Goal: Task Accomplishment & Management: Use online tool/utility

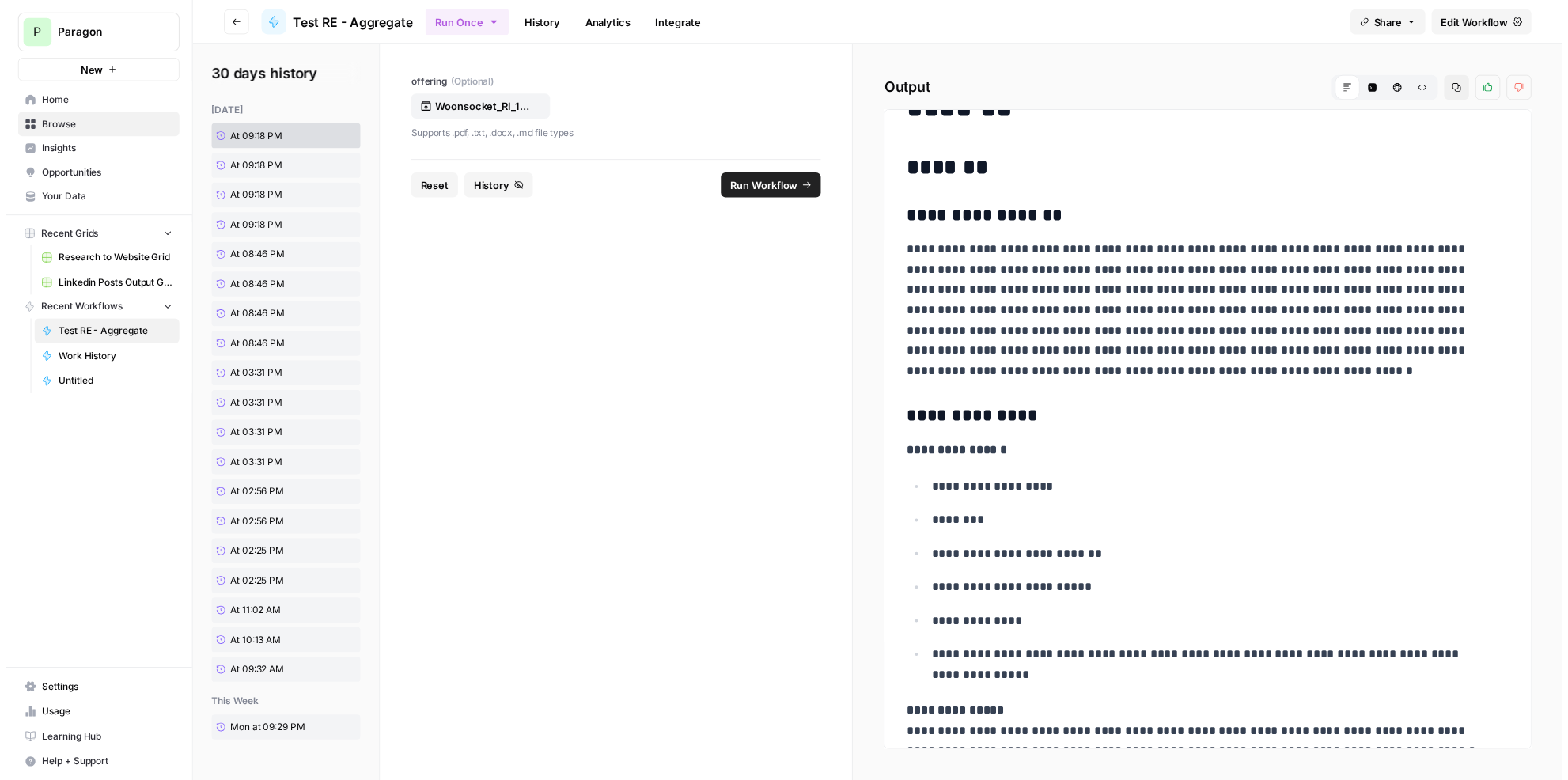
scroll to position [216, 0]
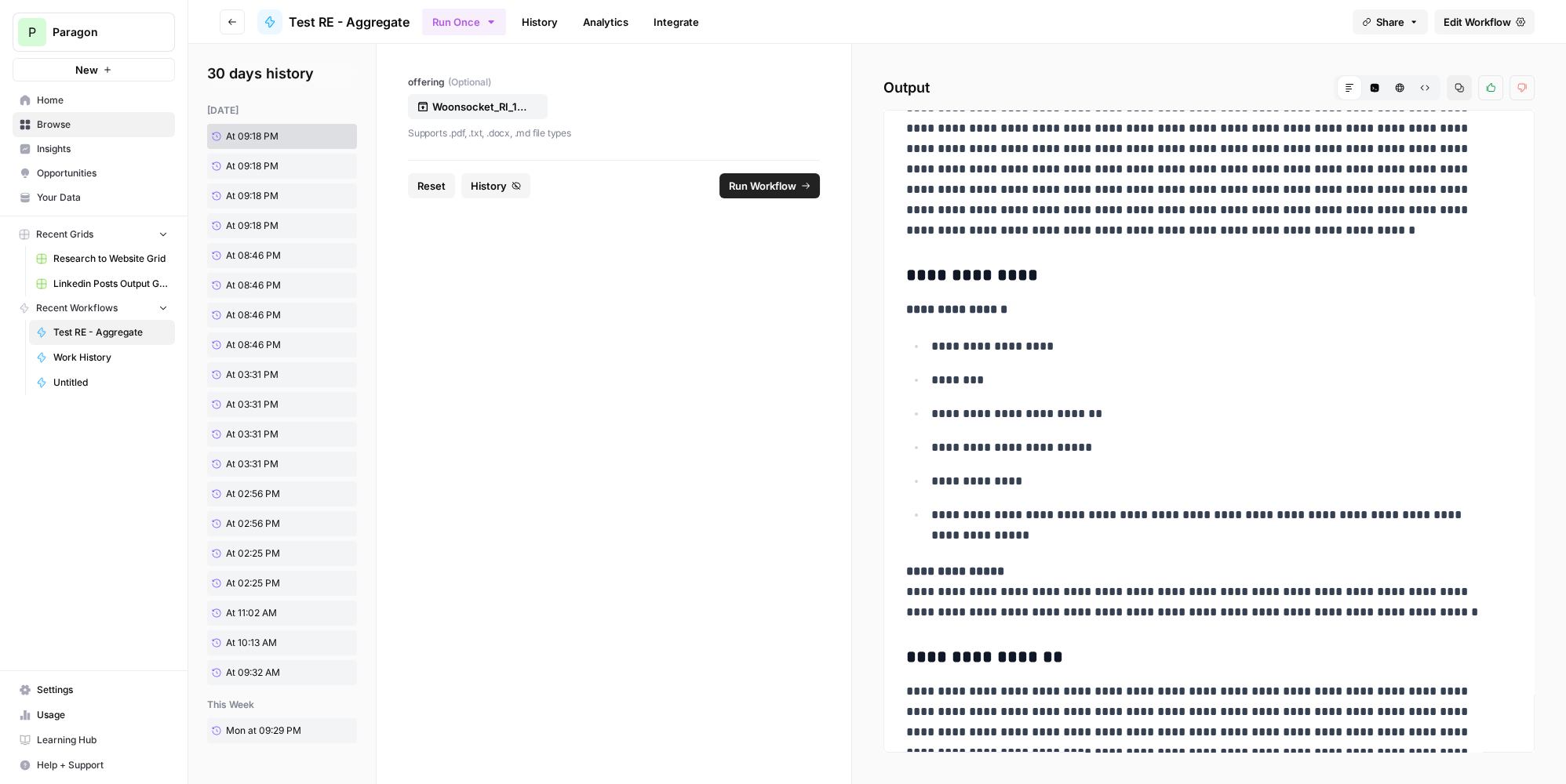
click at [546, 23] on link "History" at bounding box center [540, 22] width 55 height 25
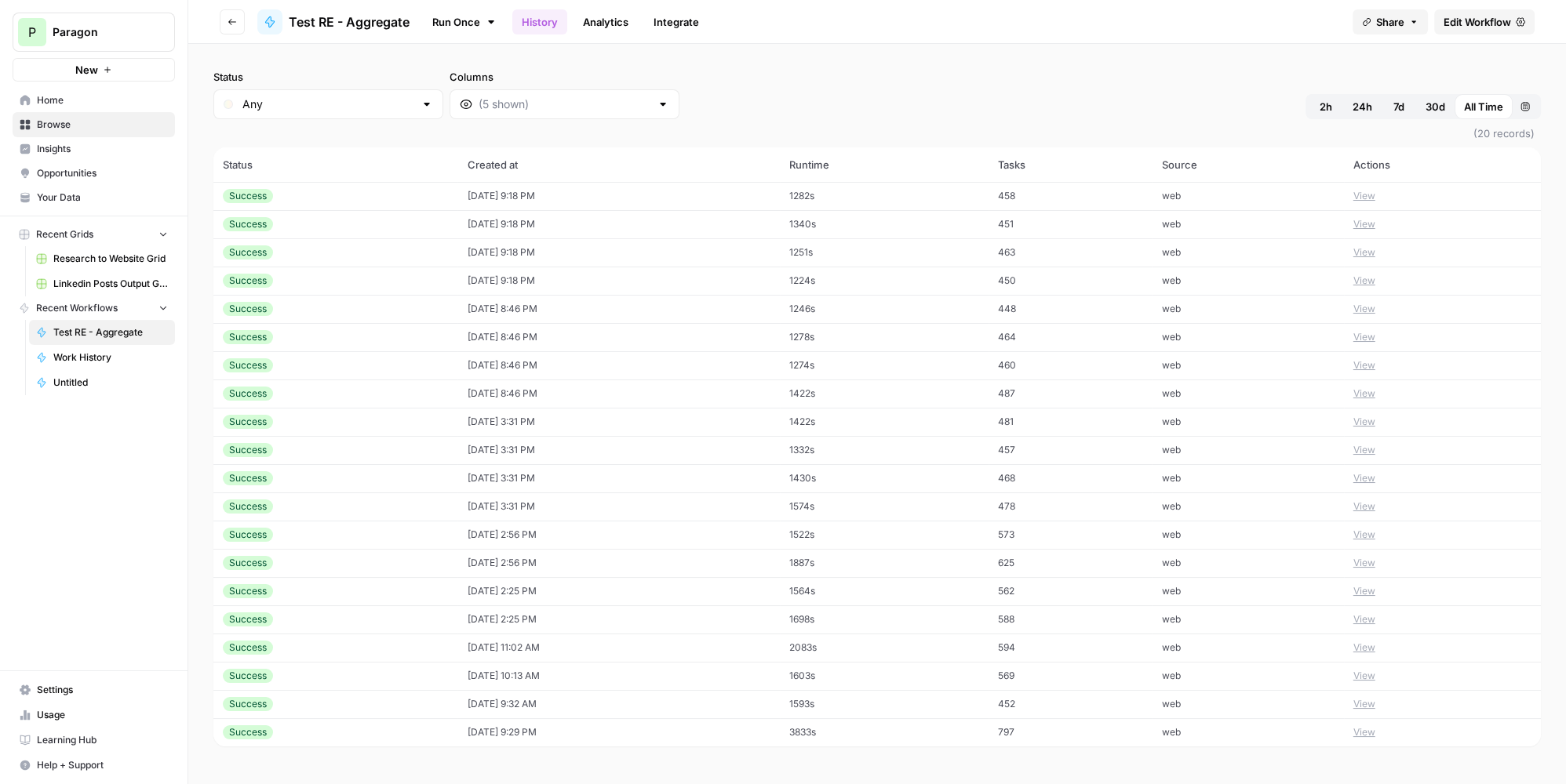
click at [502, 192] on td "[DATE] 9:18 PM" at bounding box center [619, 196] width 322 height 28
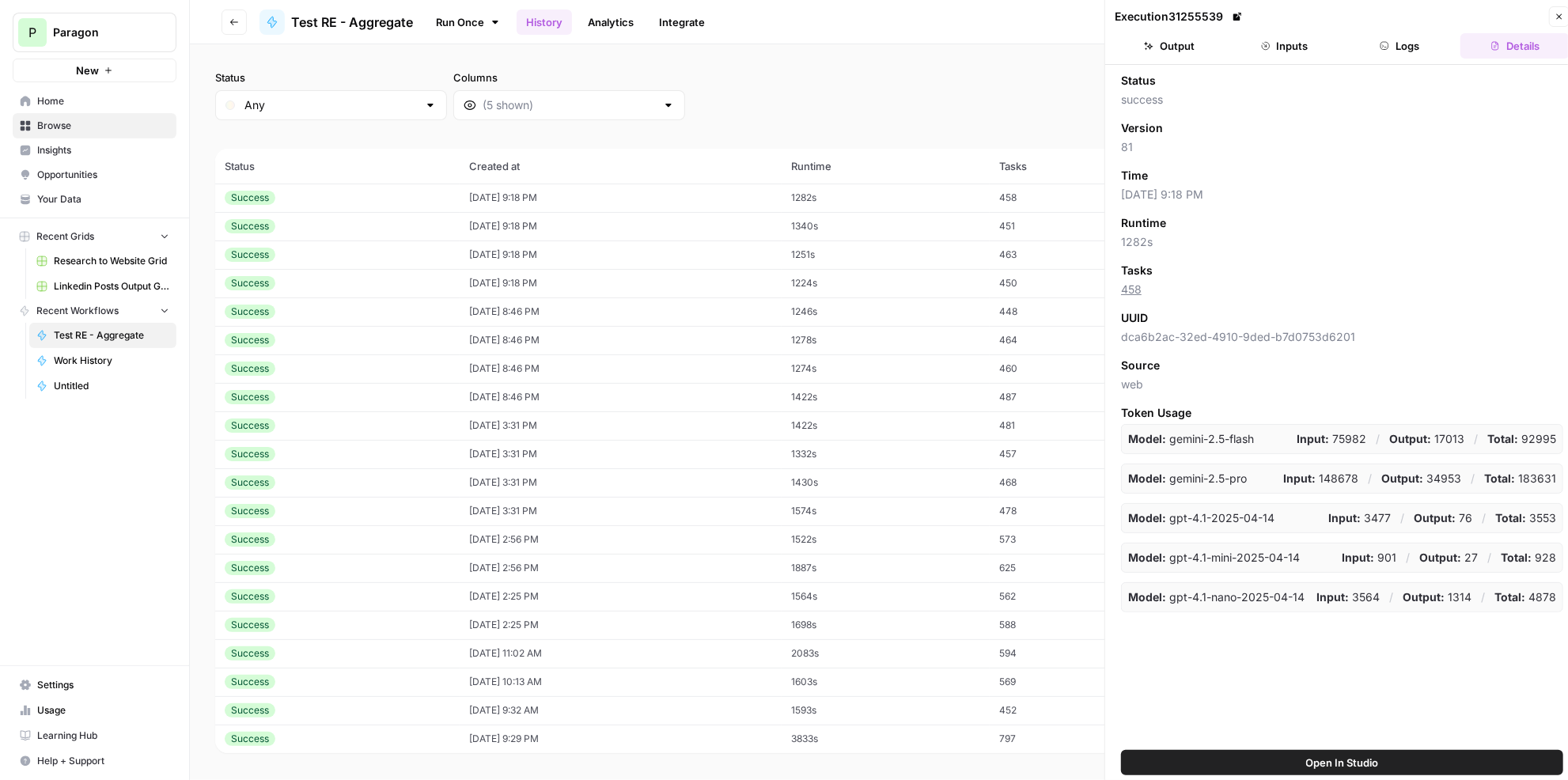
click at [1190, 49] on button "Output" at bounding box center [1169, 45] width 110 height 25
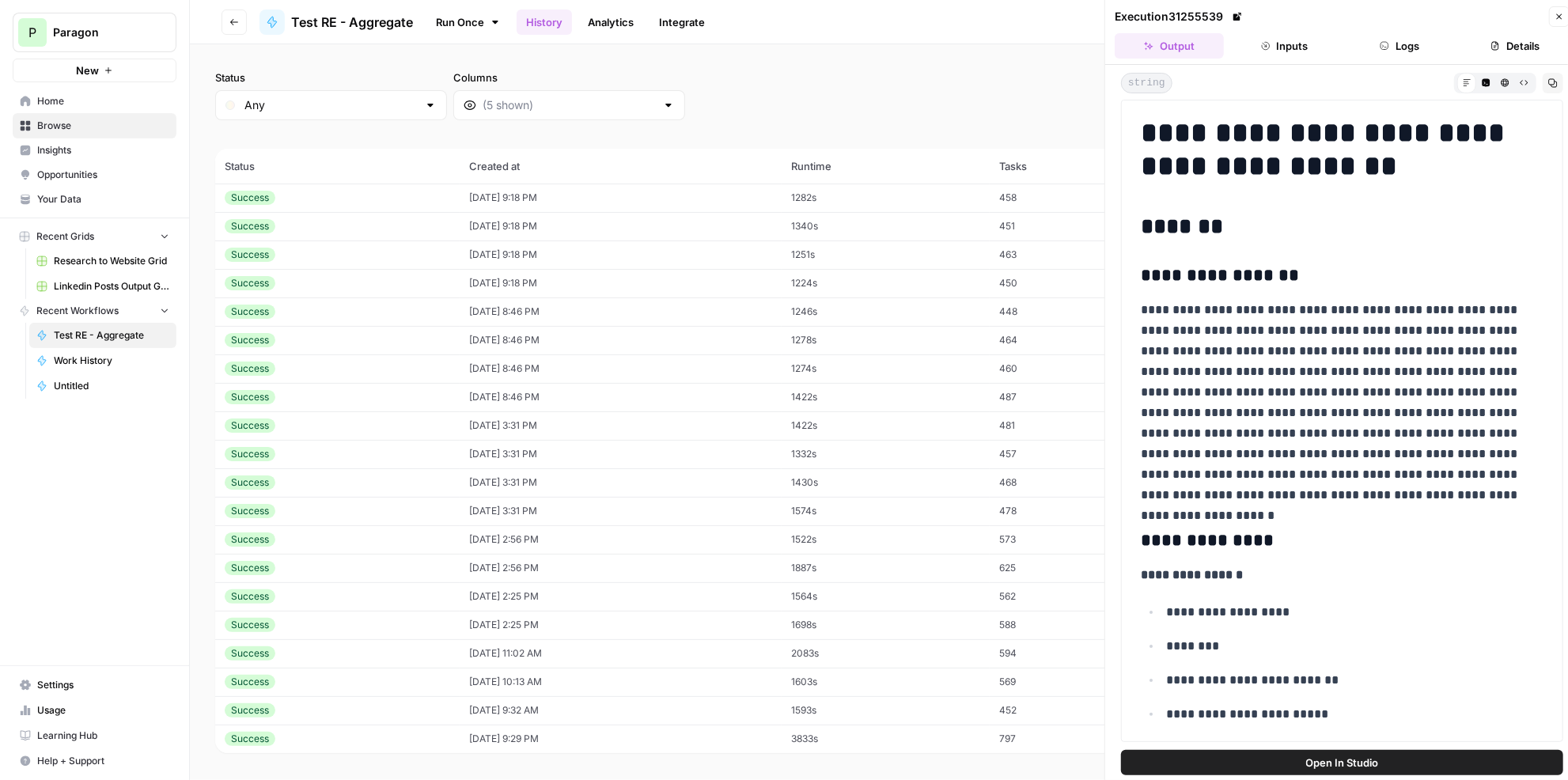
click at [1393, 49] on button "Logs" at bounding box center [1400, 45] width 110 height 25
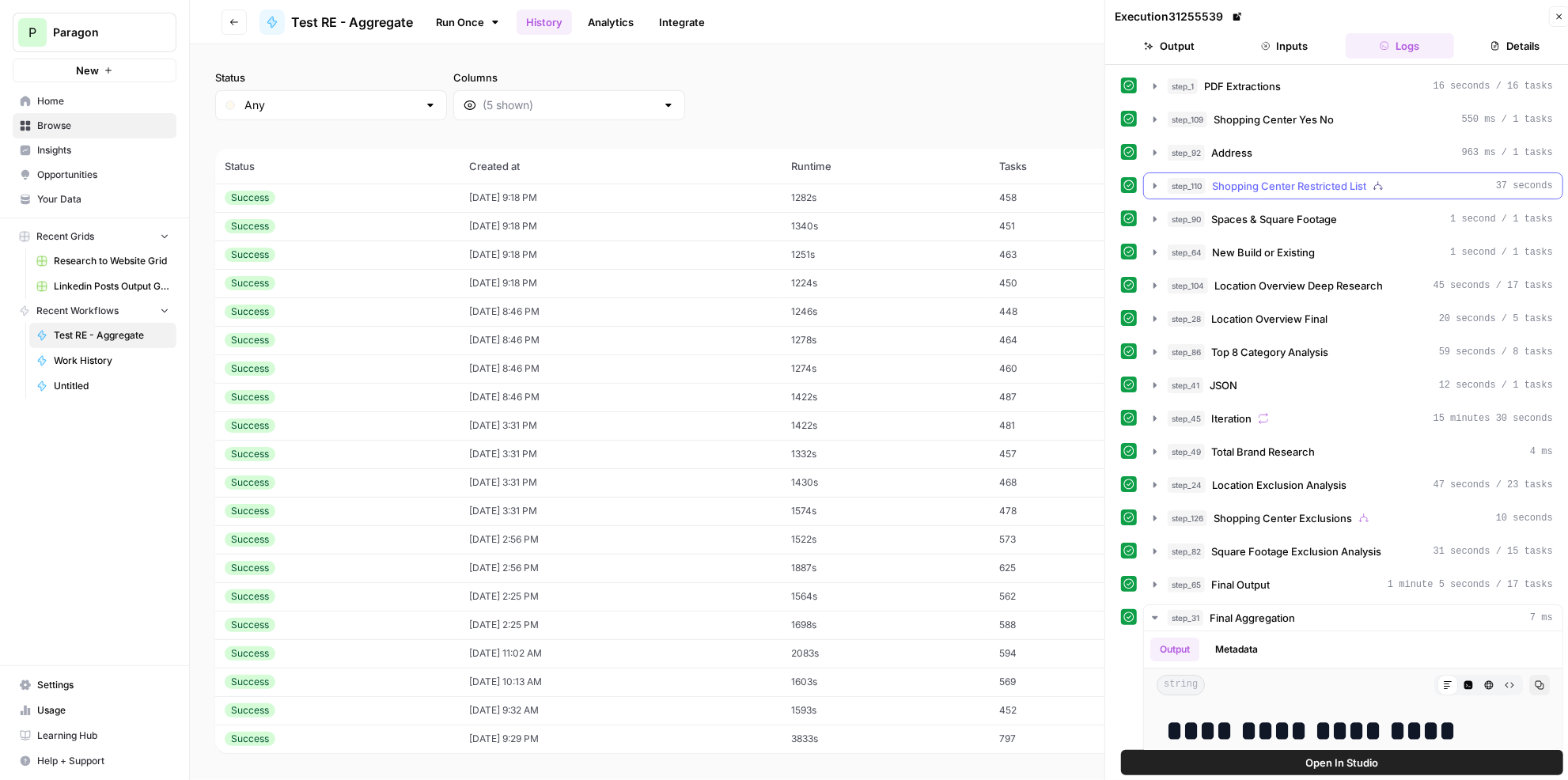
click at [1371, 180] on div "step_110 Shopping Center Restricted List 37 seconds" at bounding box center [1359, 186] width 385 height 16
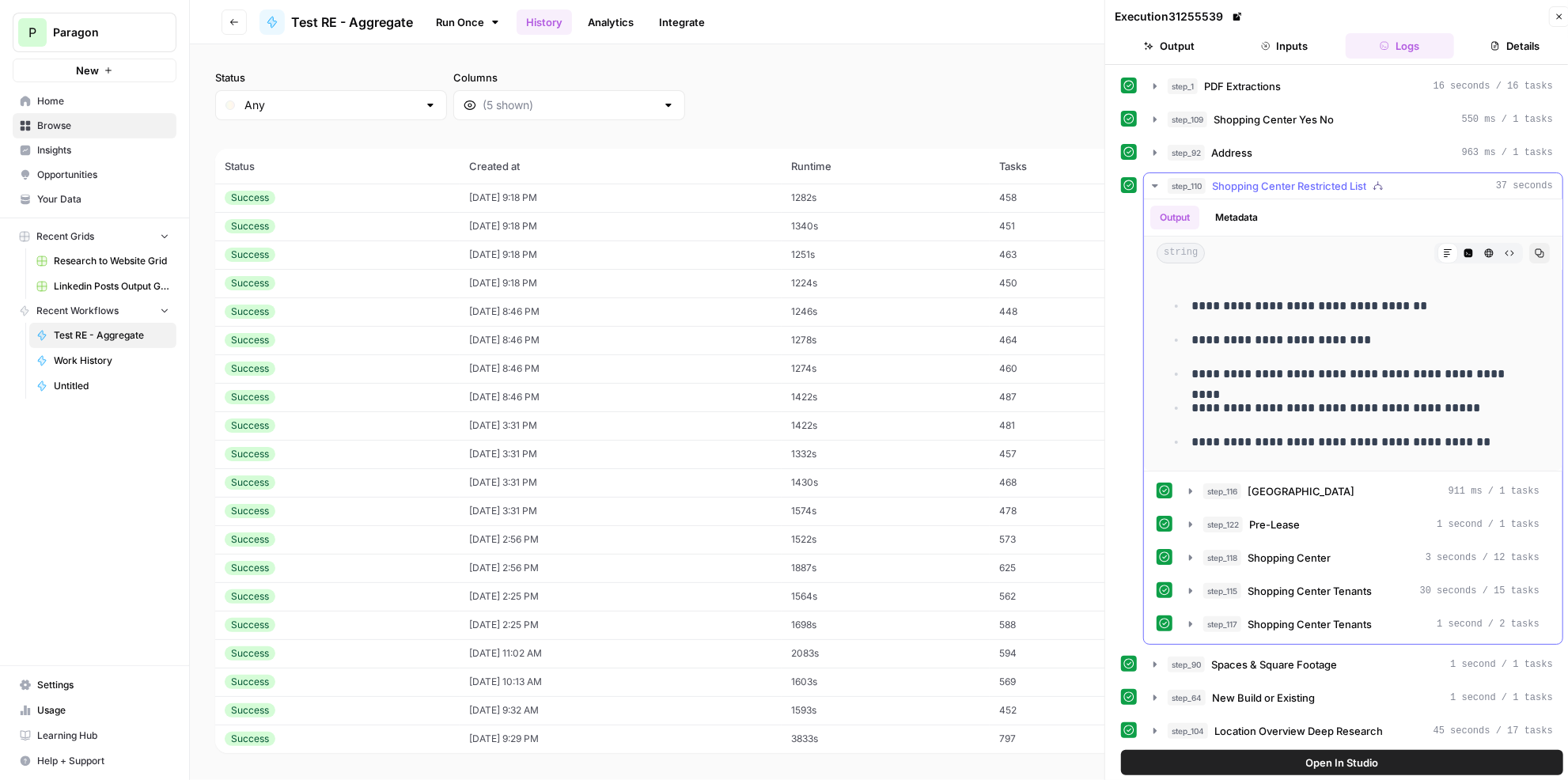
click at [1371, 180] on div "step_110 Shopping Center Restricted List 37 seconds" at bounding box center [1359, 186] width 385 height 16
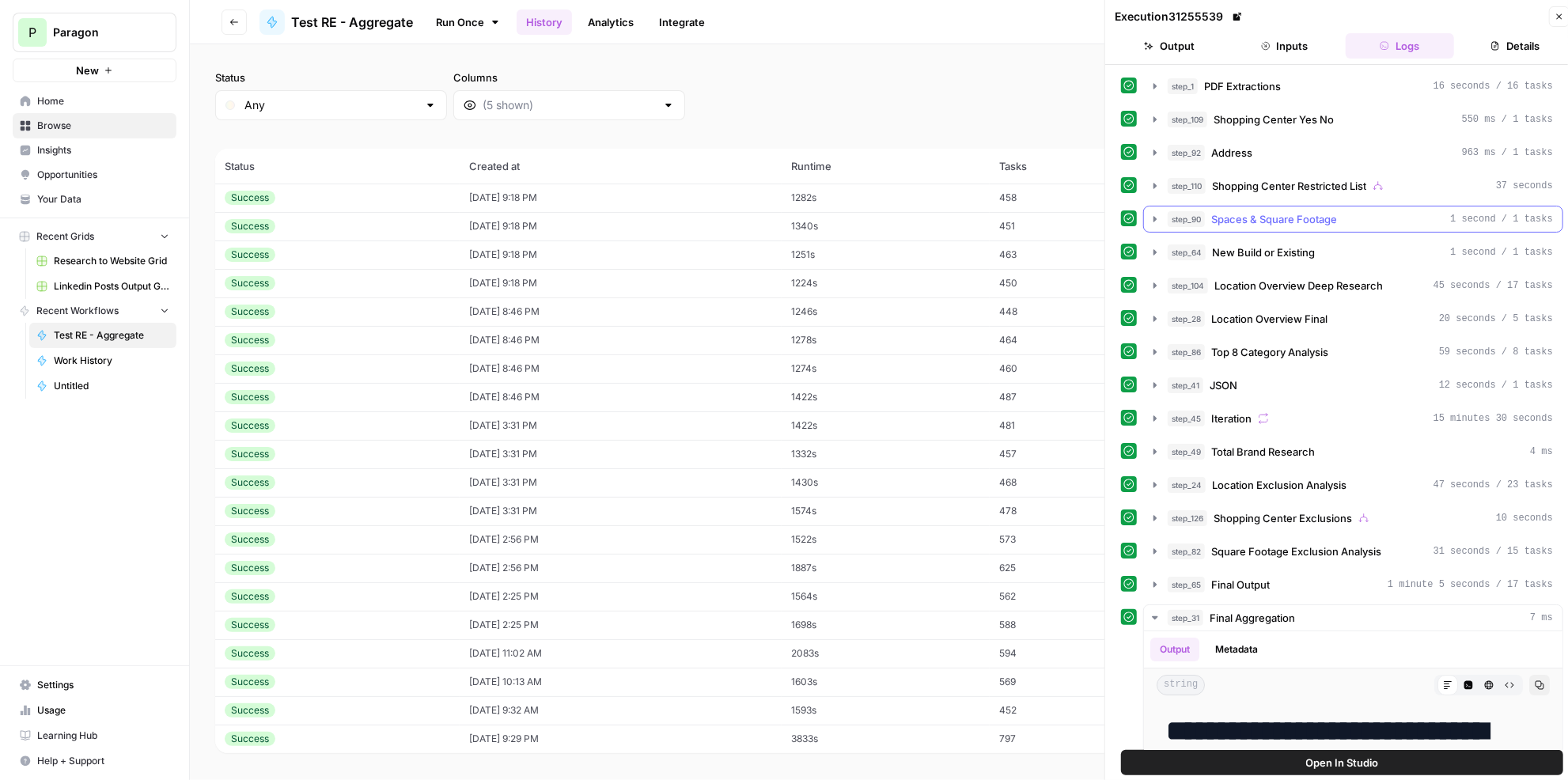
click at [1362, 211] on div "step_90 Spaces & Square Footage 1 second / 1 tasks" at bounding box center [1359, 219] width 385 height 16
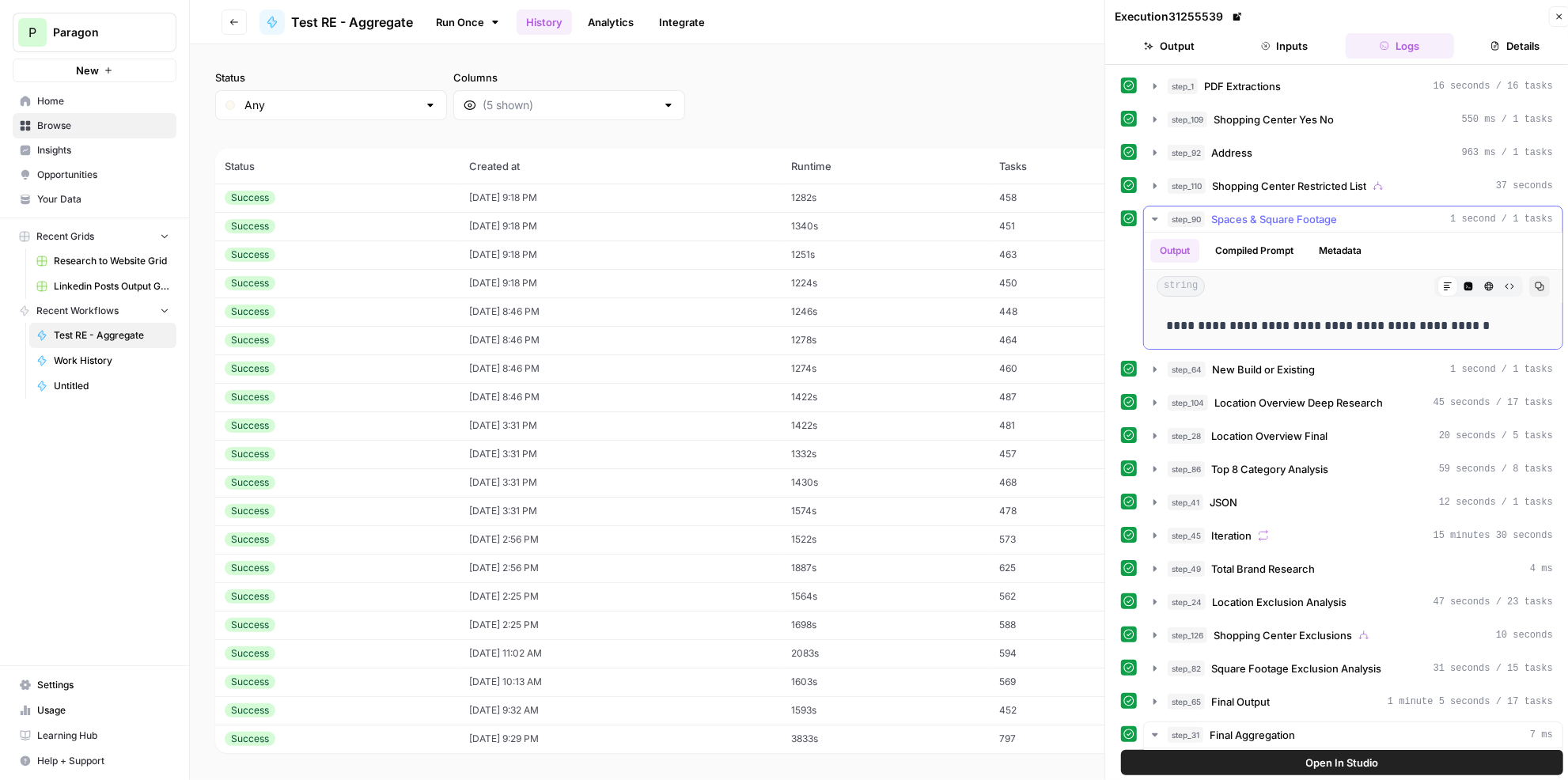
click at [1362, 211] on div "step_90 Spaces & Square Footage 1 second / 1 tasks" at bounding box center [1359, 219] width 385 height 16
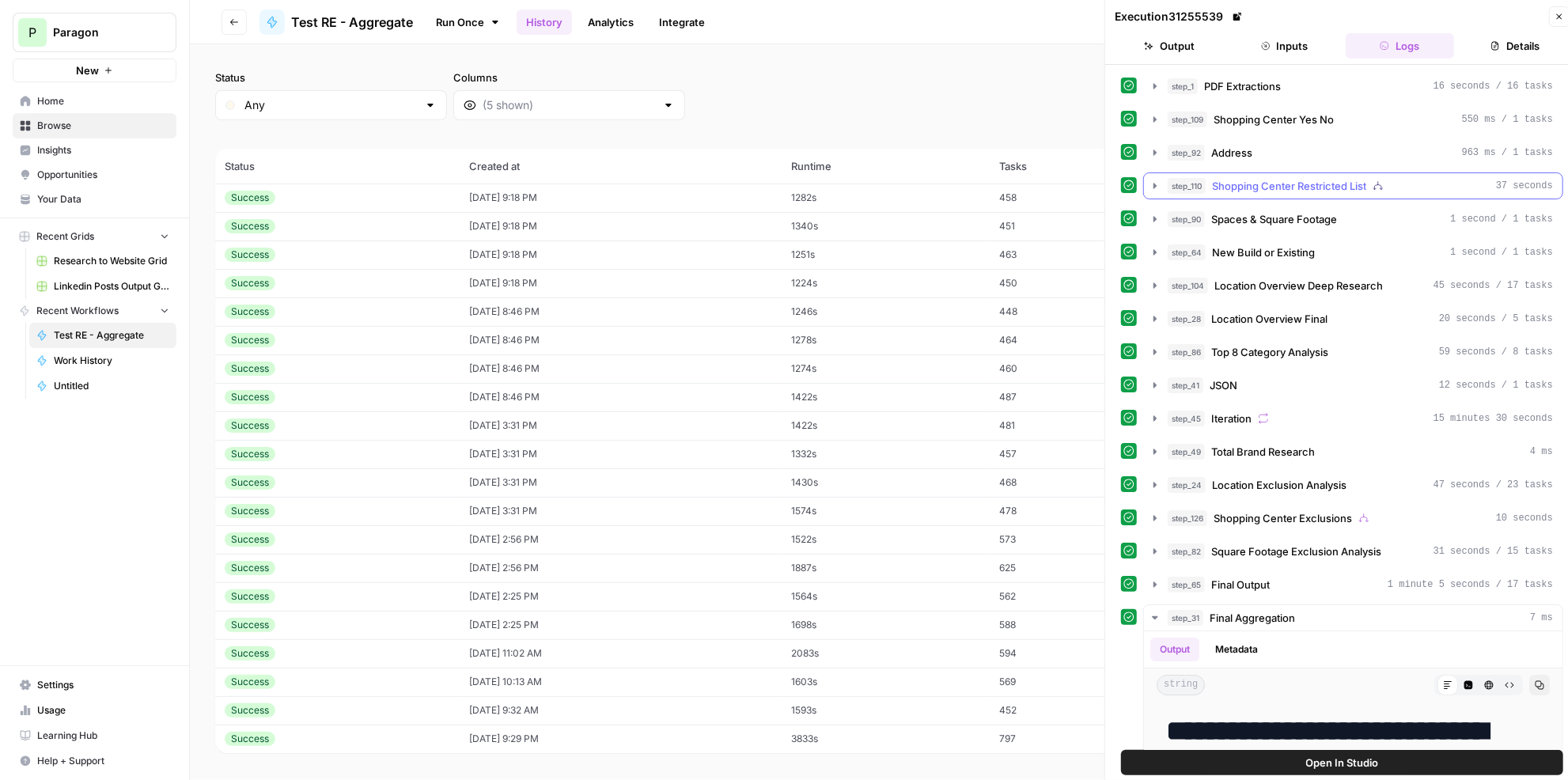
click at [1348, 183] on span "Shopping Center Restricted List" at bounding box center [1288, 186] width 154 height 16
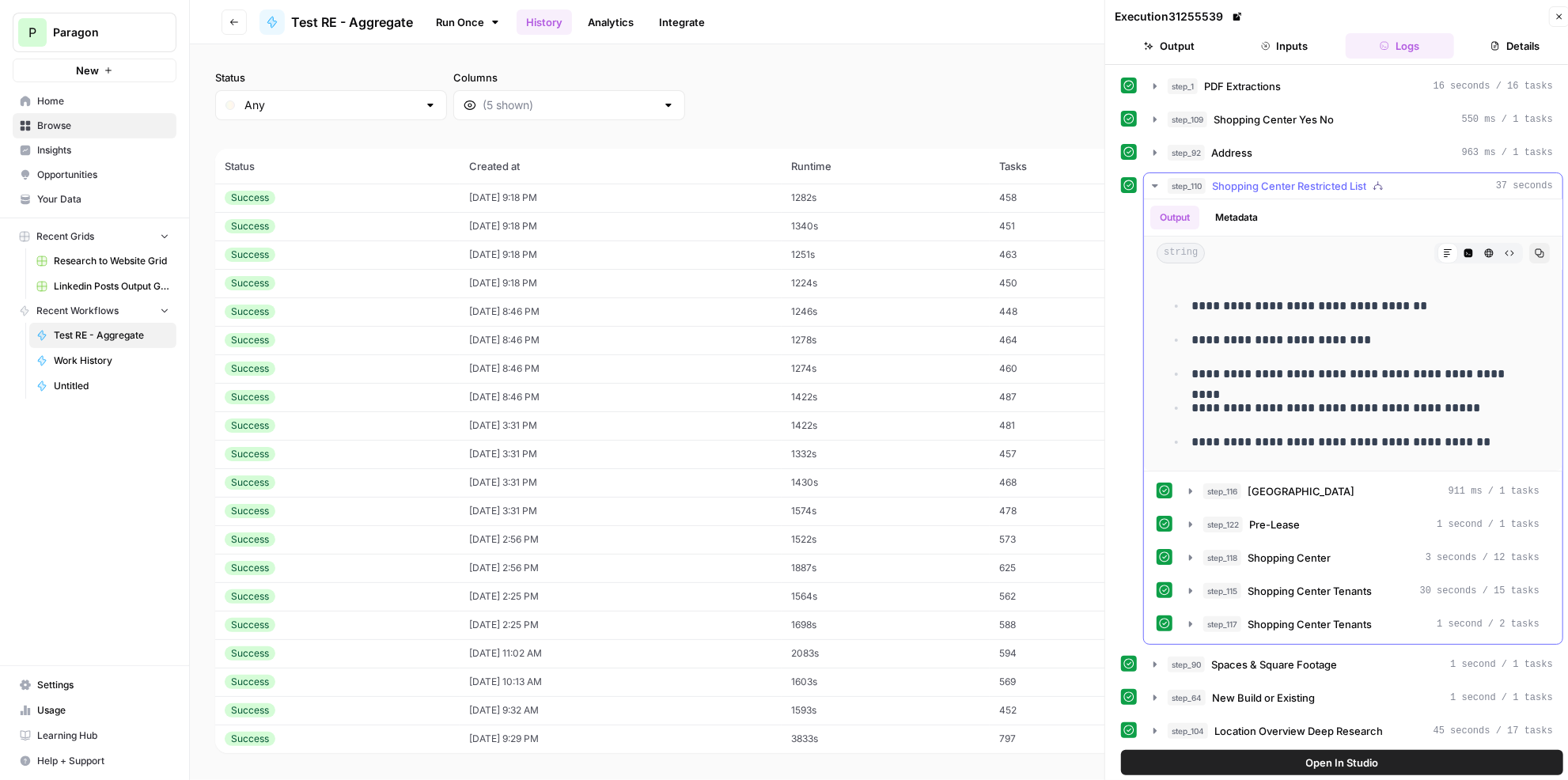
click at [1348, 183] on span "Shopping Center Restricted List" at bounding box center [1288, 186] width 154 height 16
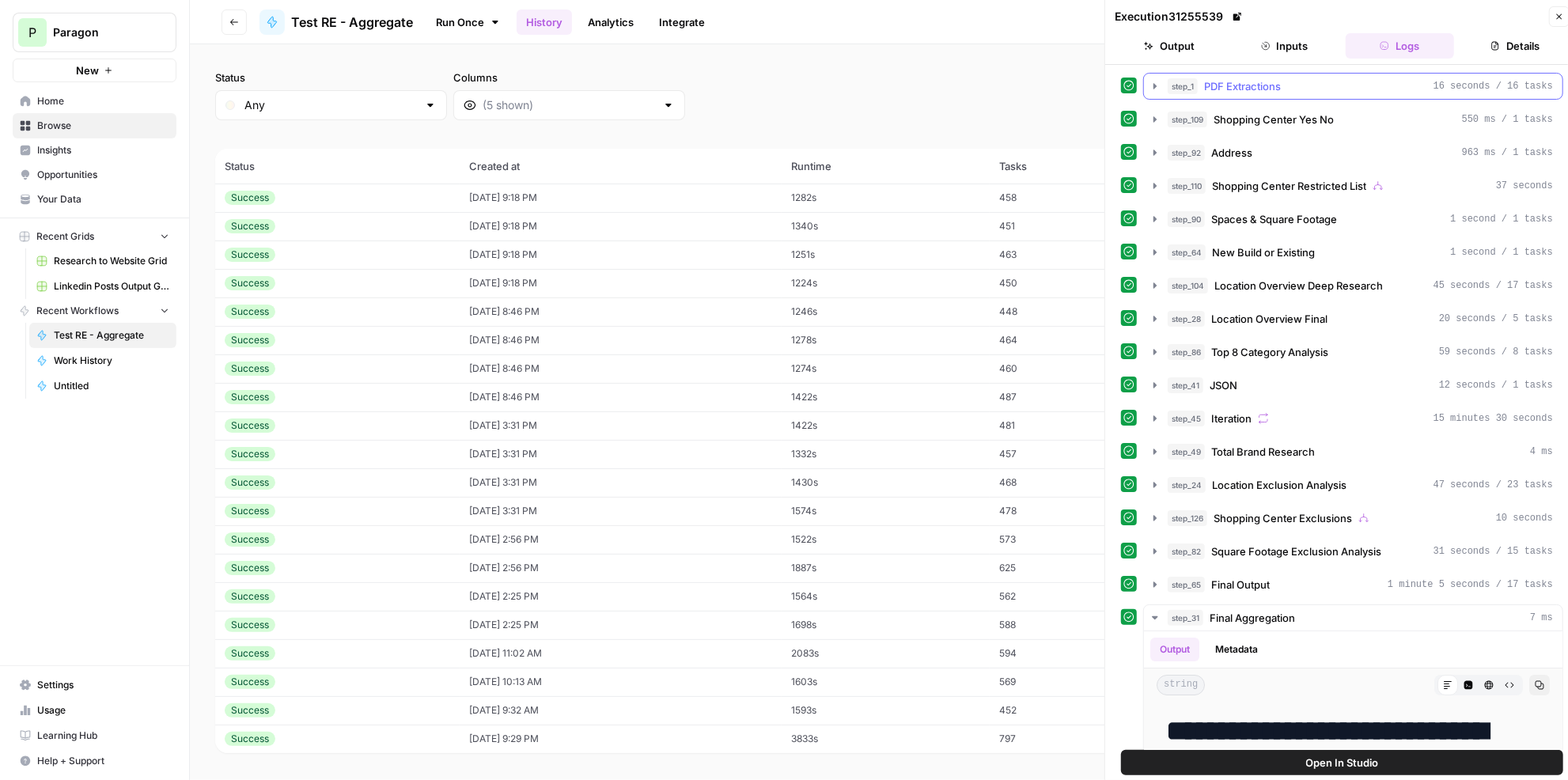
click at [1308, 83] on div "step_1 PDF Extractions 16 seconds / 16 tasks" at bounding box center [1359, 86] width 385 height 16
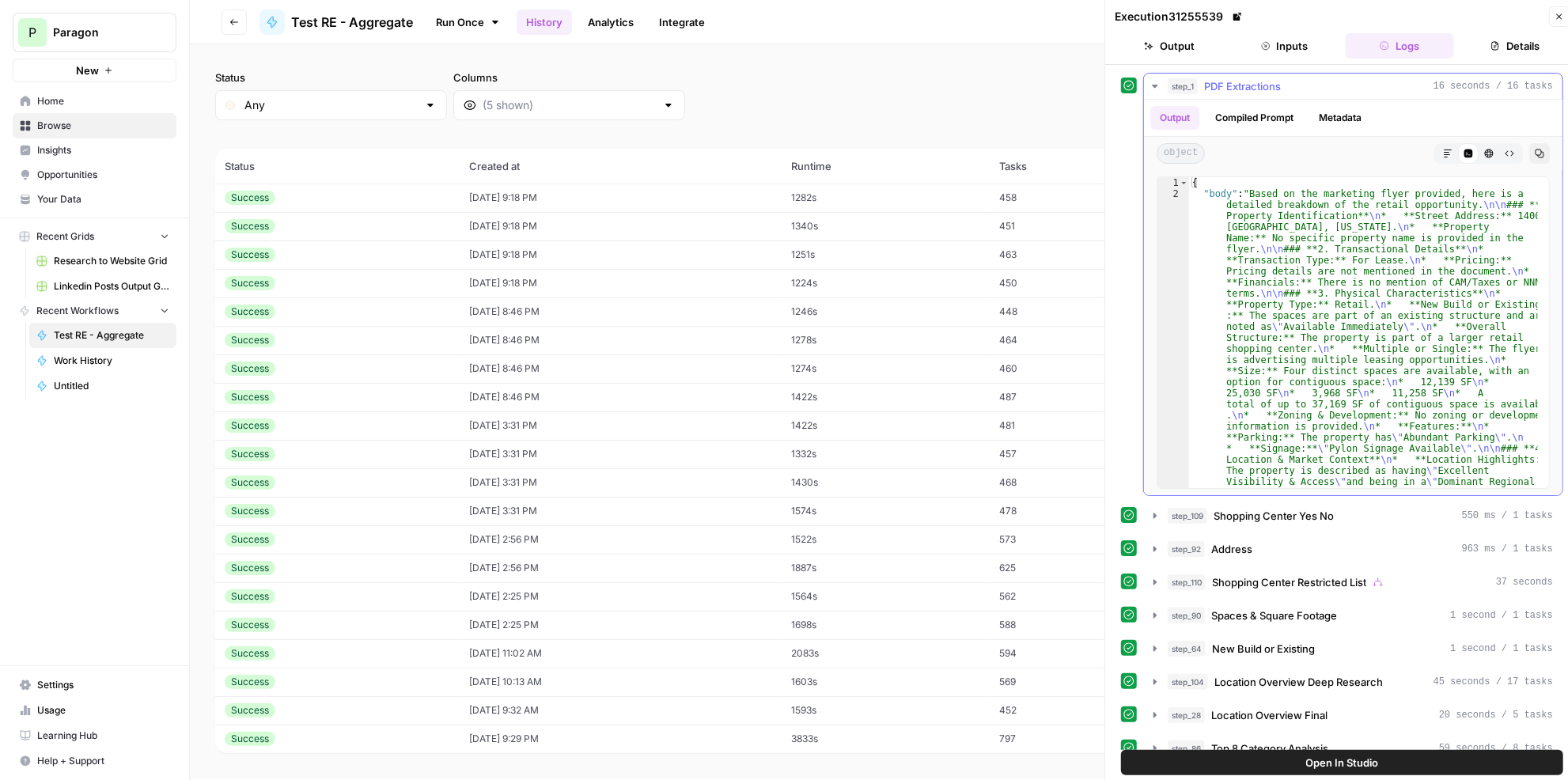
click at [1444, 150] on icon "button" at bounding box center [1447, 153] width 8 height 8
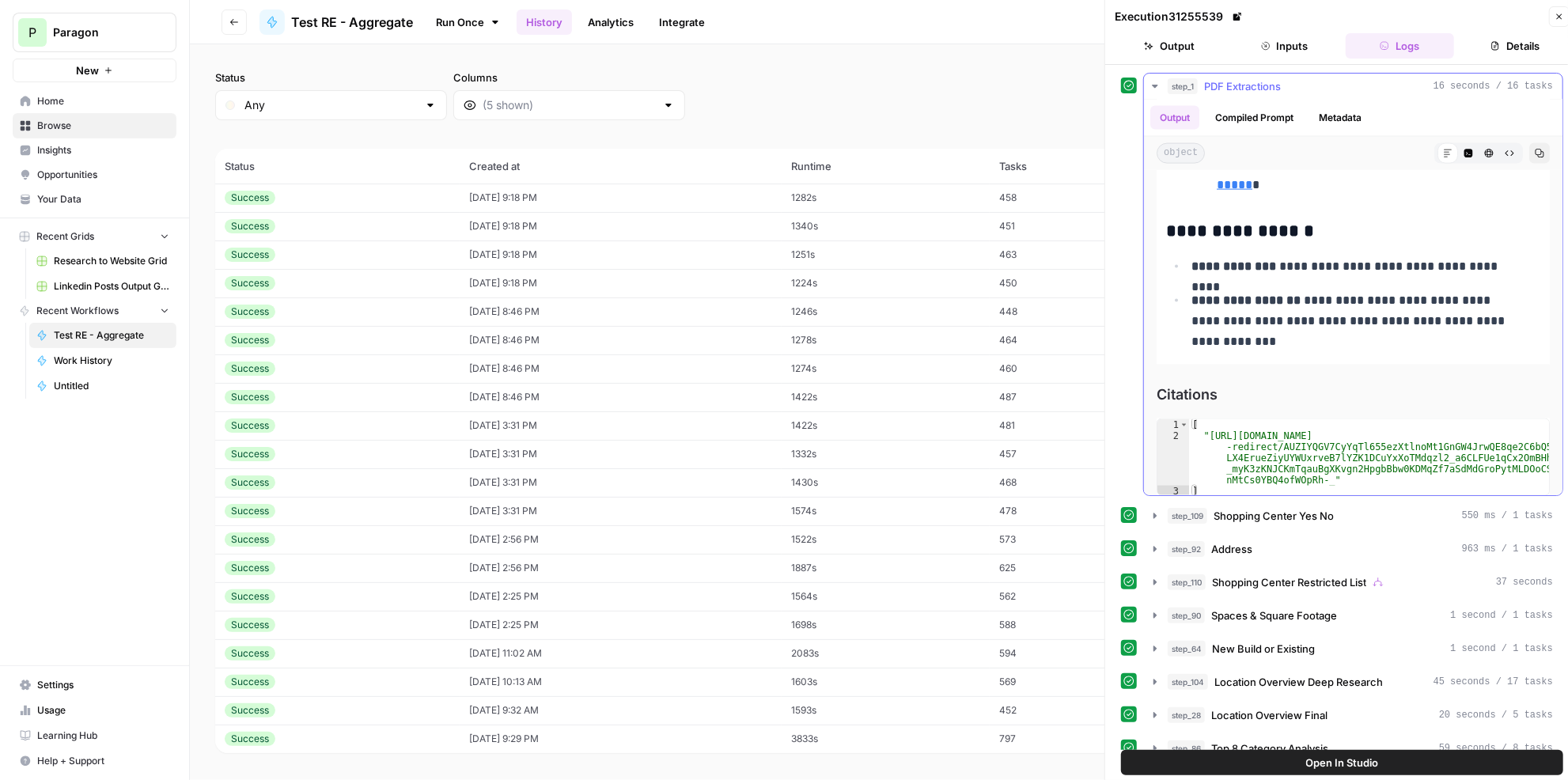
scroll to position [1808, 0]
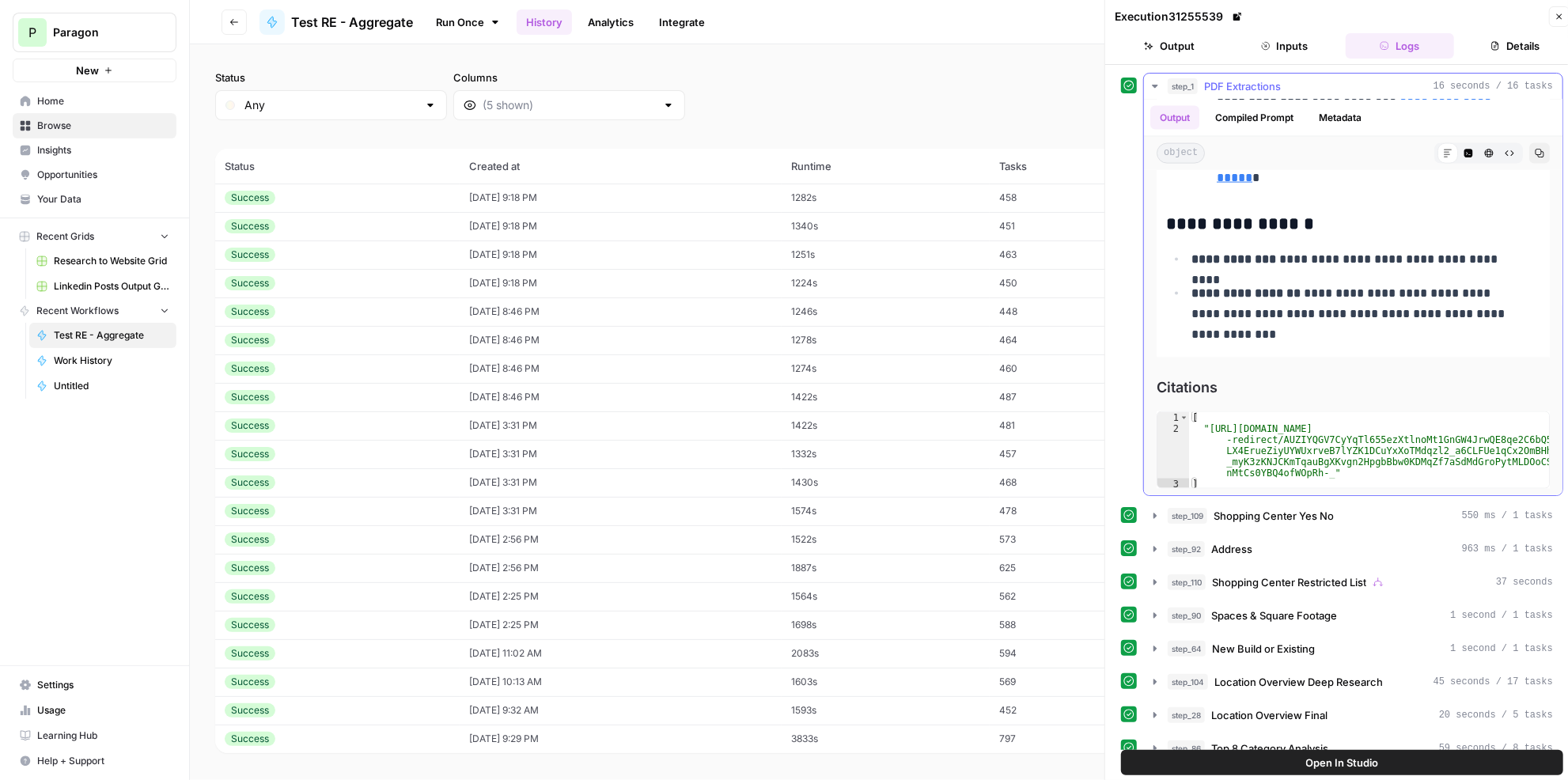
click at [1279, 78] on span "PDF Extractions" at bounding box center [1242, 86] width 76 height 16
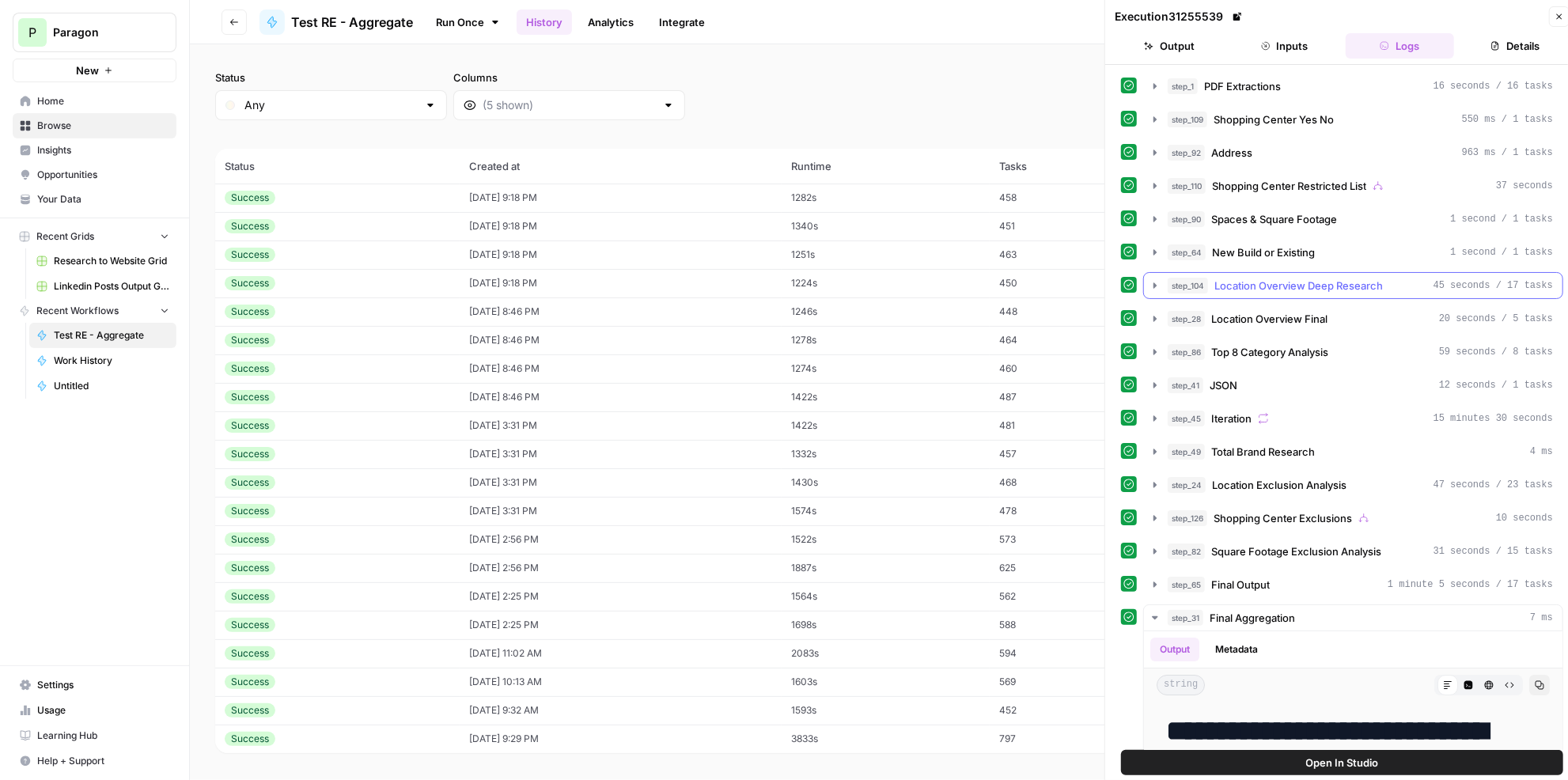
click at [1334, 286] on span "Location Overview Deep Research" at bounding box center [1299, 285] width 169 height 16
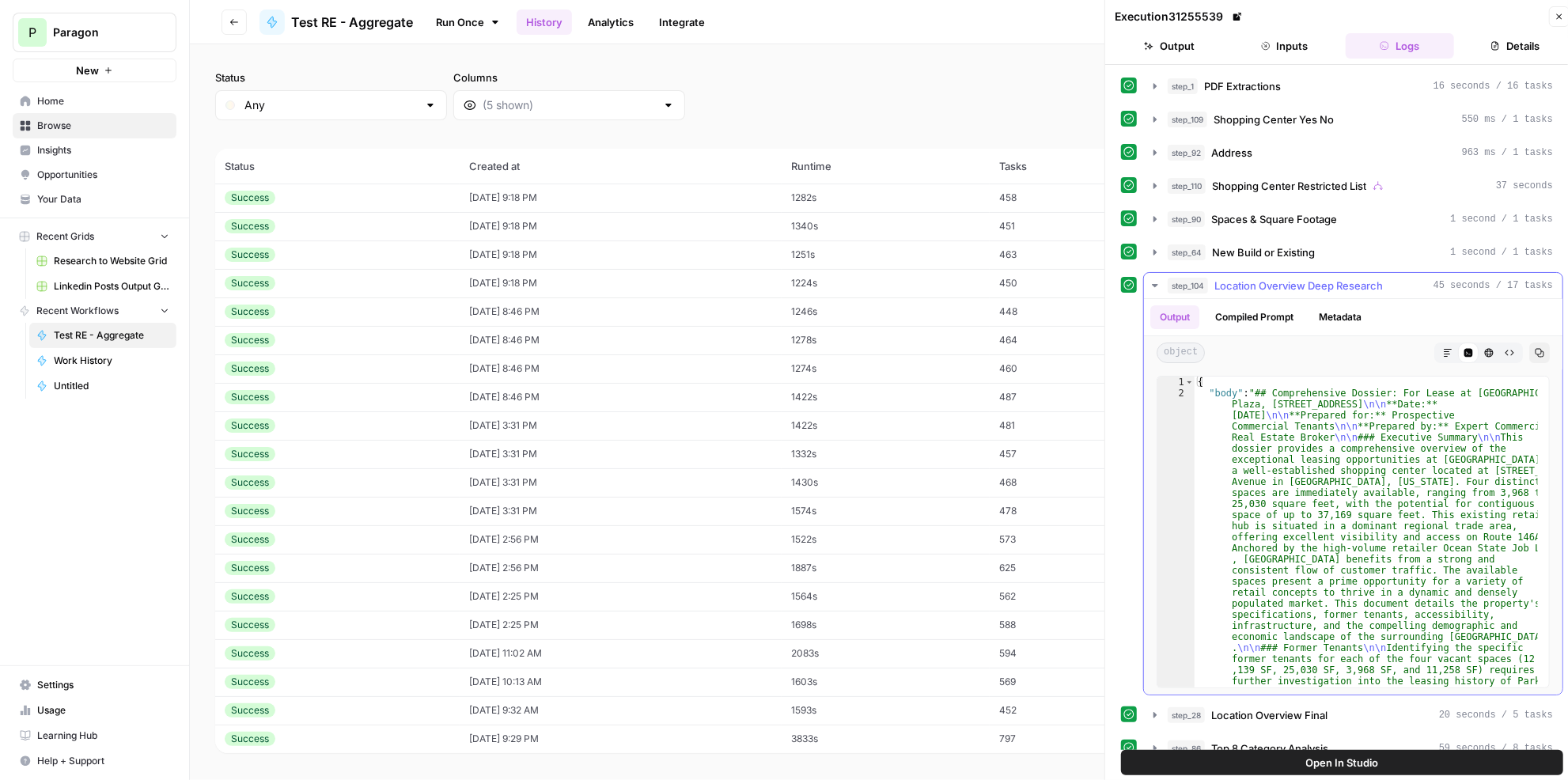
click at [1438, 346] on button "Markdown" at bounding box center [1448, 353] width 21 height 21
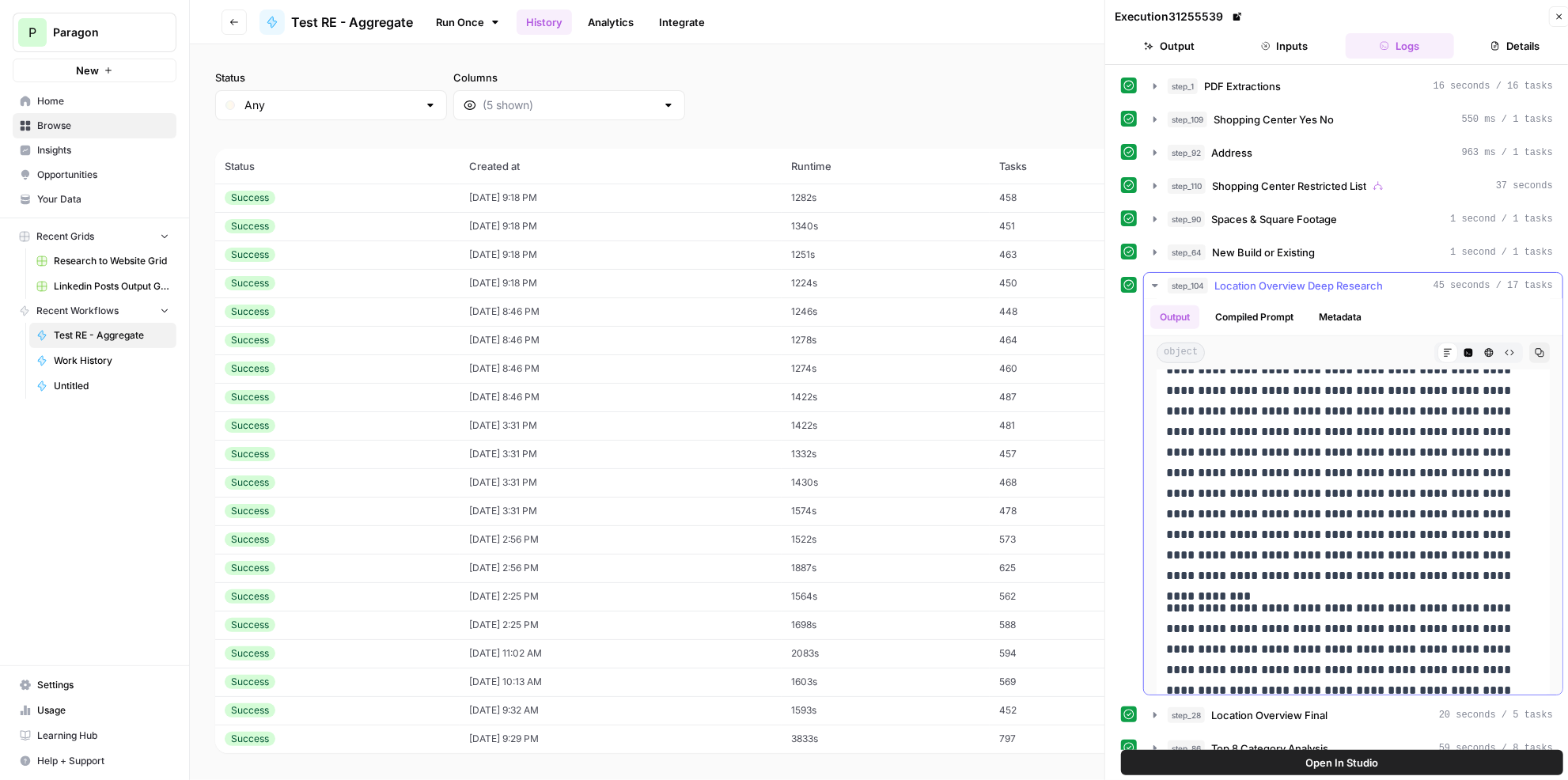
scroll to position [1439, 0]
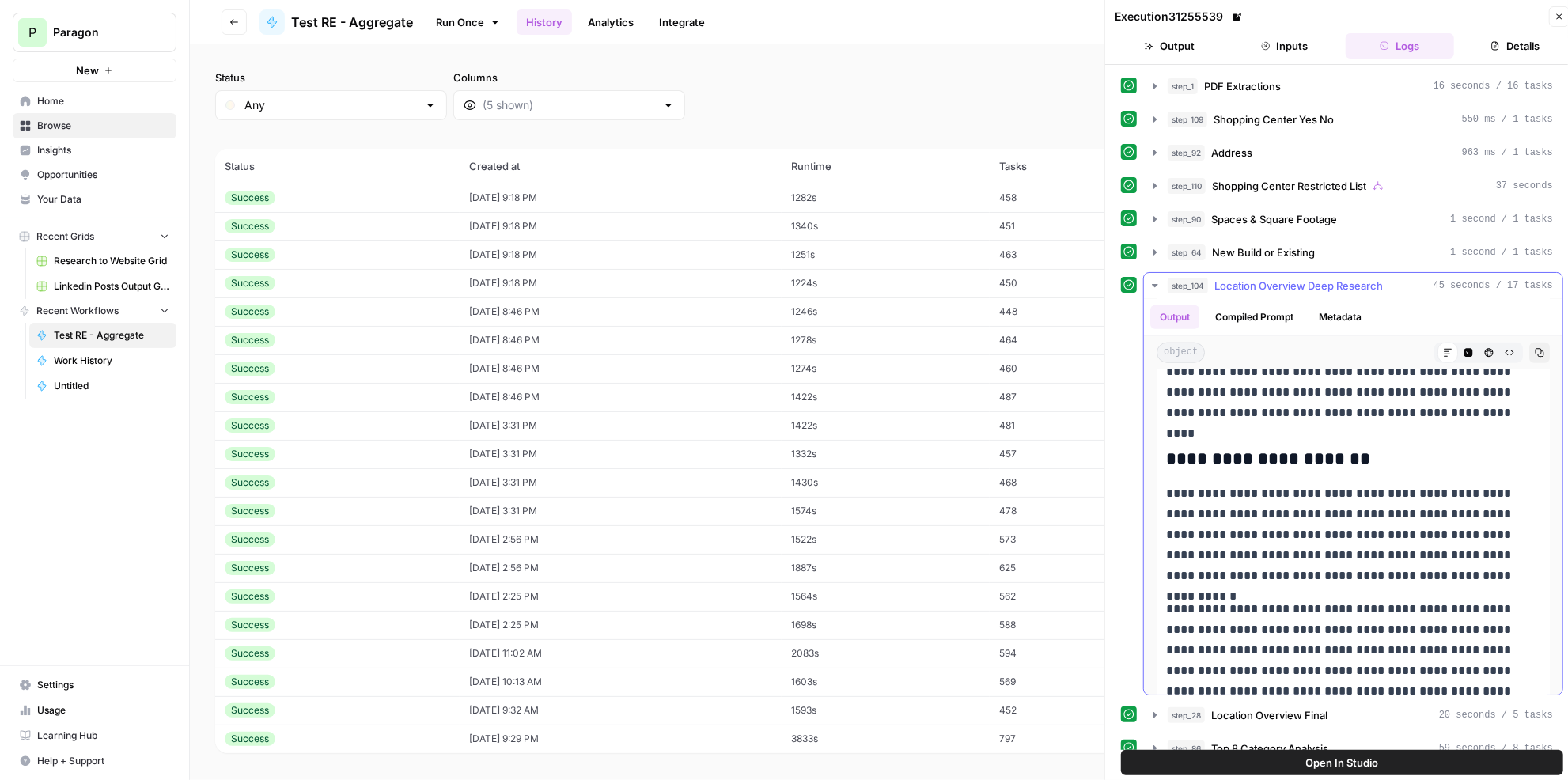
click at [1286, 277] on span "Location Overview Deep Research" at bounding box center [1299, 285] width 169 height 16
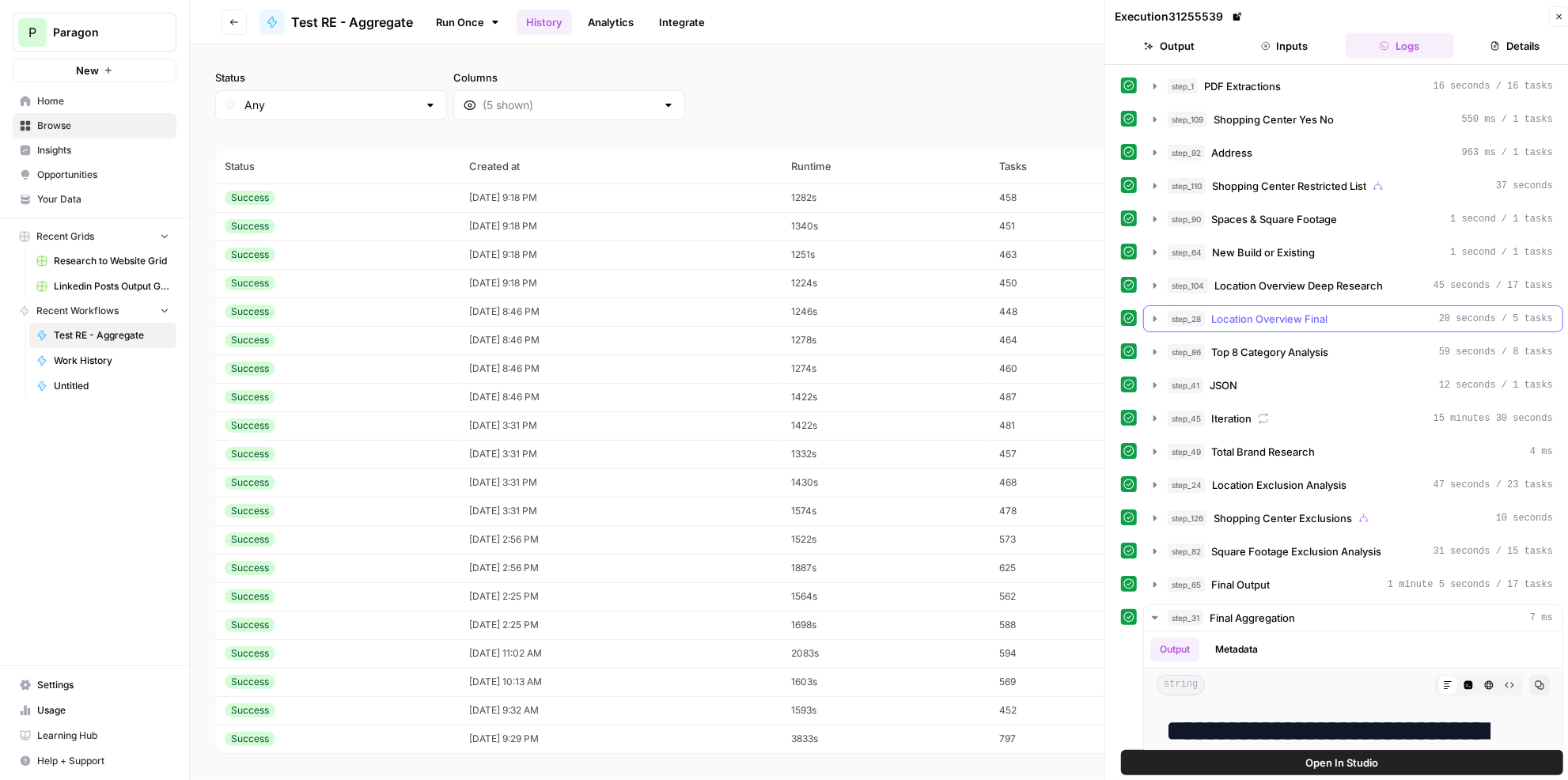
click at [1291, 312] on span "Location Overview Final" at bounding box center [1270, 319] width 116 height 16
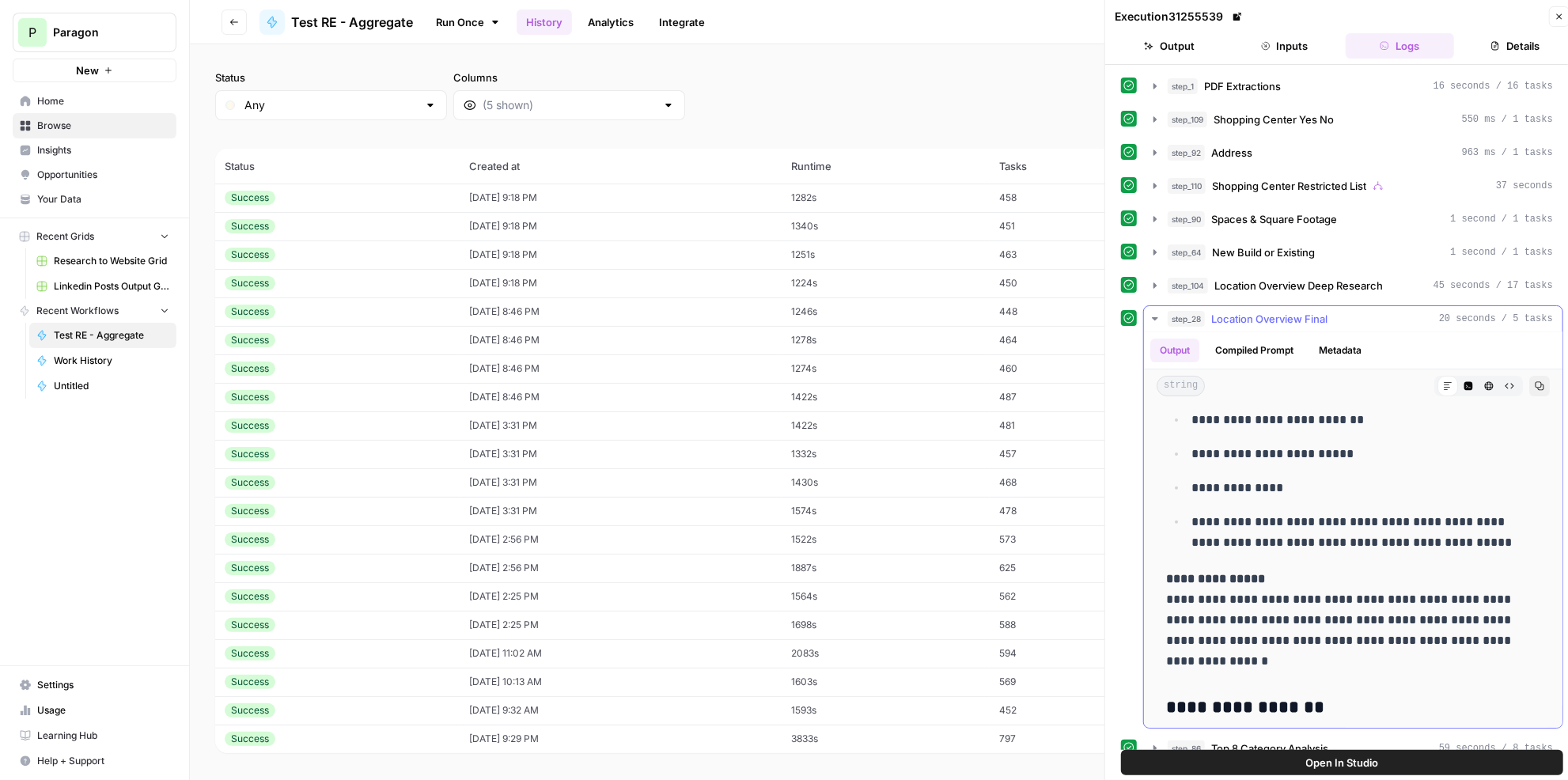
scroll to position [287, 0]
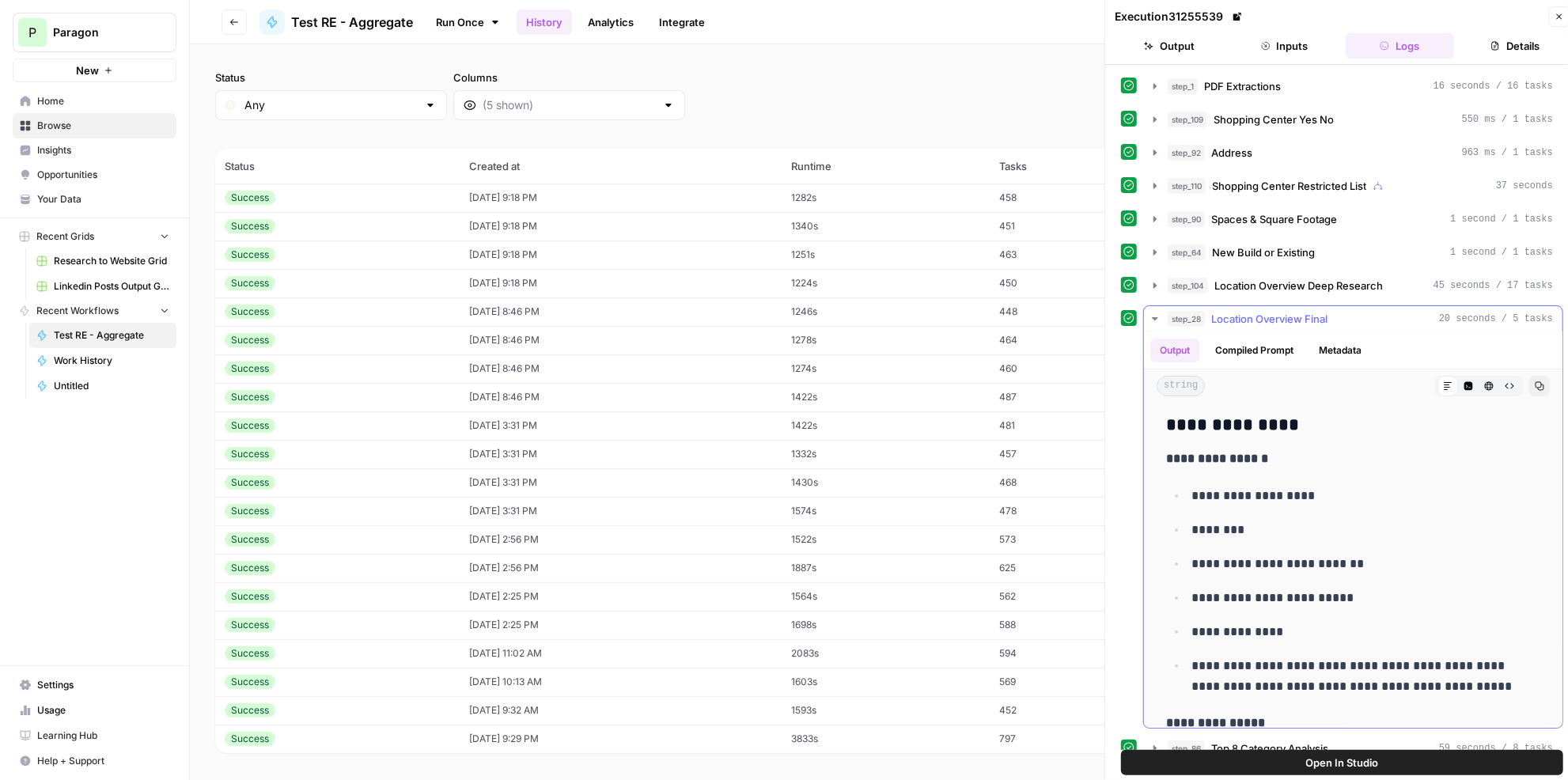
click at [1257, 316] on span "Location Overview Final" at bounding box center [1270, 319] width 116 height 16
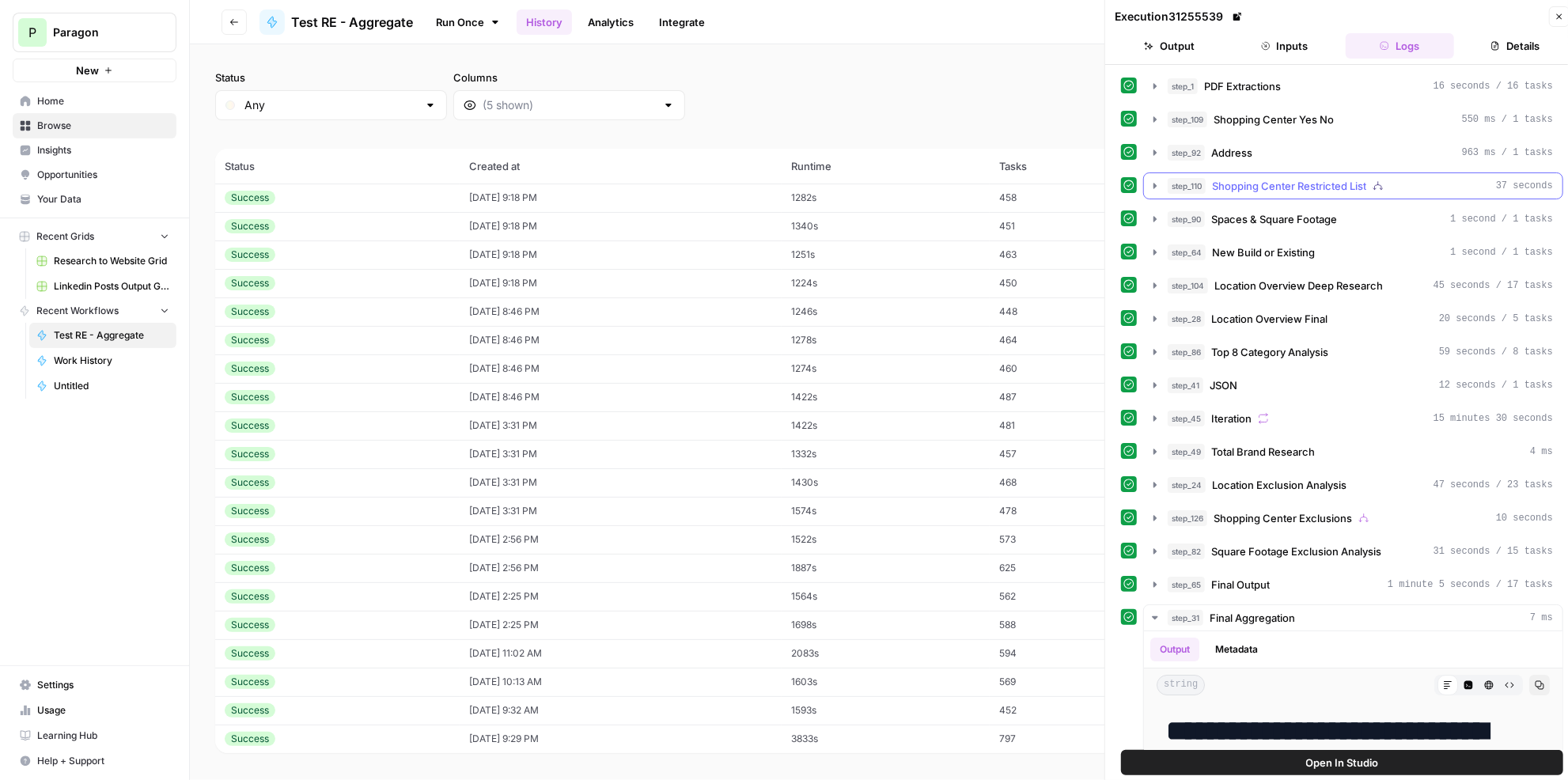
click at [1286, 178] on span "Shopping Center Restricted List" at bounding box center [1288, 186] width 154 height 16
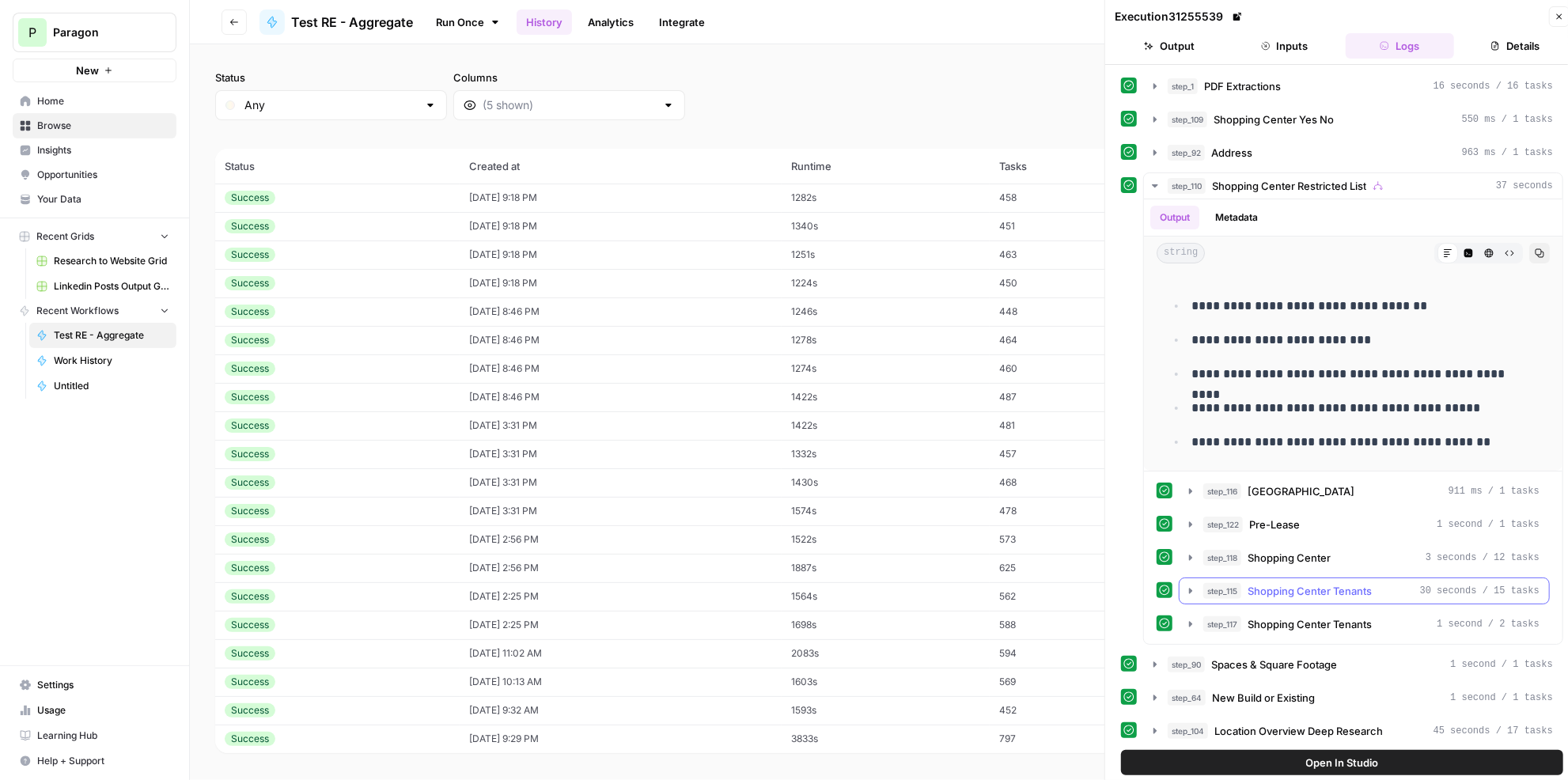
click at [1345, 584] on span "Shopping Center Tenants" at bounding box center [1309, 591] width 124 height 16
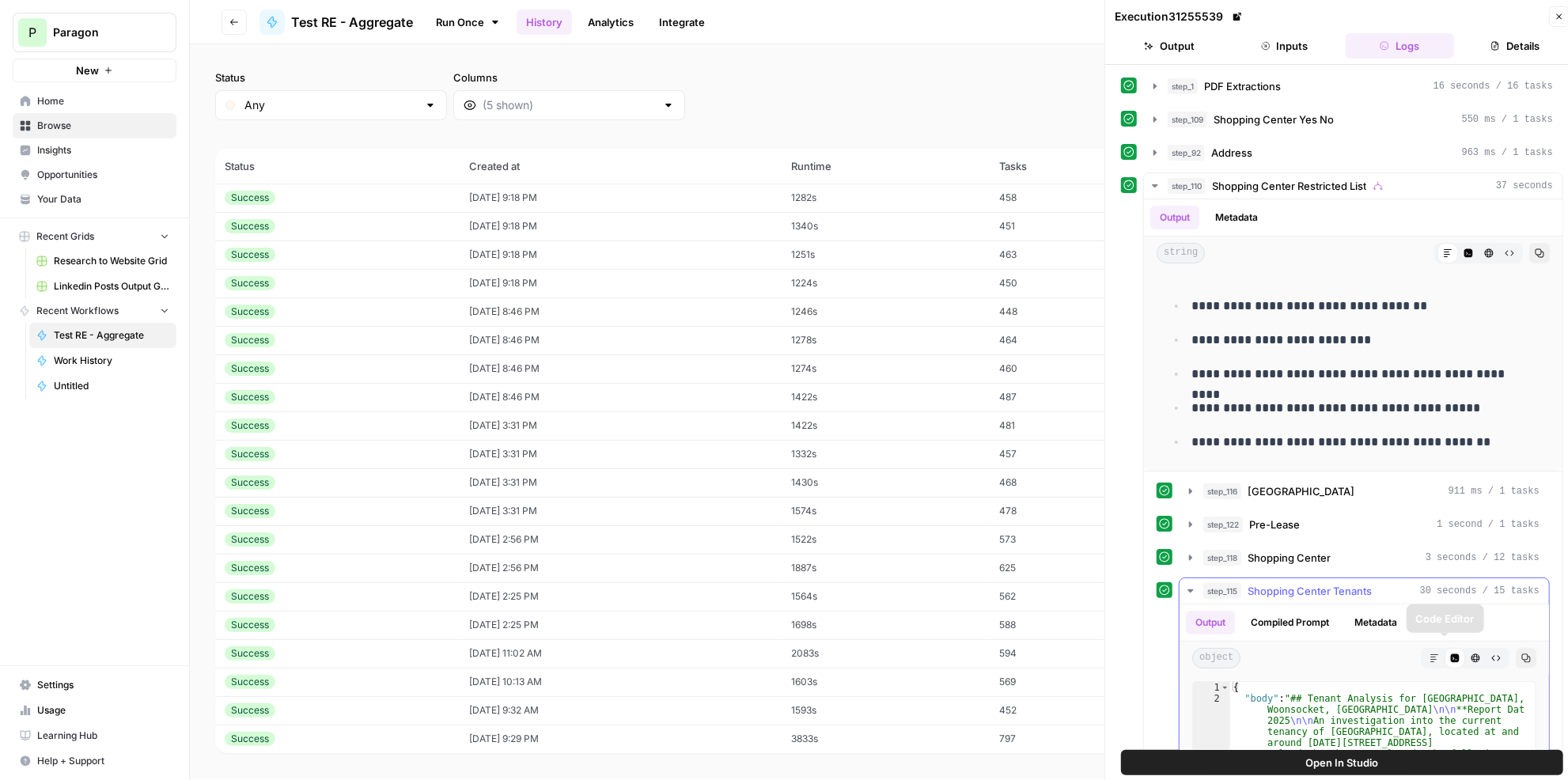
click at [1445, 651] on div "Code Editor" at bounding box center [1455, 658] width 21 height 21
click at [1432, 651] on button "Markdown" at bounding box center [1434, 658] width 21 height 21
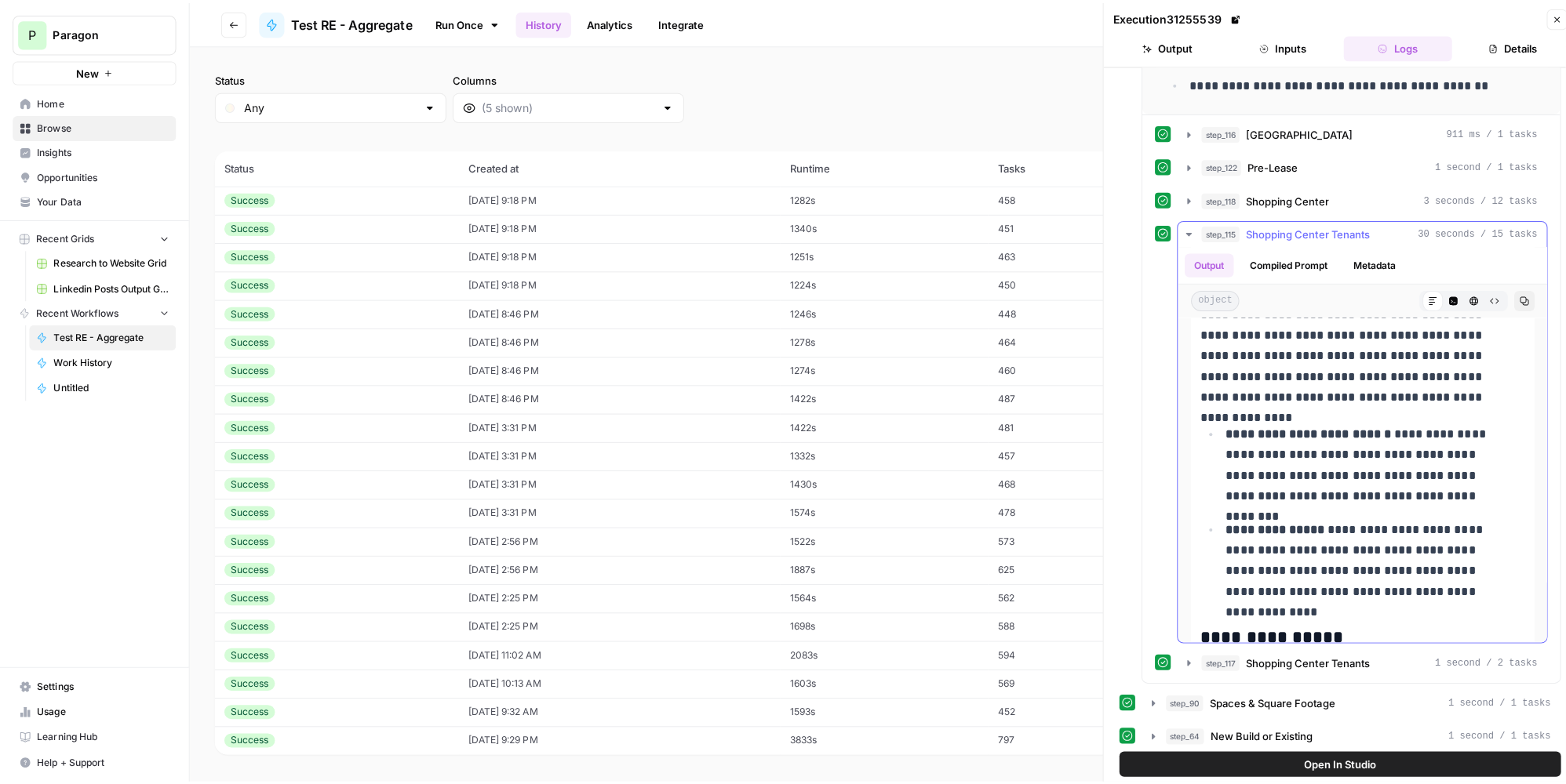
scroll to position [783, 0]
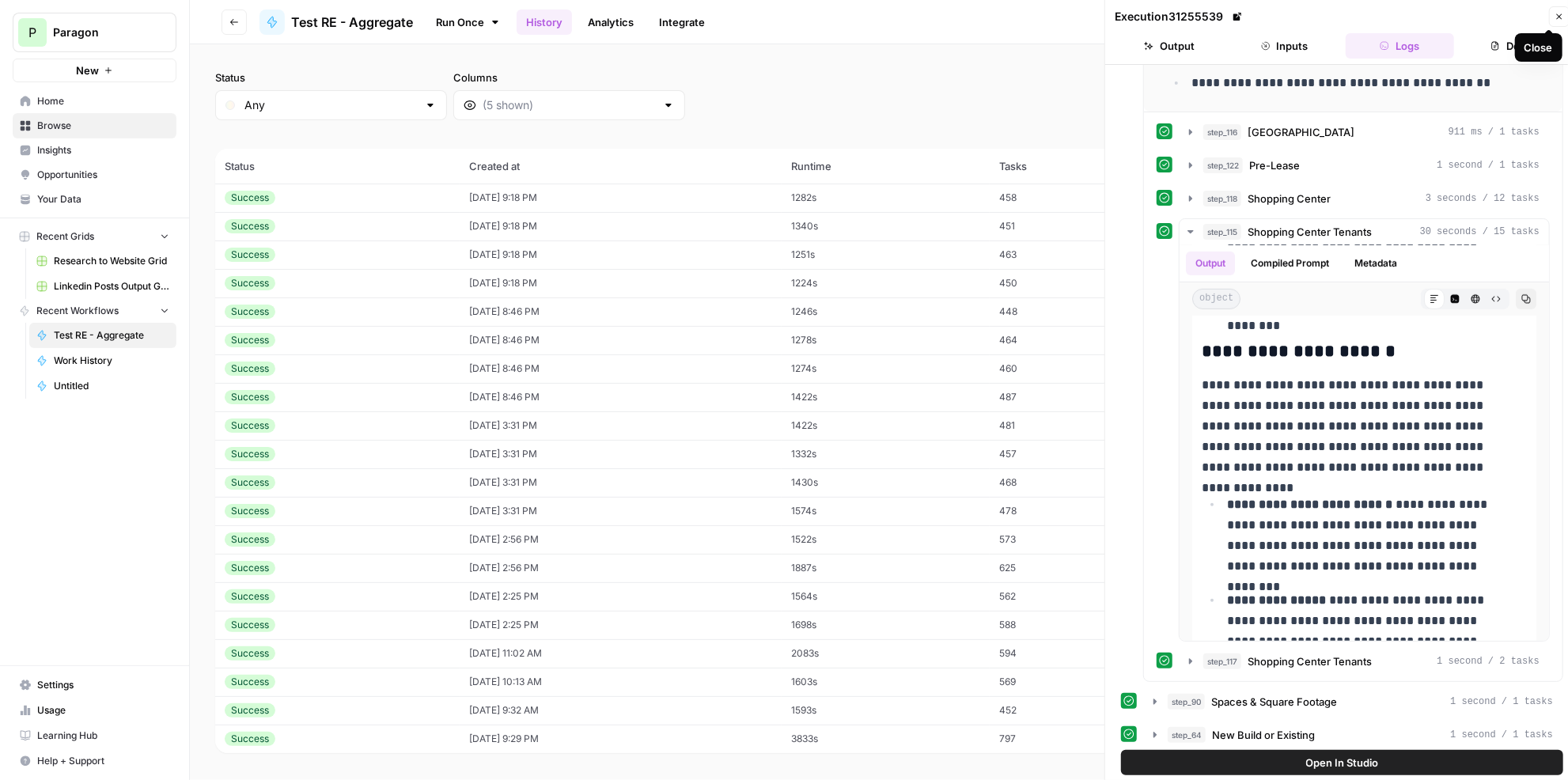
click at [1555, 17] on icon "button" at bounding box center [1559, 17] width 10 height 10
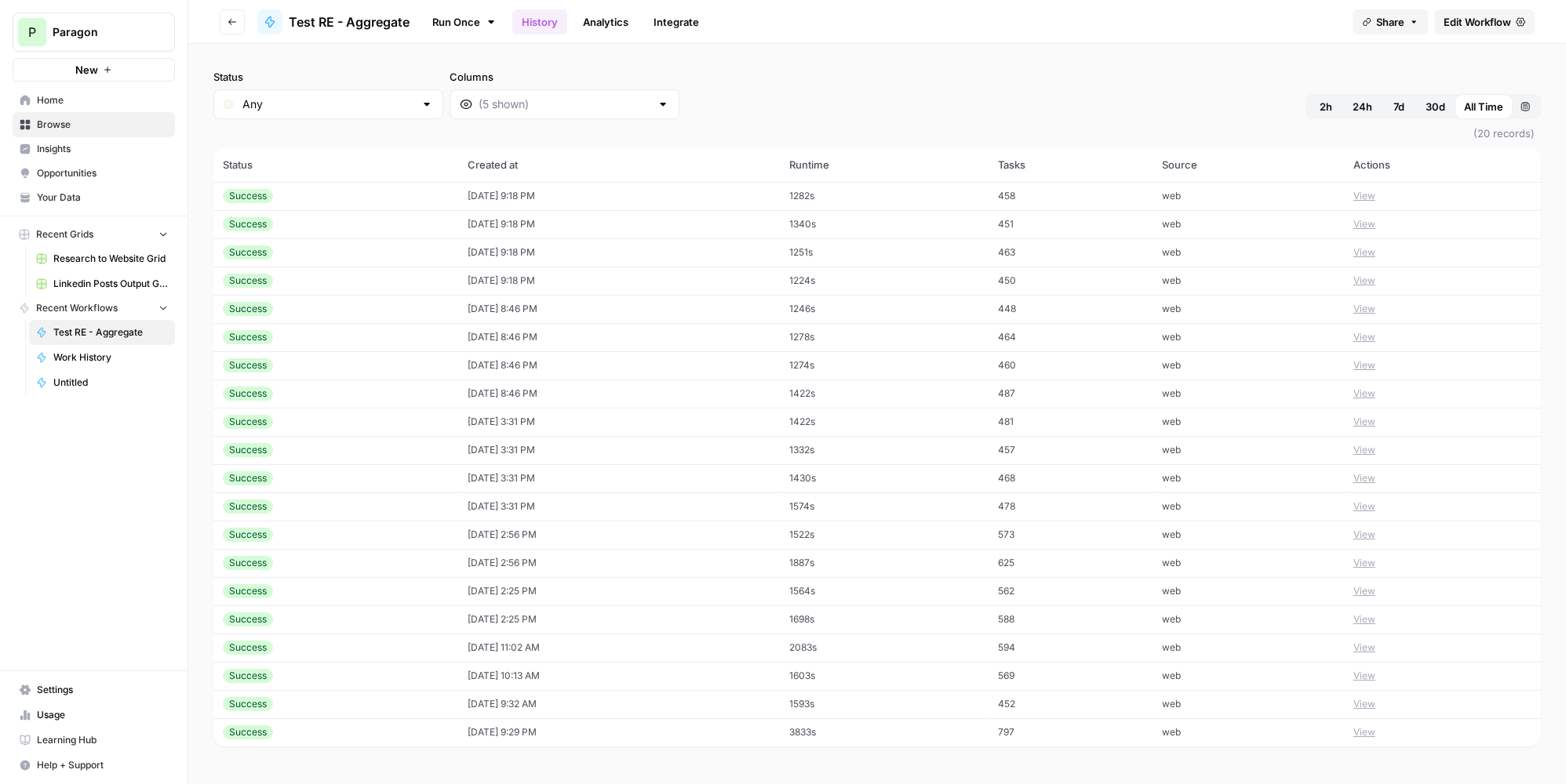
click at [1477, 24] on span "Edit Workflow" at bounding box center [1477, 22] width 67 height 16
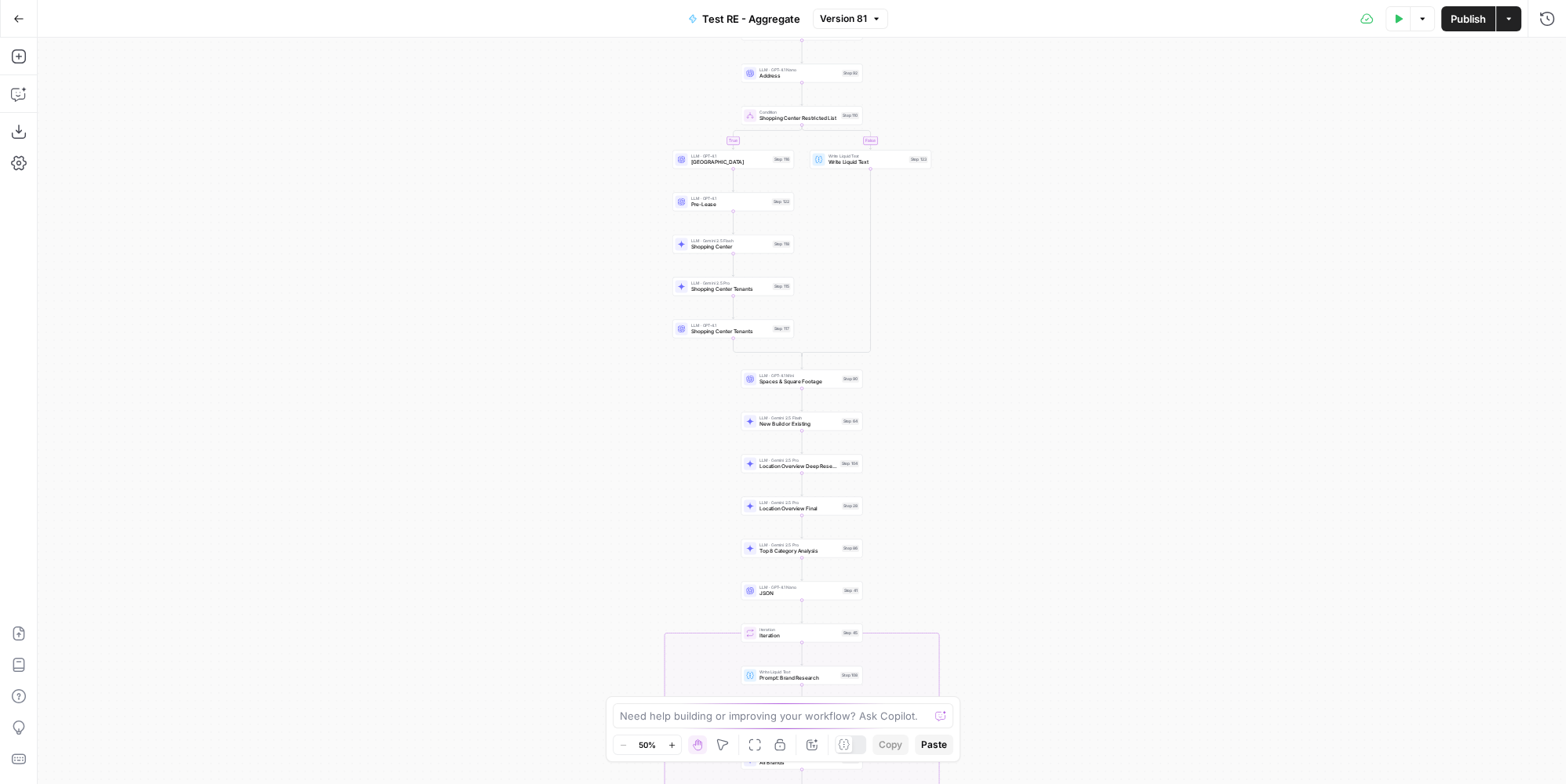
click at [757, 252] on div "LLM · Gemini 2.5 Flash Shopping Center Step 118 Copy step Delete step Add Note …" at bounding box center [733, 244] width 122 height 19
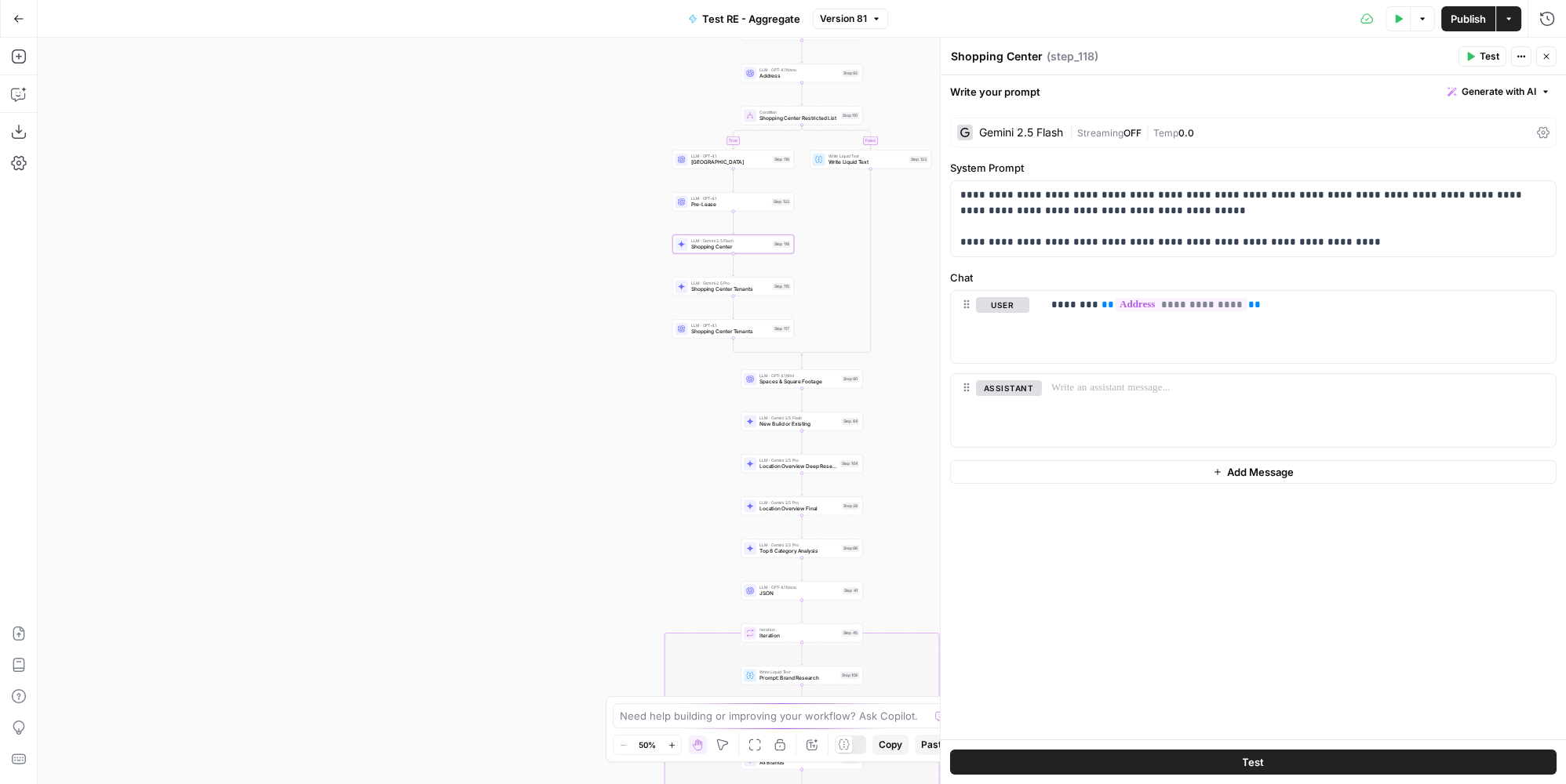
click at [765, 287] on span "Shopping Center Tenants" at bounding box center [730, 289] width 78 height 8
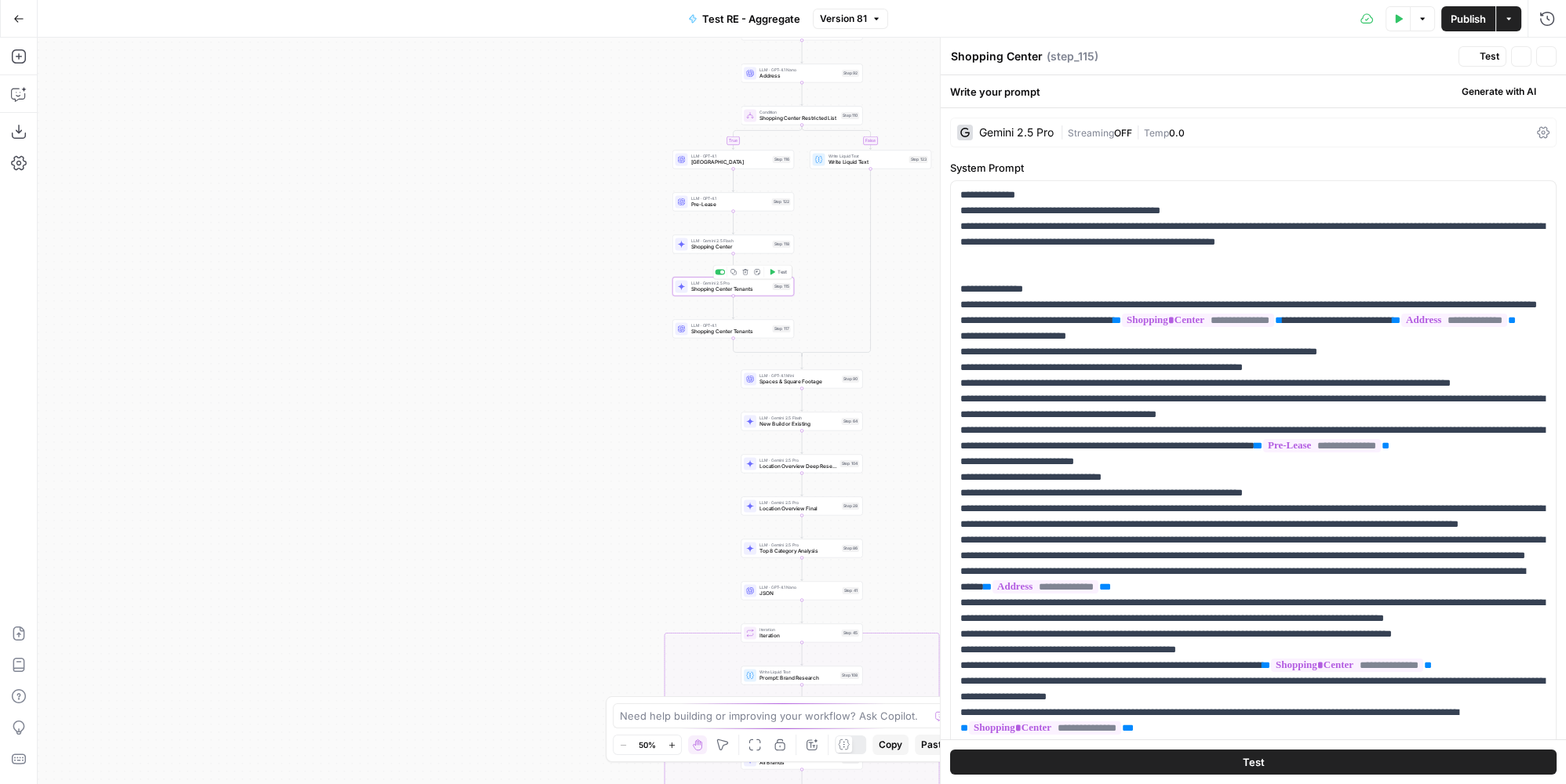
type textarea "Shopping Center Tenants"
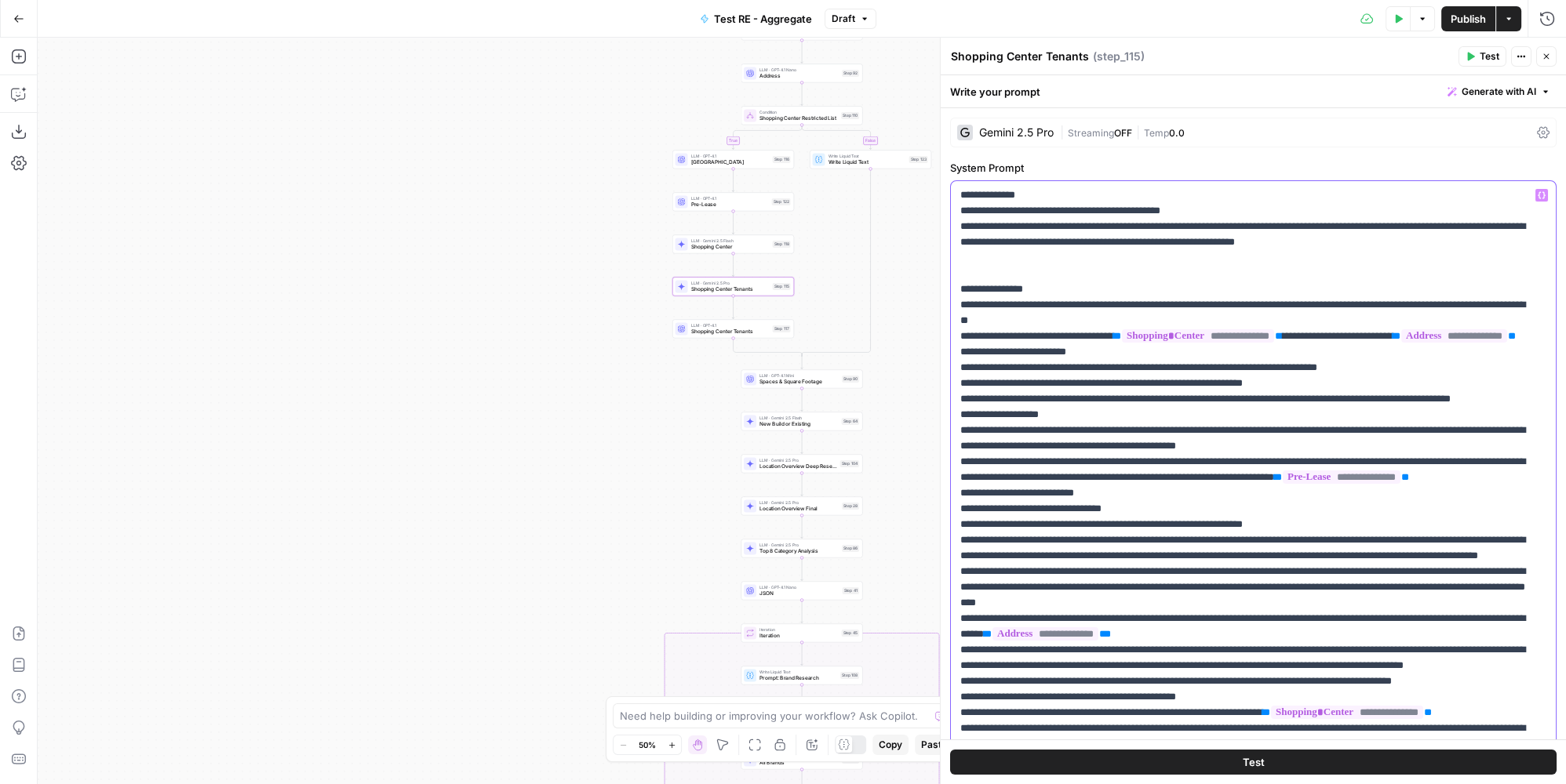
copy p "**"
drag, startPoint x: 977, startPoint y: 444, endPoint x: 966, endPoint y: 445, distance: 11.0
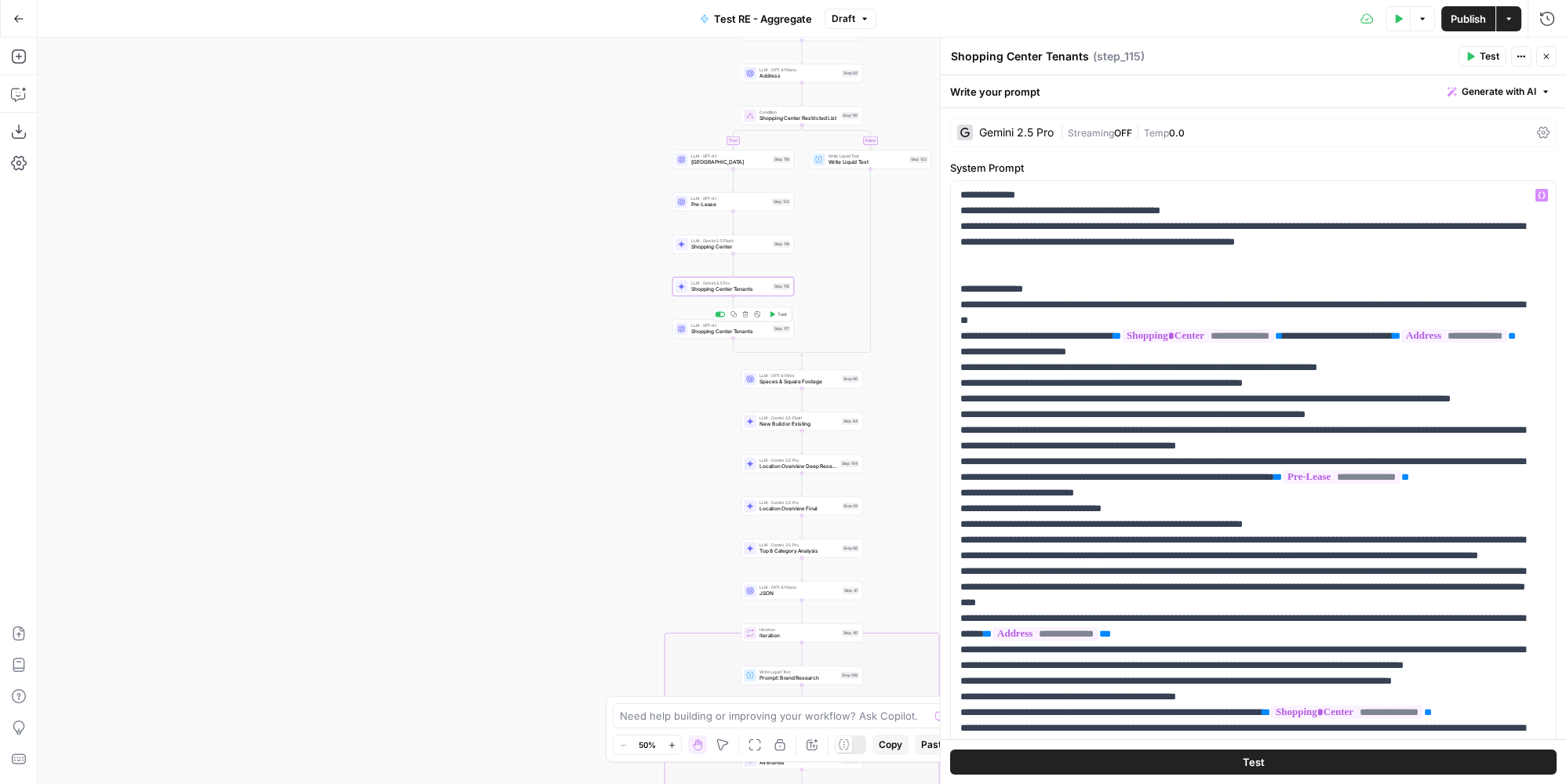
click at [733, 332] on span "Shopping Center Tenants" at bounding box center [730, 331] width 78 height 8
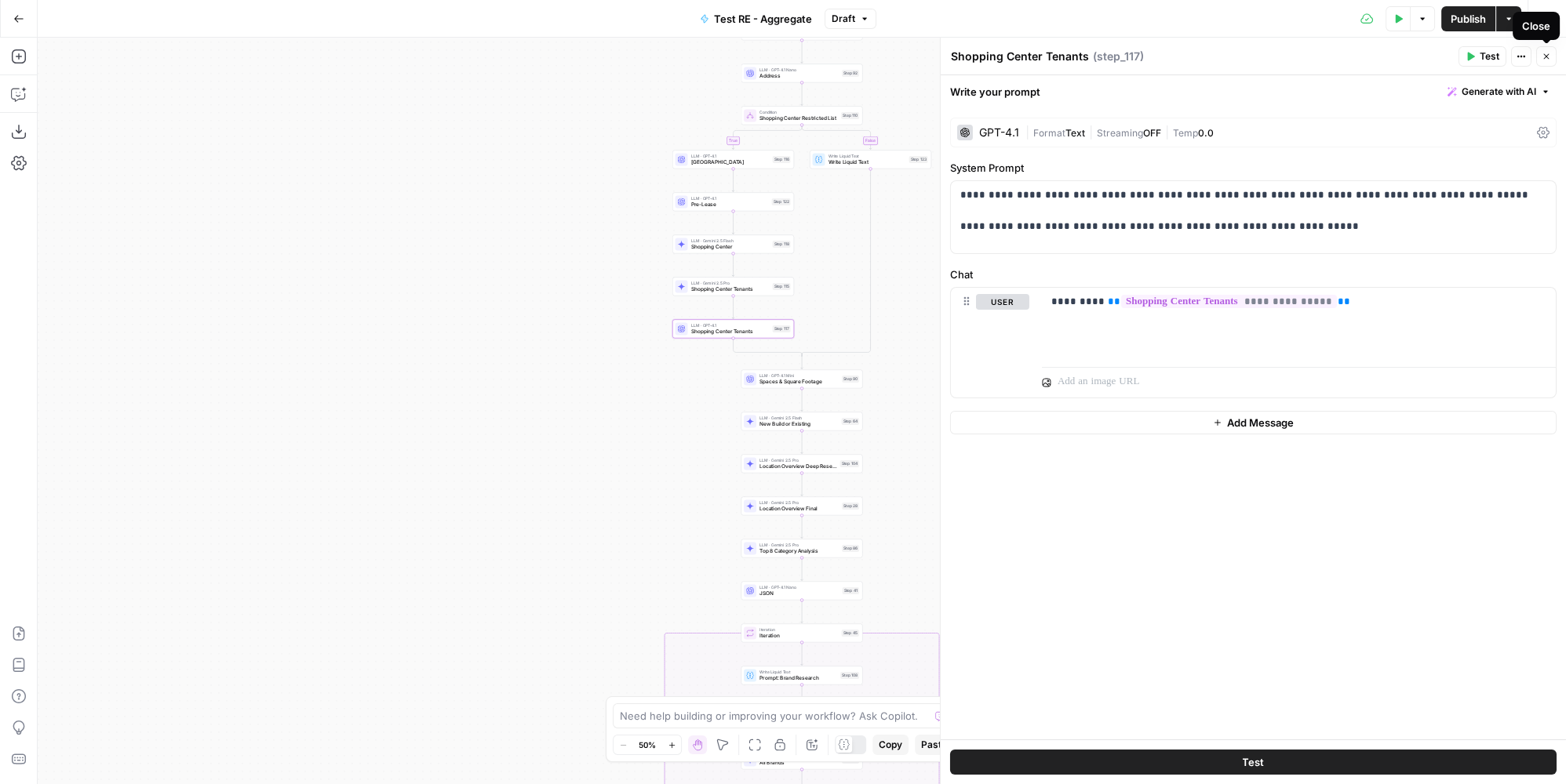
click at [1550, 61] on button "Close" at bounding box center [1546, 57] width 21 height 21
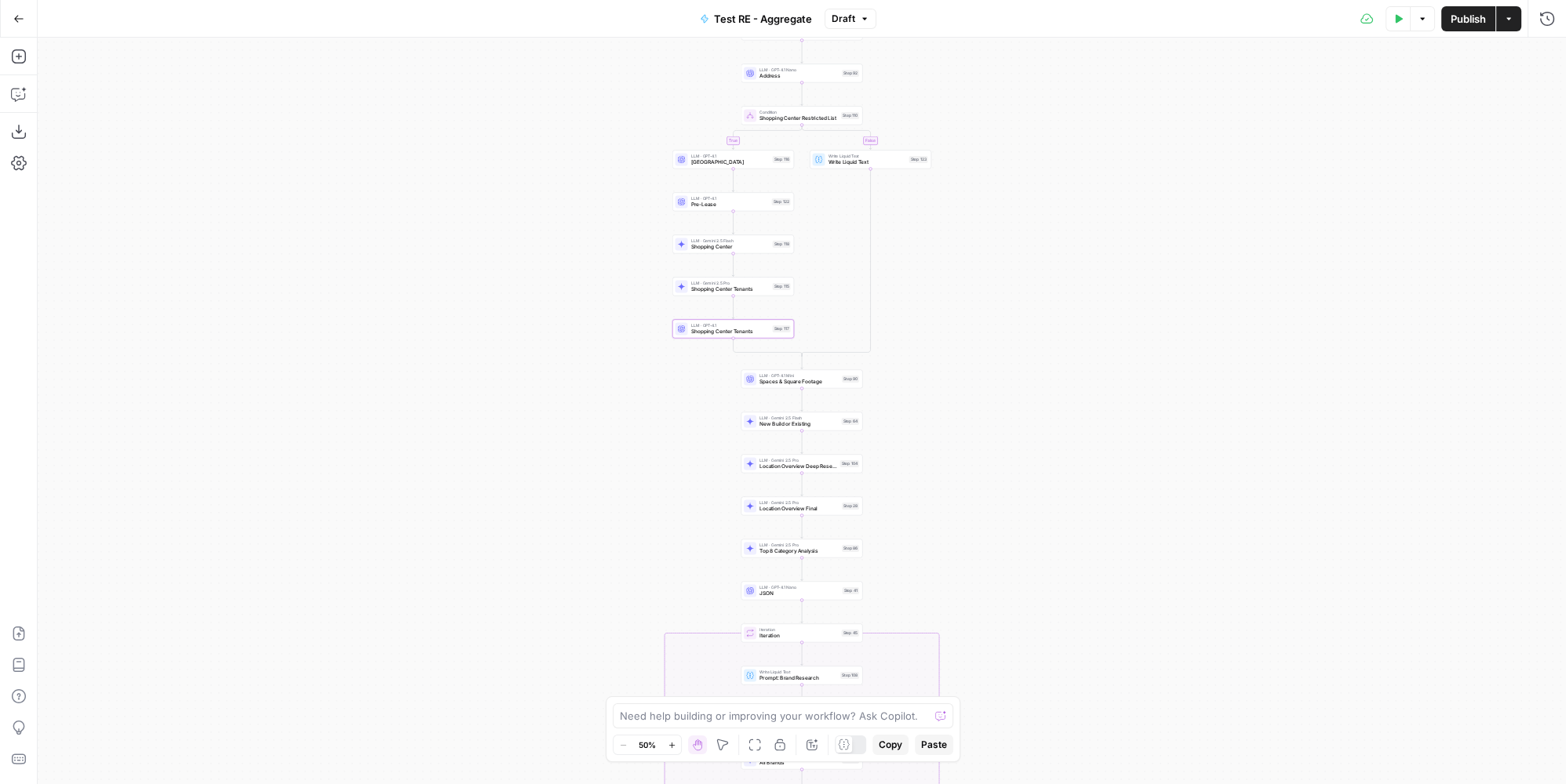
click at [709, 334] on span "Shopping Center Tenants" at bounding box center [730, 331] width 78 height 8
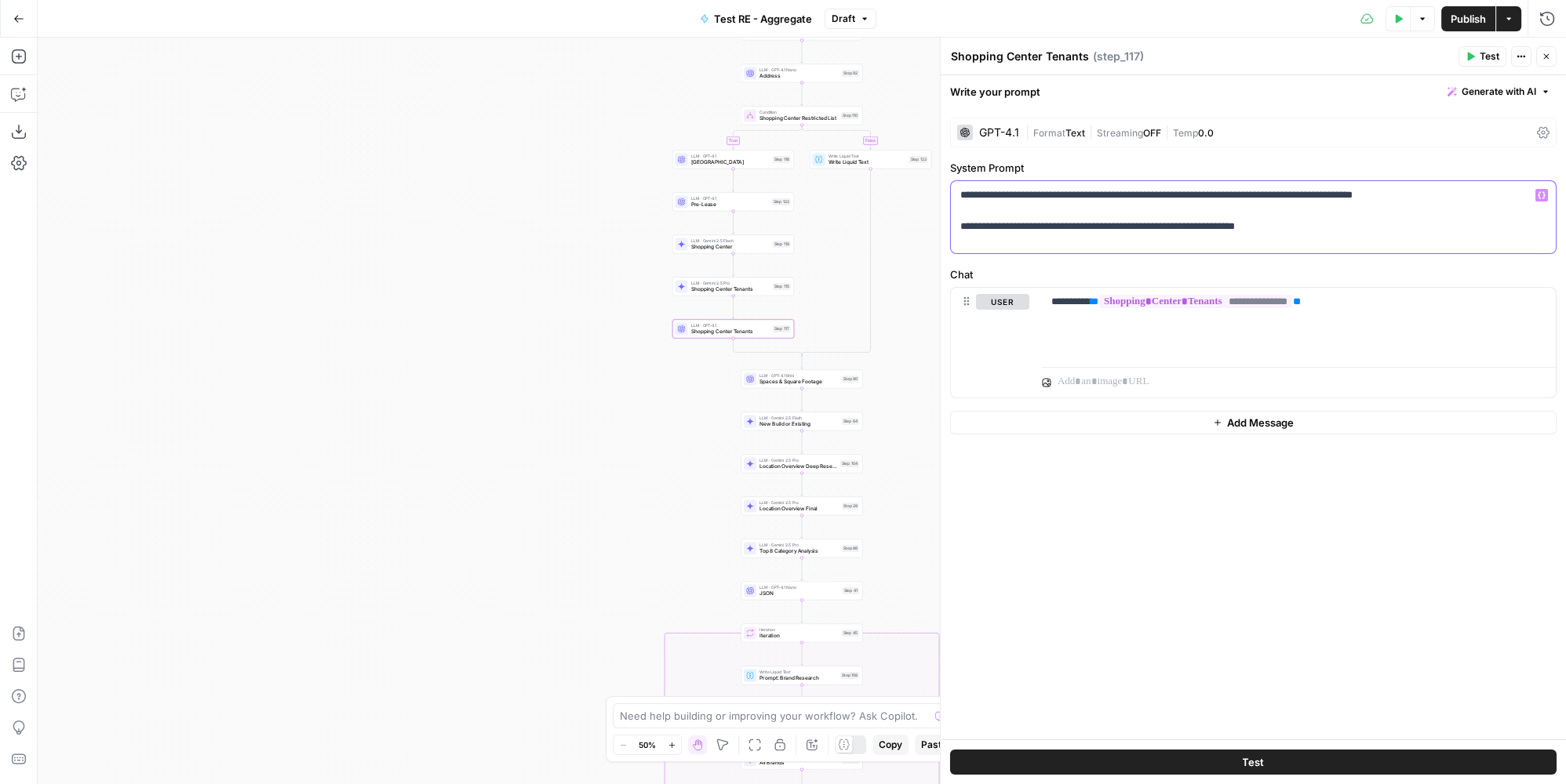
click at [1419, 195] on p "**********" at bounding box center [1253, 211] width 587 height 47
click at [1489, 16] on button "Publish" at bounding box center [1468, 18] width 54 height 25
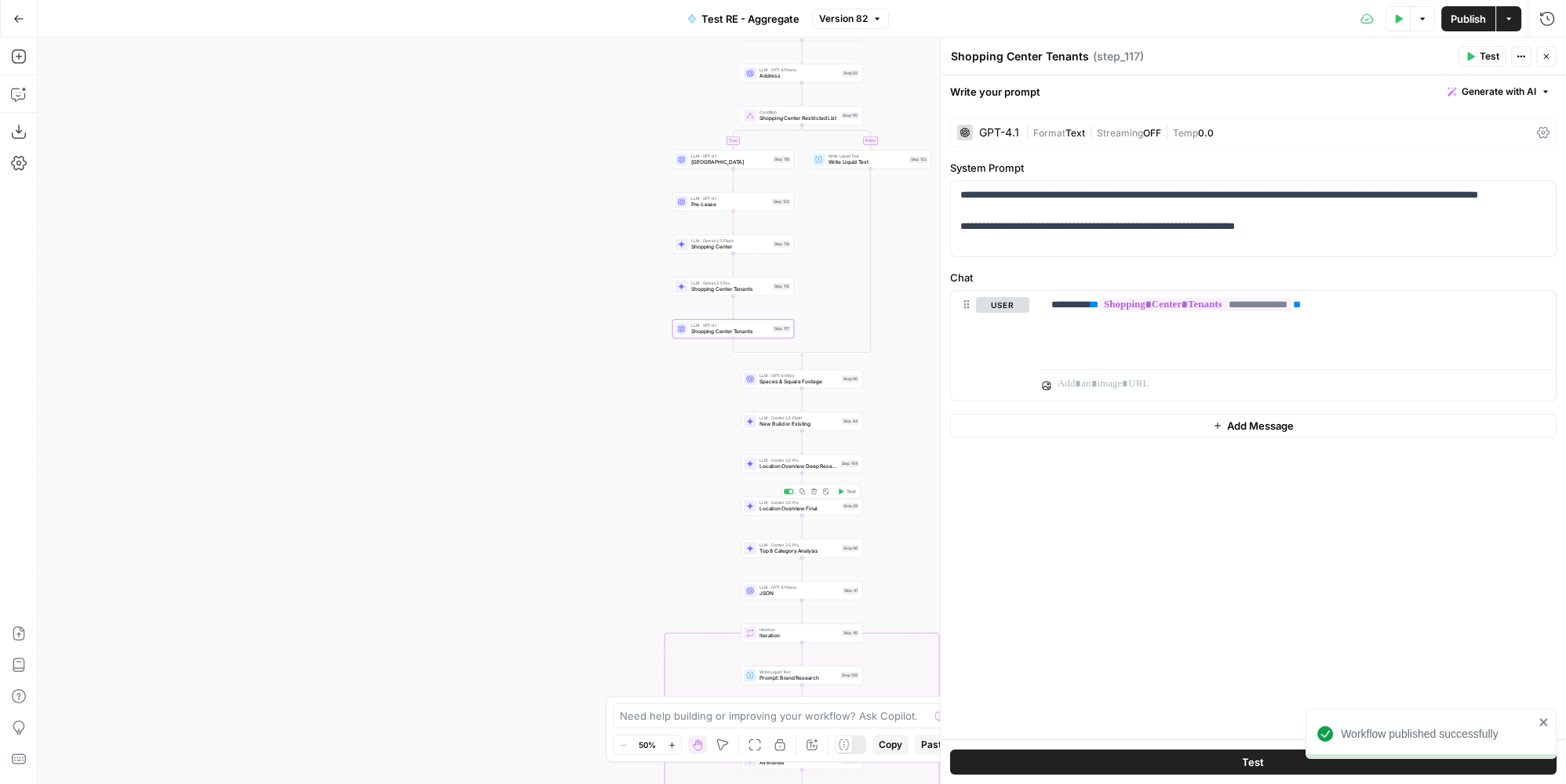
click at [824, 509] on span "Location Overview Final" at bounding box center [799, 508] width 79 height 8
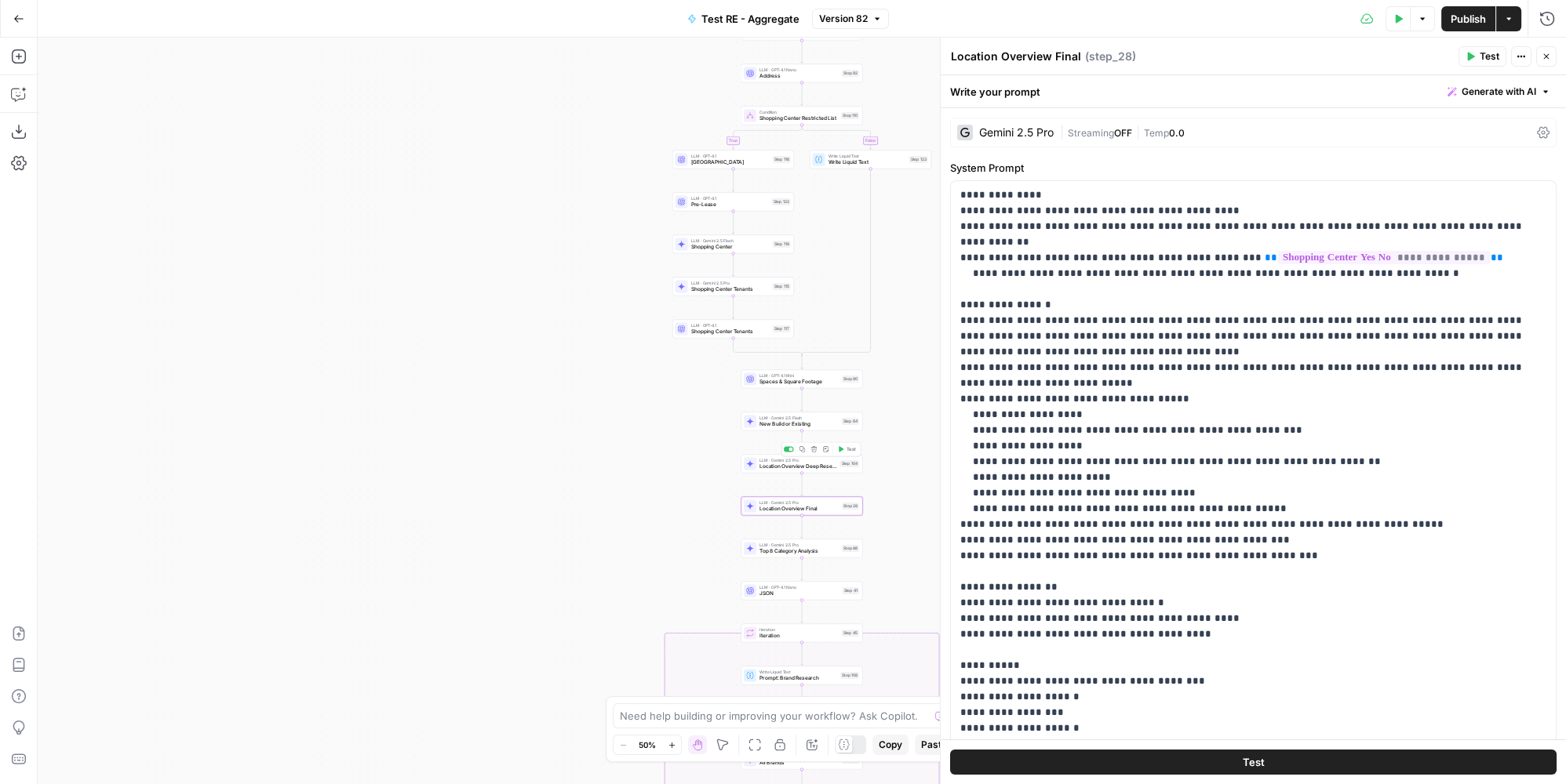
click at [833, 464] on span "Location Overview Deep Research" at bounding box center [798, 466] width 78 height 8
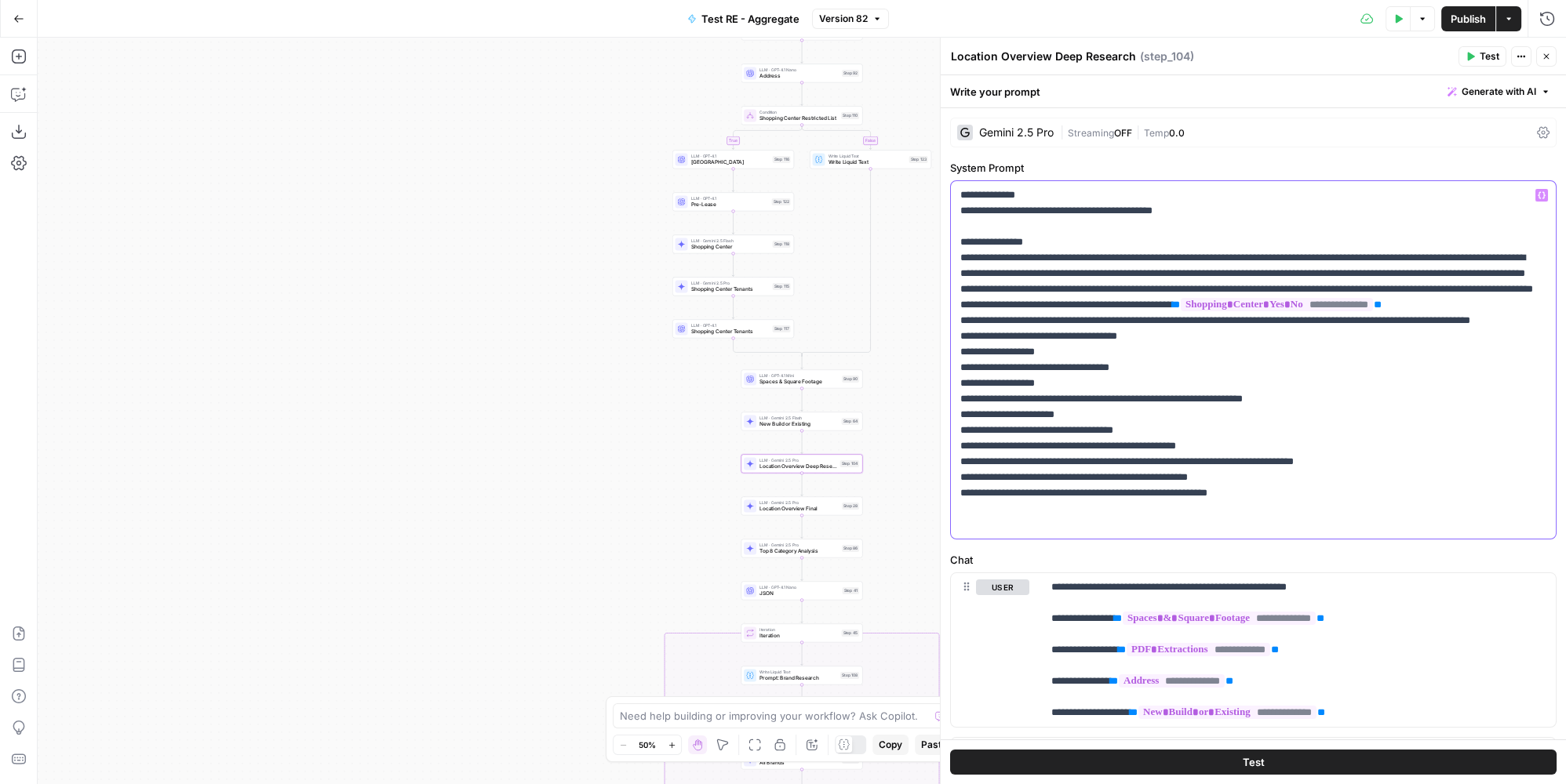
click at [1245, 397] on p "**********" at bounding box center [1248, 360] width 577 height 345
click at [1531, 400] on p "**********" at bounding box center [1248, 360] width 577 height 345
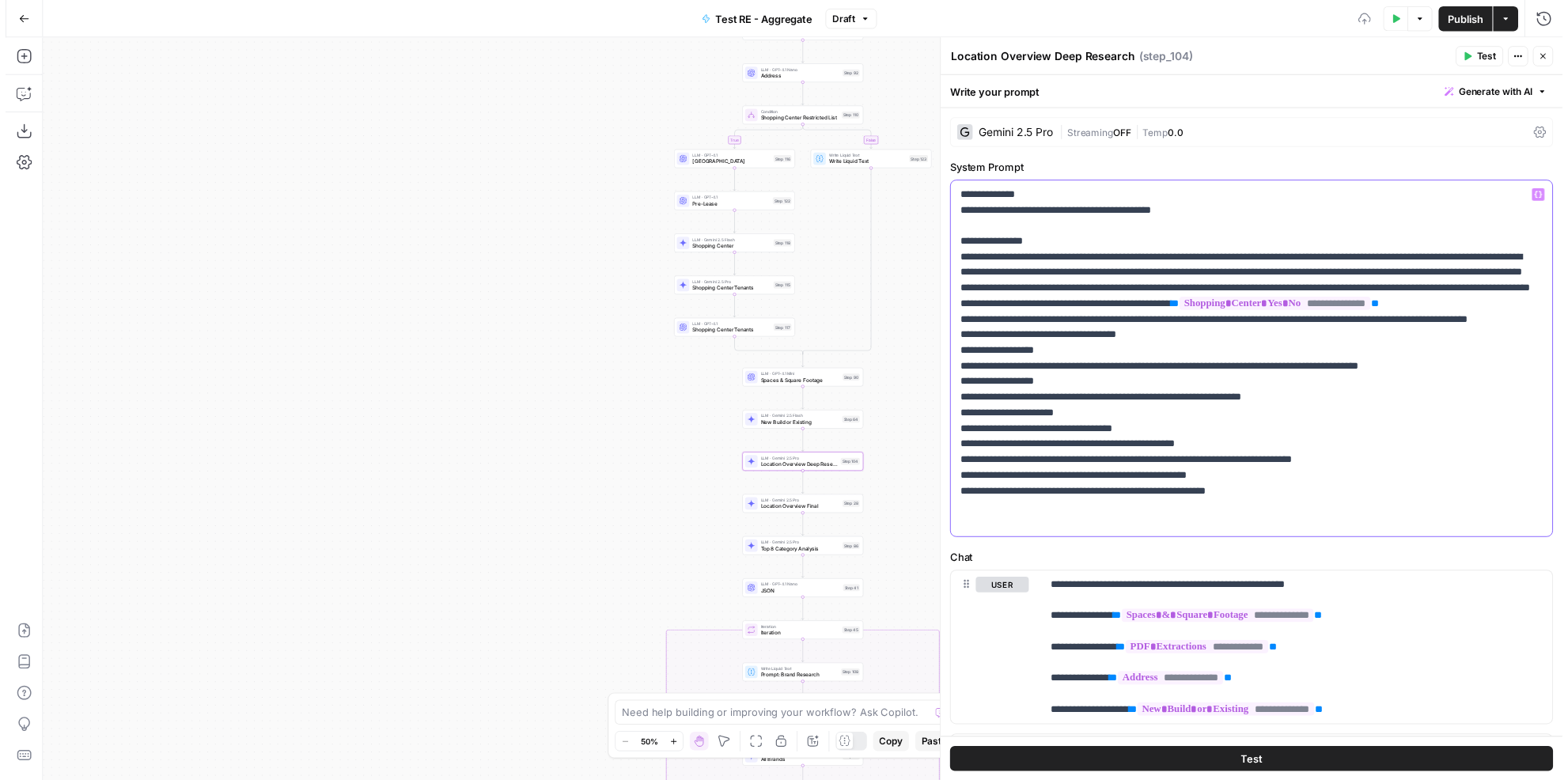
scroll to position [71, 0]
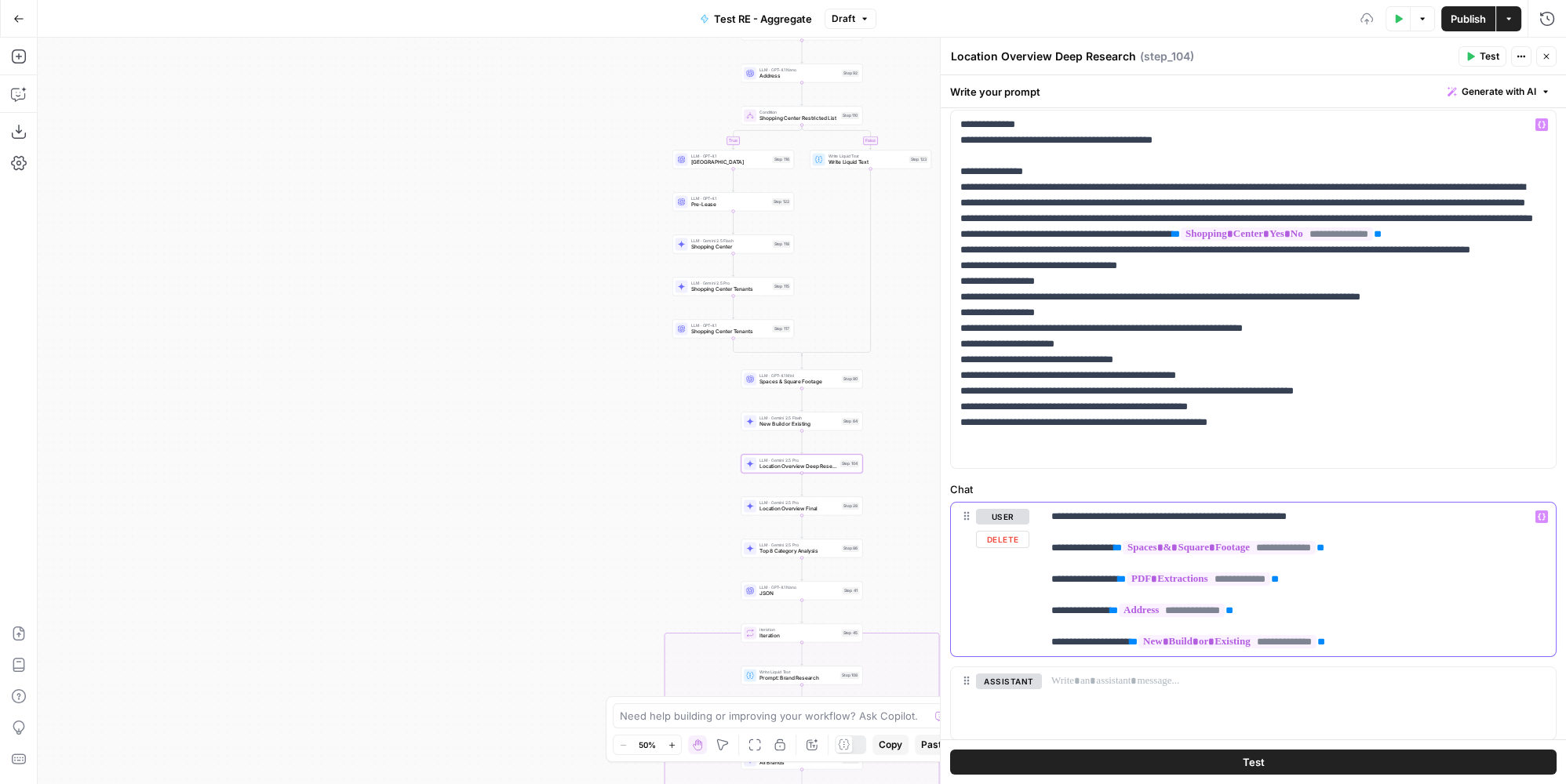
click at [1421, 637] on p "**********" at bounding box center [1294, 580] width 485 height 141
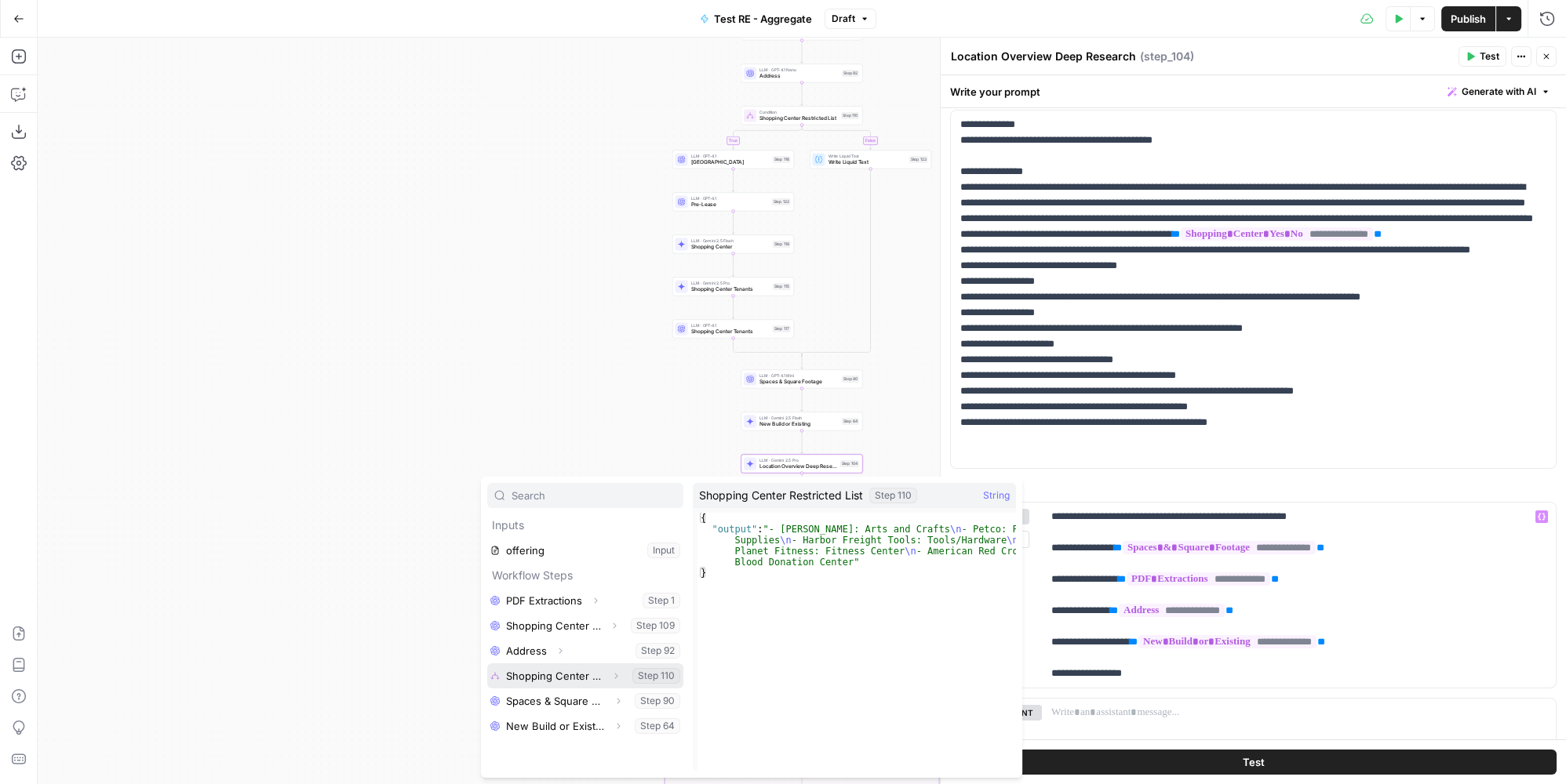
click at [578, 677] on button "Select variable Shopping Center Restricted List" at bounding box center [585, 675] width 197 height 25
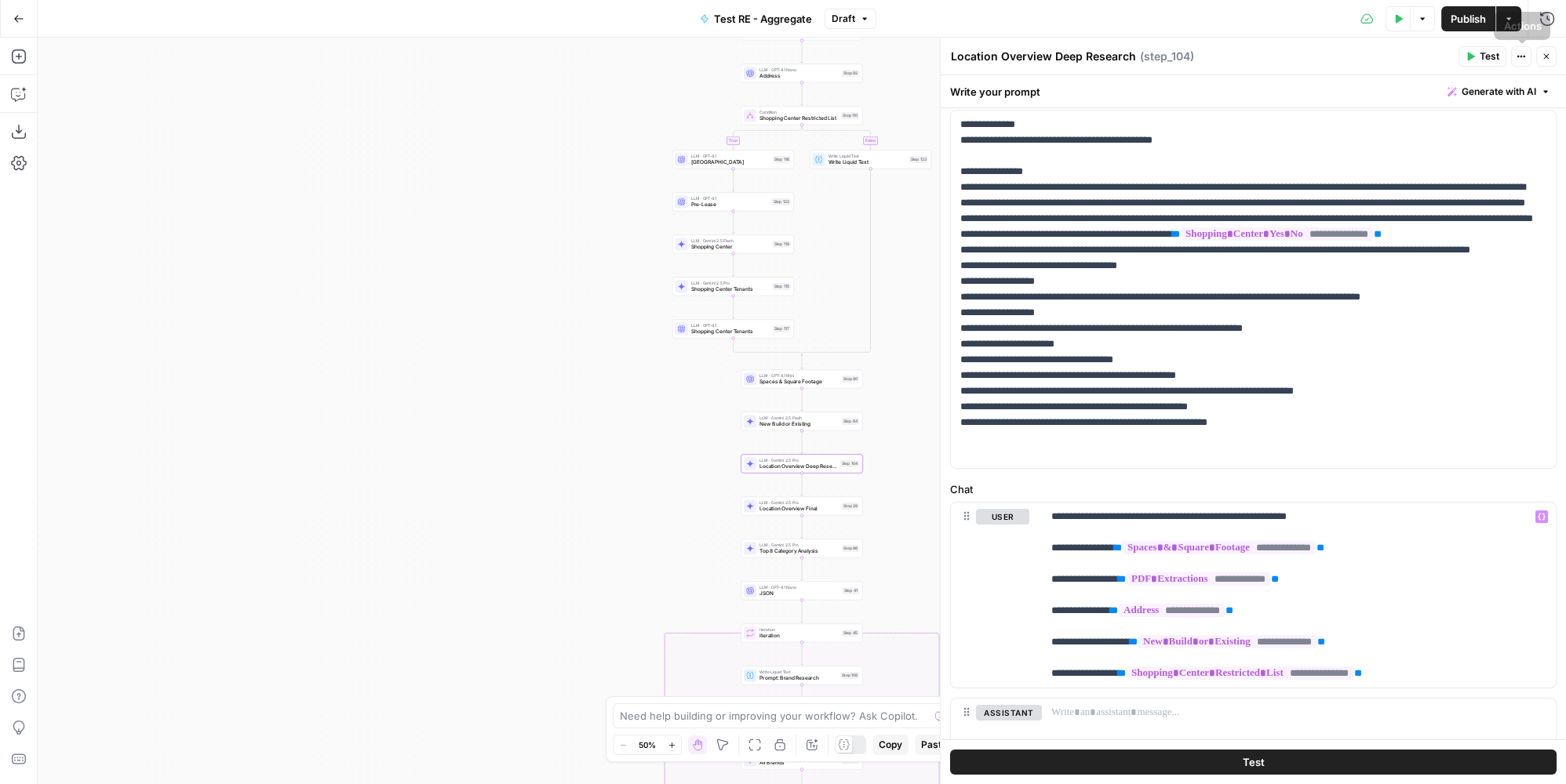
click at [1543, 55] on icon "button" at bounding box center [1546, 56] width 9 height 9
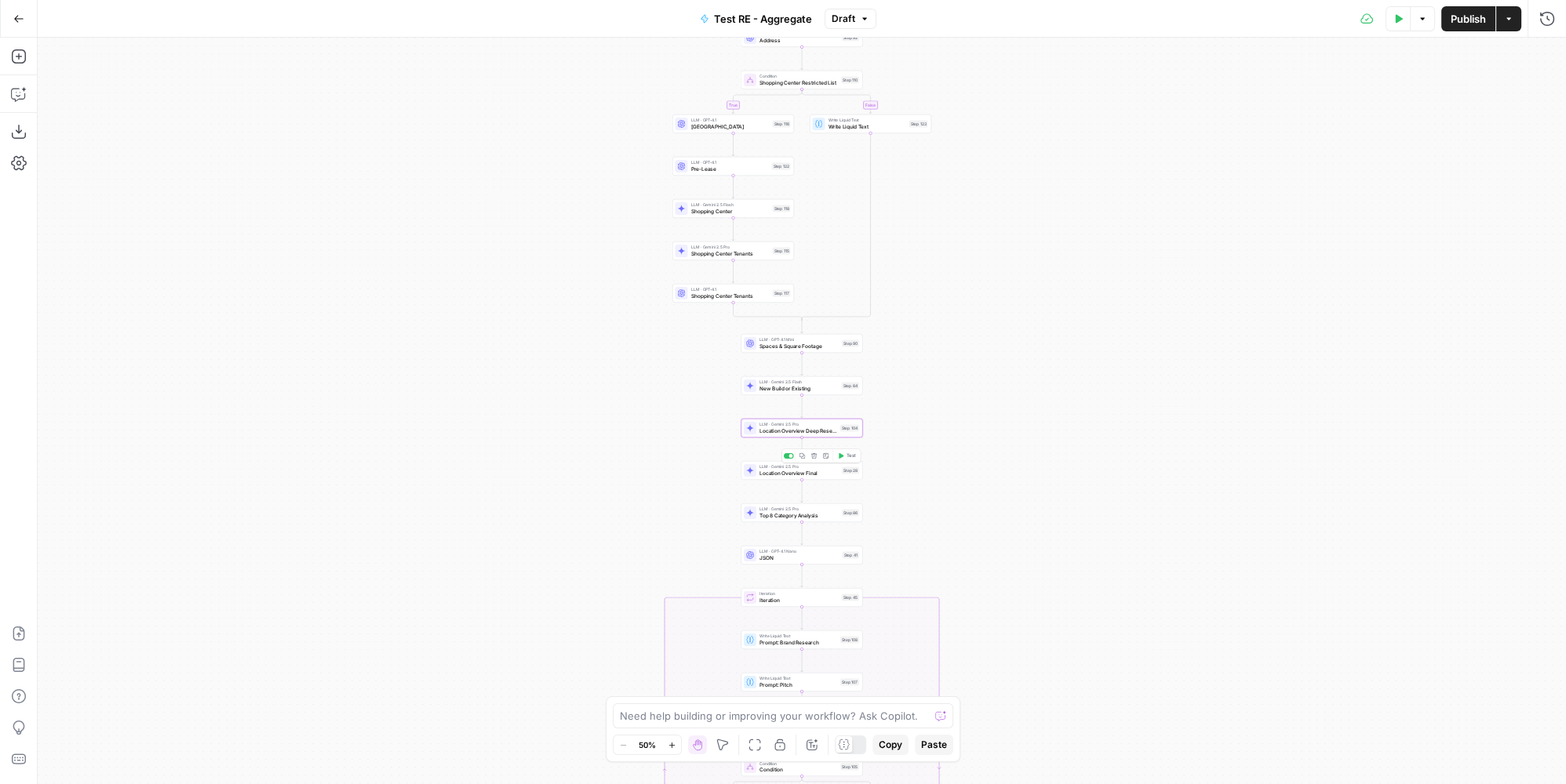
click at [796, 471] on span "Location Overview Final" at bounding box center [799, 472] width 79 height 8
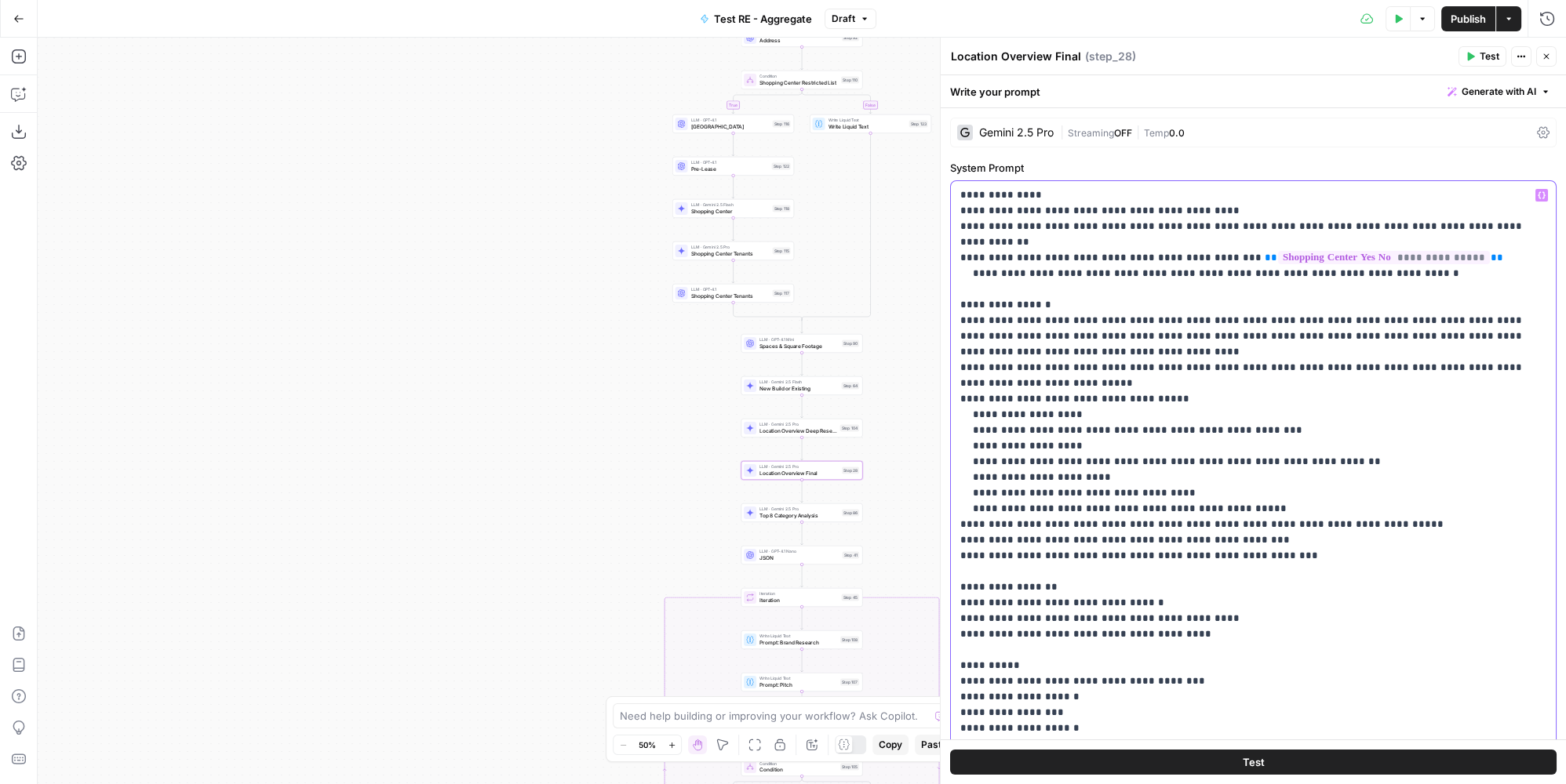
click at [1335, 413] on p "**********" at bounding box center [1248, 478] width 577 height 581
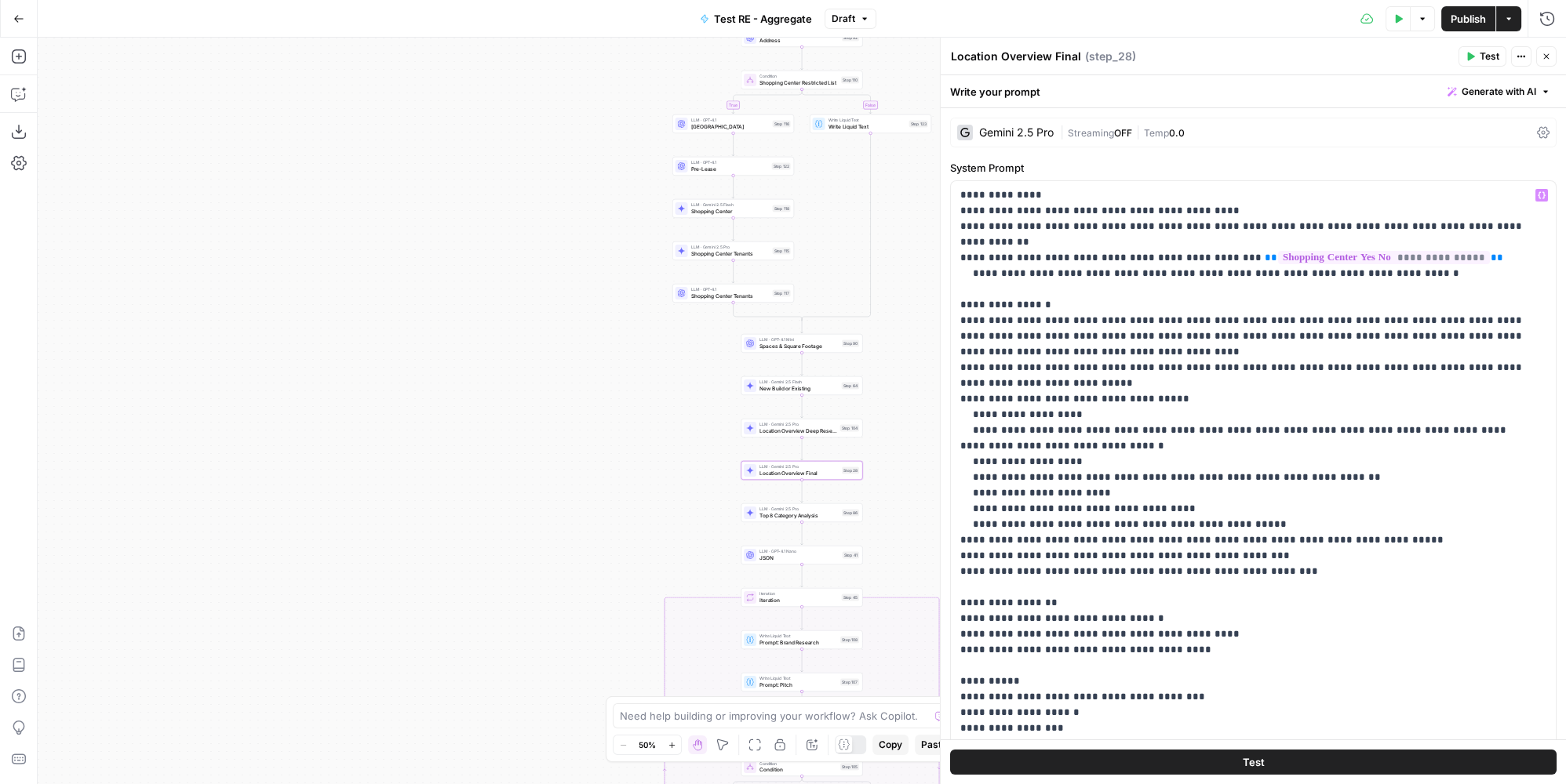
click at [1447, 12] on button "Publish" at bounding box center [1468, 18] width 54 height 25
click at [17, 6] on button "Go Back" at bounding box center [18, 18] width 28 height 28
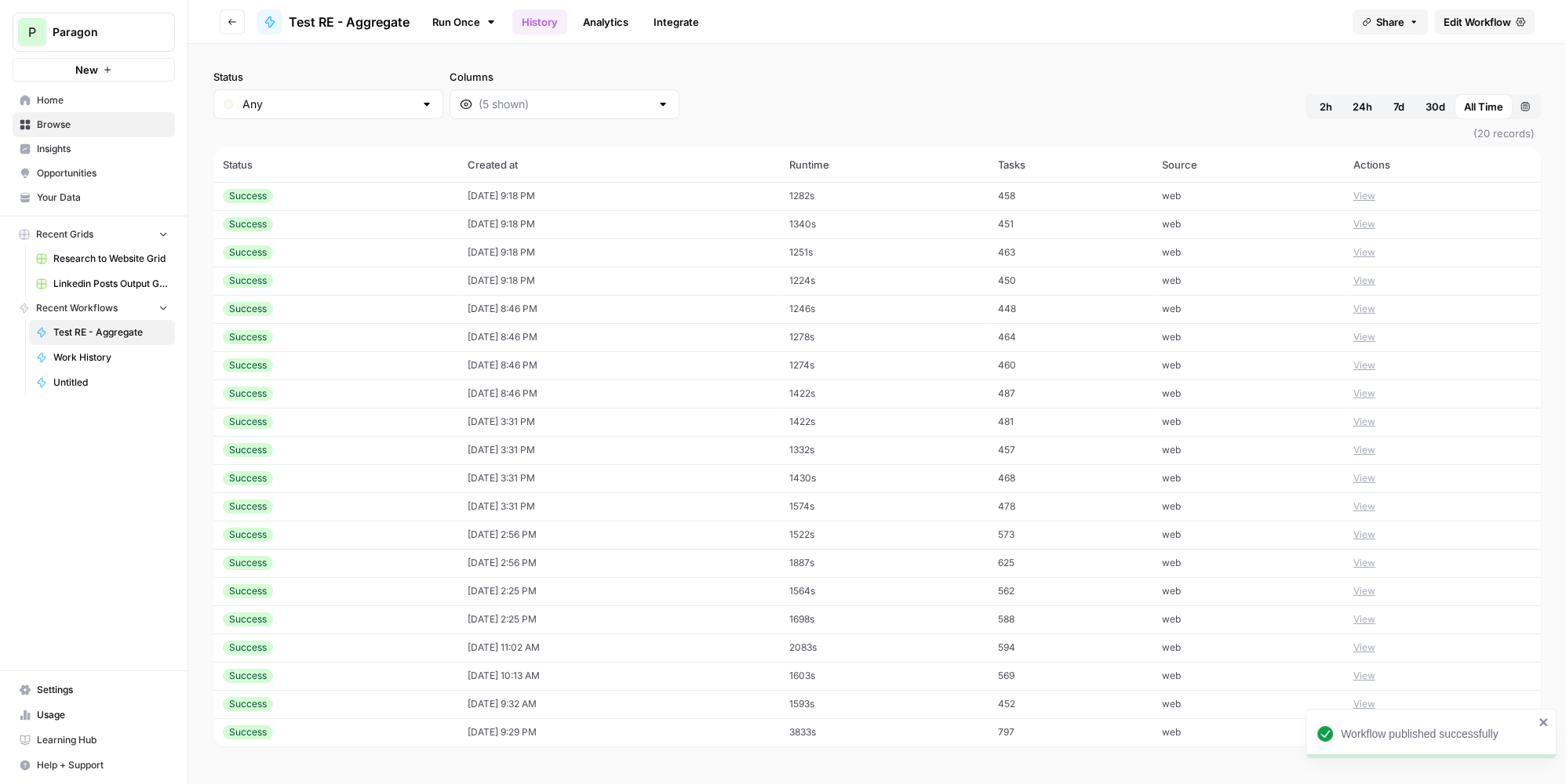
click at [628, 228] on td "[DATE] 9:18 PM" at bounding box center [619, 224] width 322 height 28
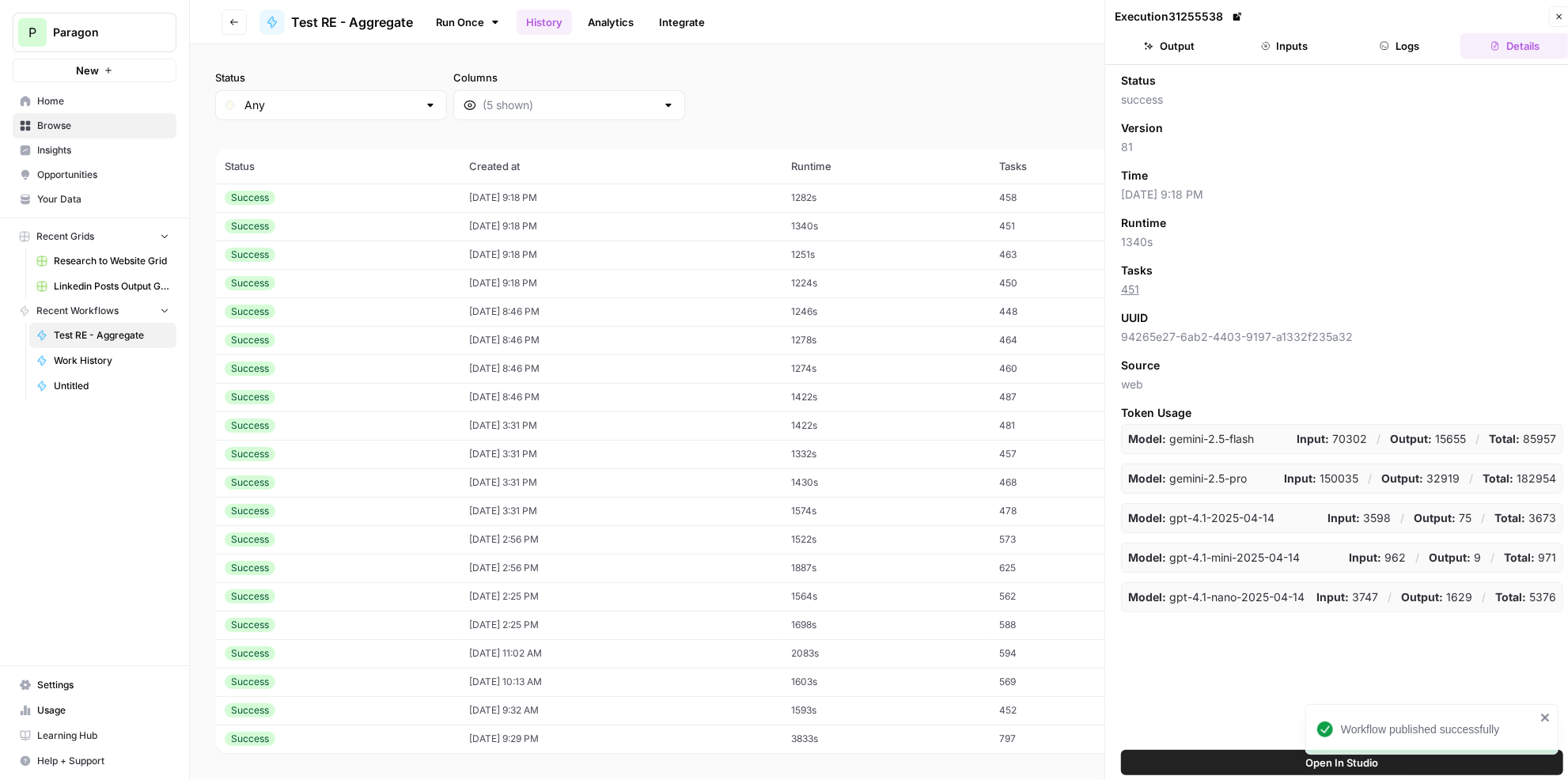
click at [1390, 46] on button "Logs" at bounding box center [1400, 45] width 110 height 25
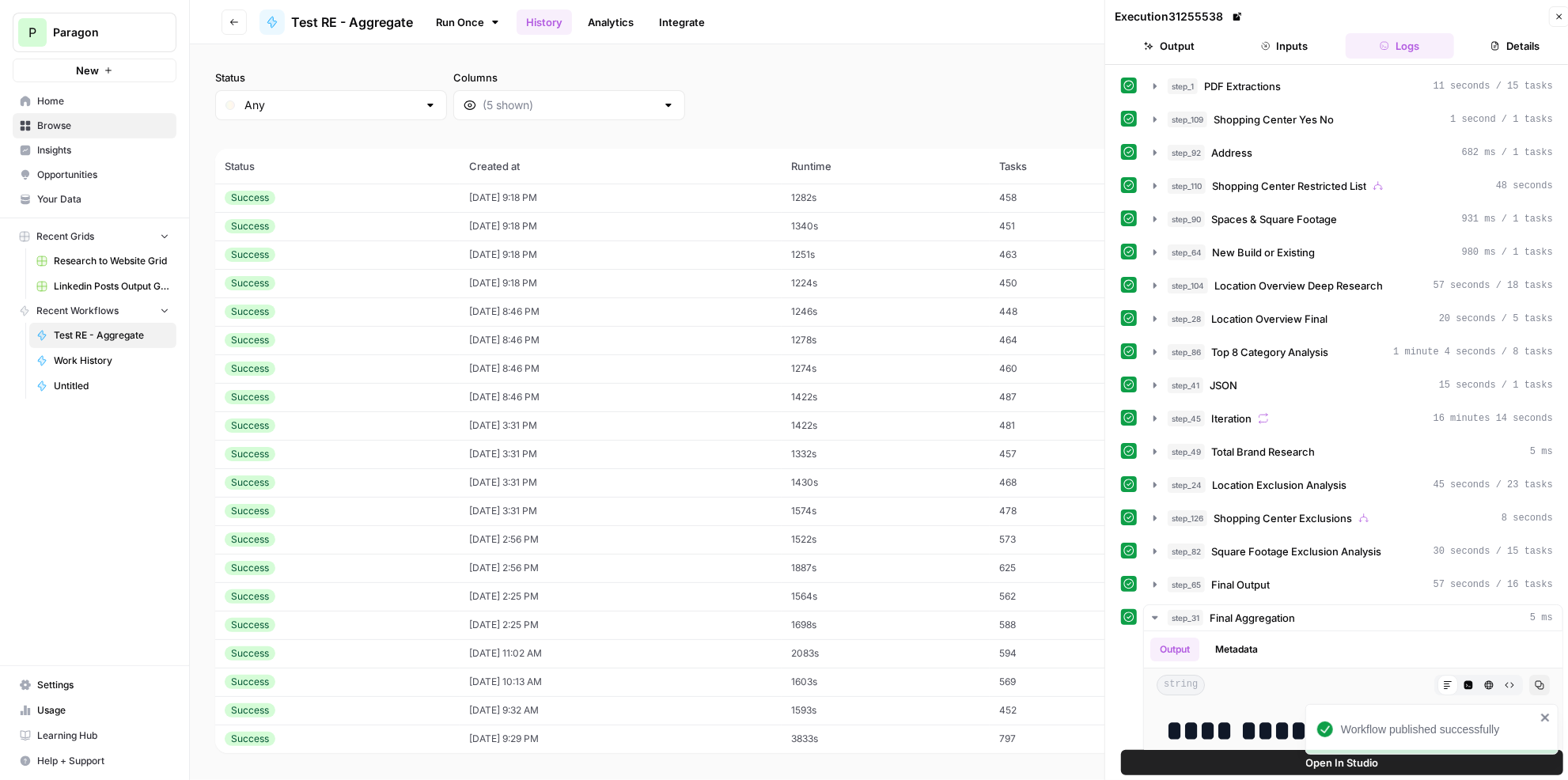
click at [767, 202] on td "[DATE] 9:18 PM" at bounding box center [621, 197] width 322 height 29
click at [1183, 47] on button "Output" at bounding box center [1169, 45] width 110 height 25
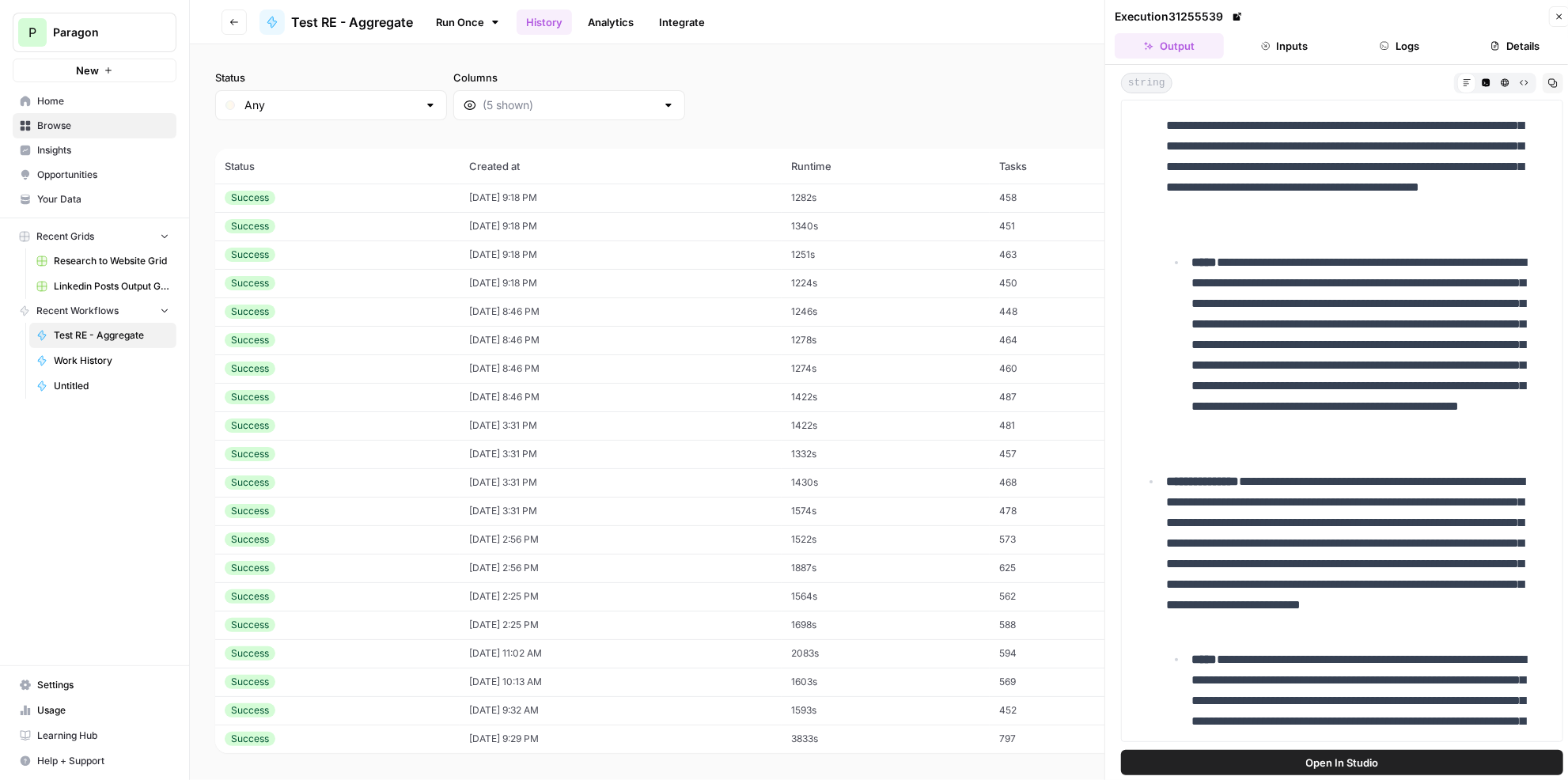
scroll to position [32818, 0]
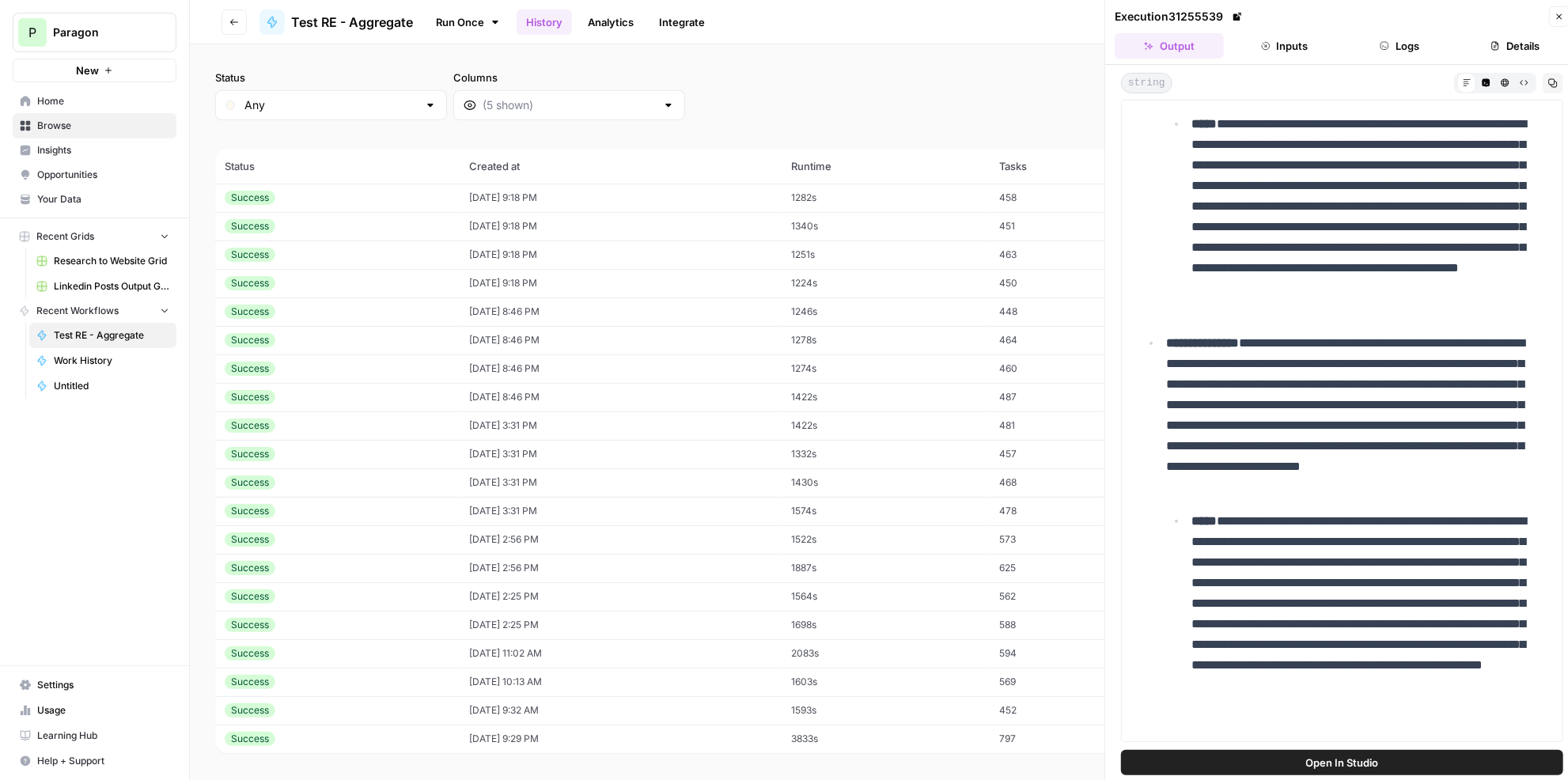
click at [781, 226] on td "[DATE] 9:18 PM" at bounding box center [621, 226] width 322 height 29
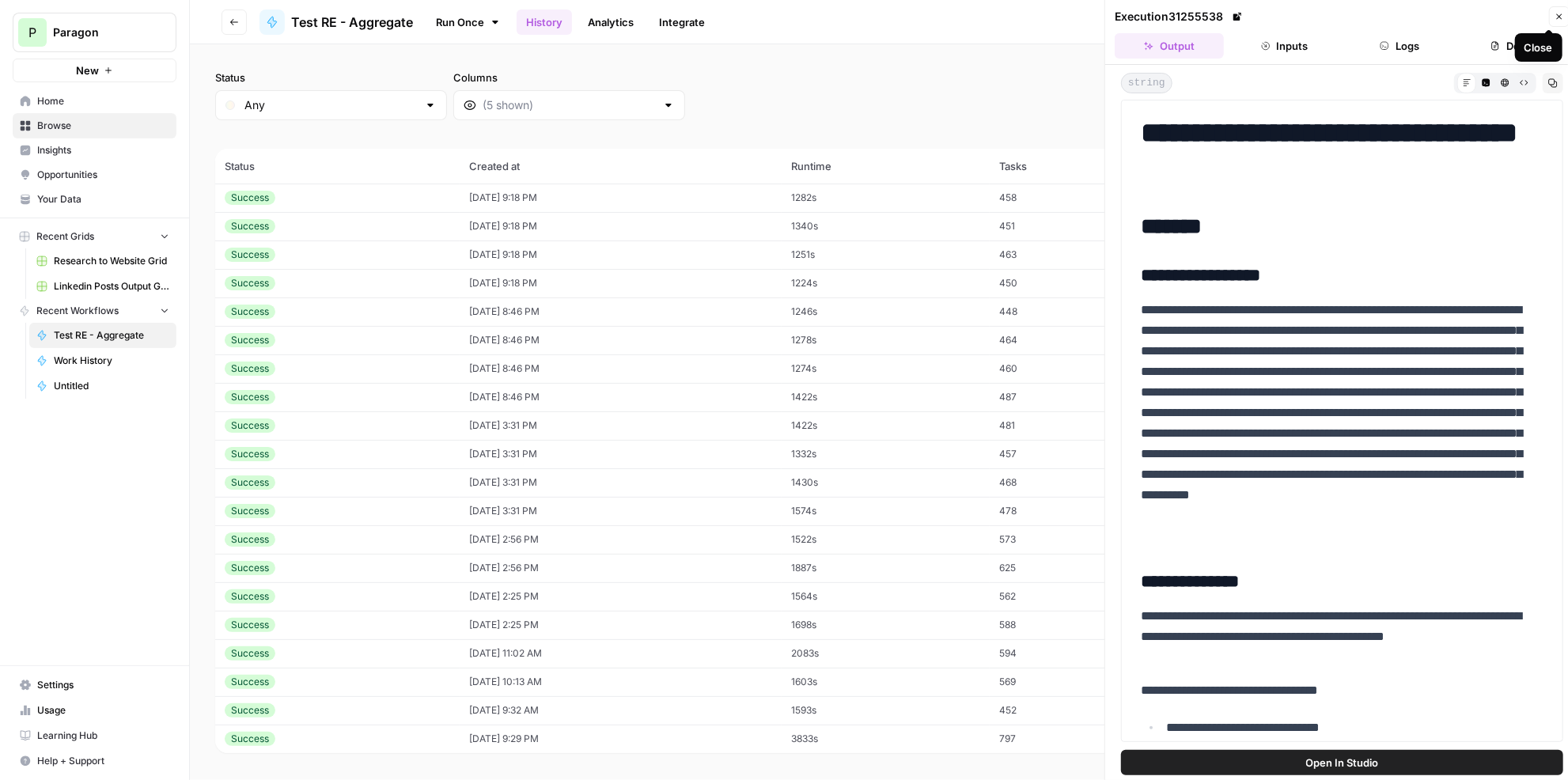
click at [1555, 13] on icon "button" at bounding box center [1559, 17] width 10 height 10
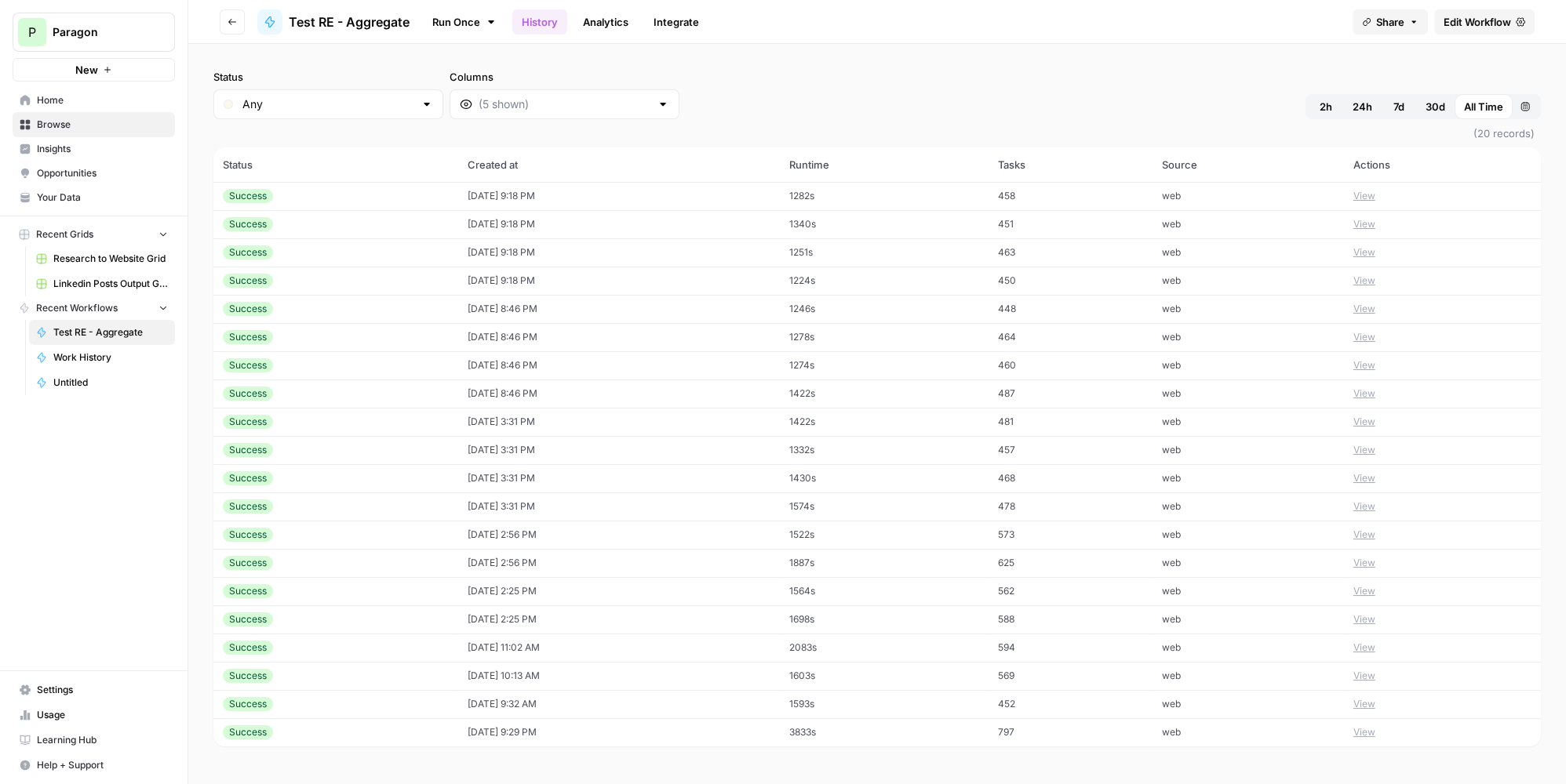
click at [820, 259] on td "1251s" at bounding box center [883, 252] width 208 height 28
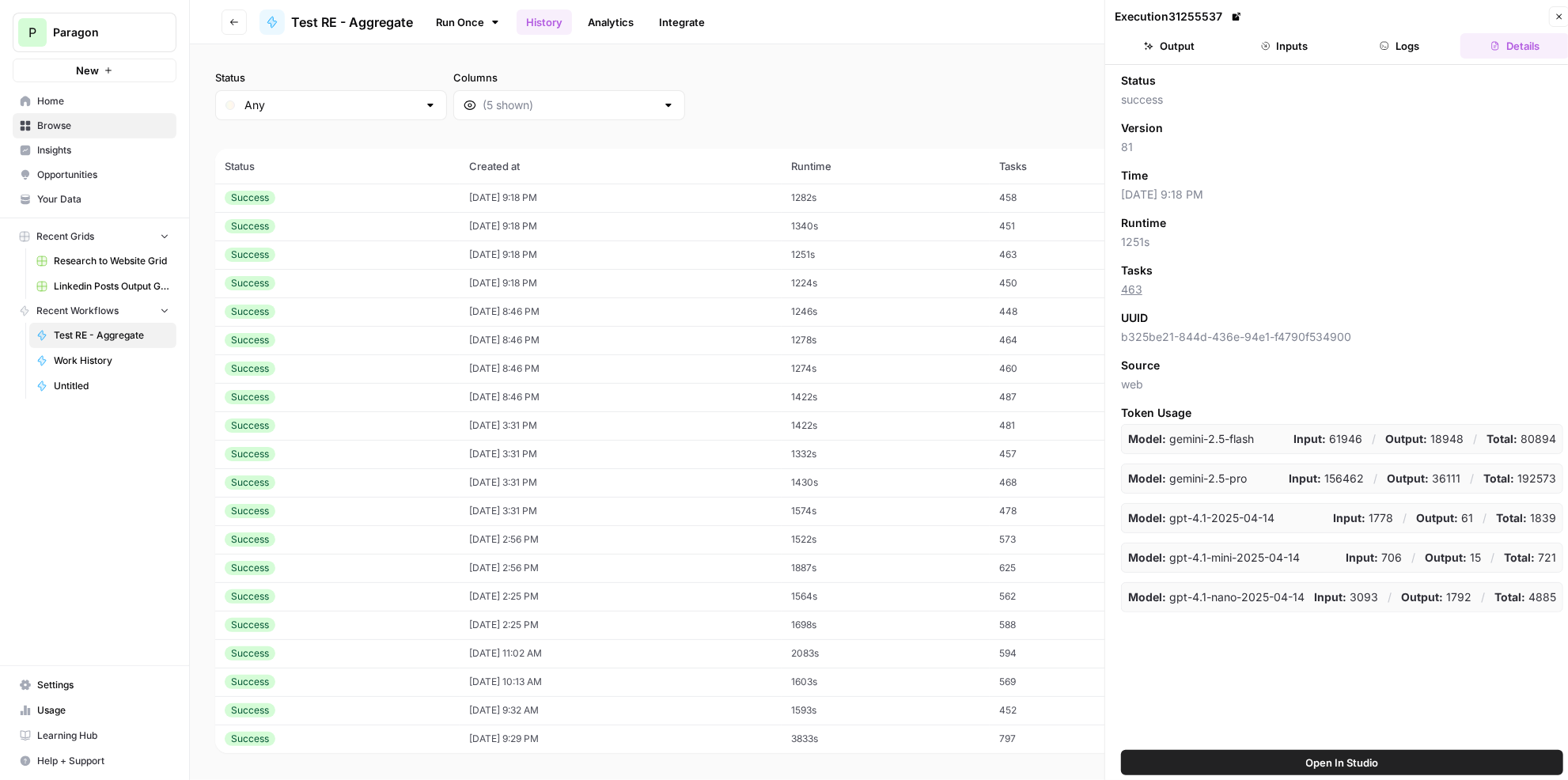
click at [1188, 59] on header "Execution 31255537 Close Output Inputs Logs Details" at bounding box center [1342, 32] width 474 height 65
click at [1188, 52] on button "Output" at bounding box center [1169, 45] width 110 height 25
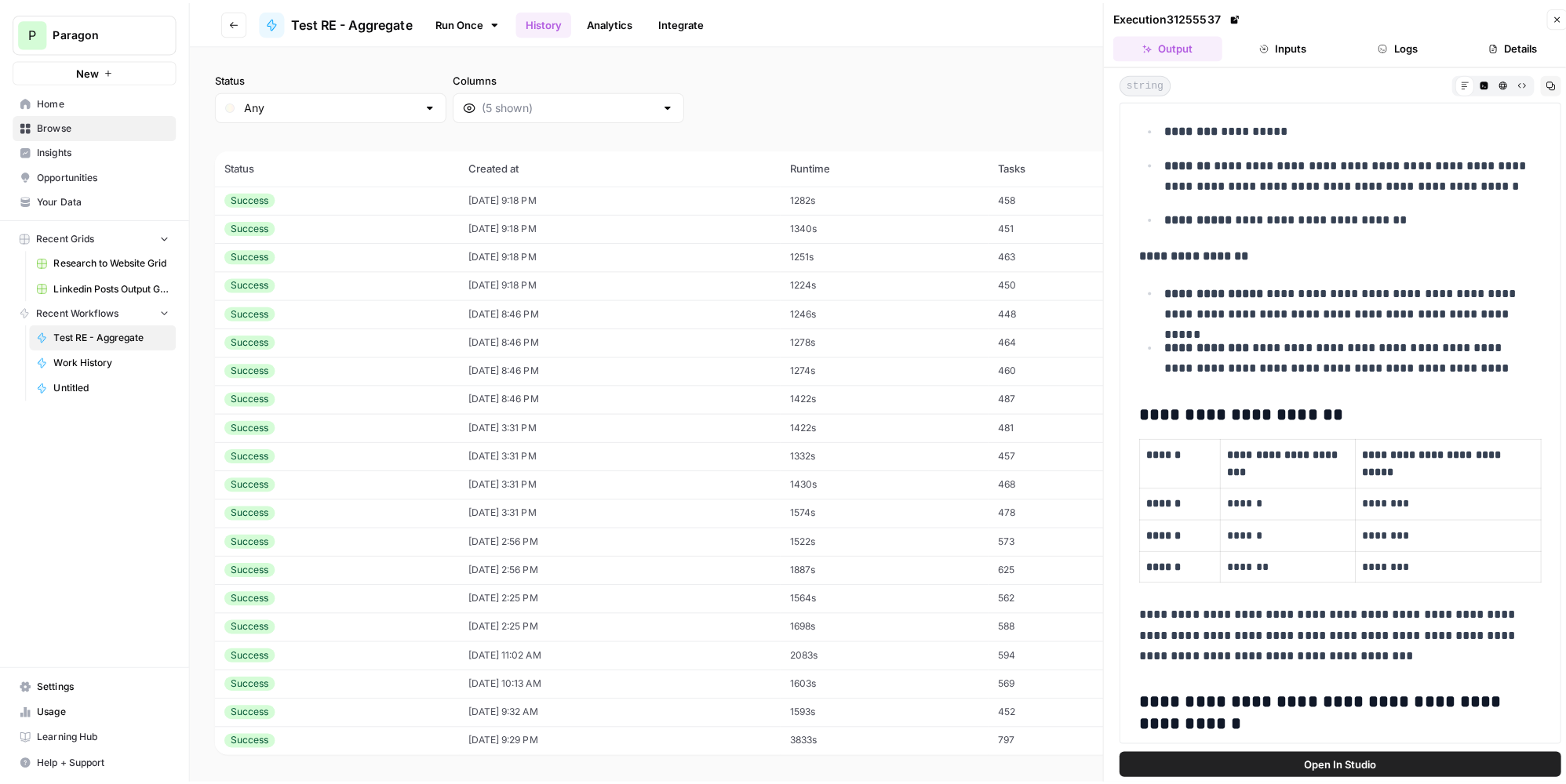
scroll to position [1568, 0]
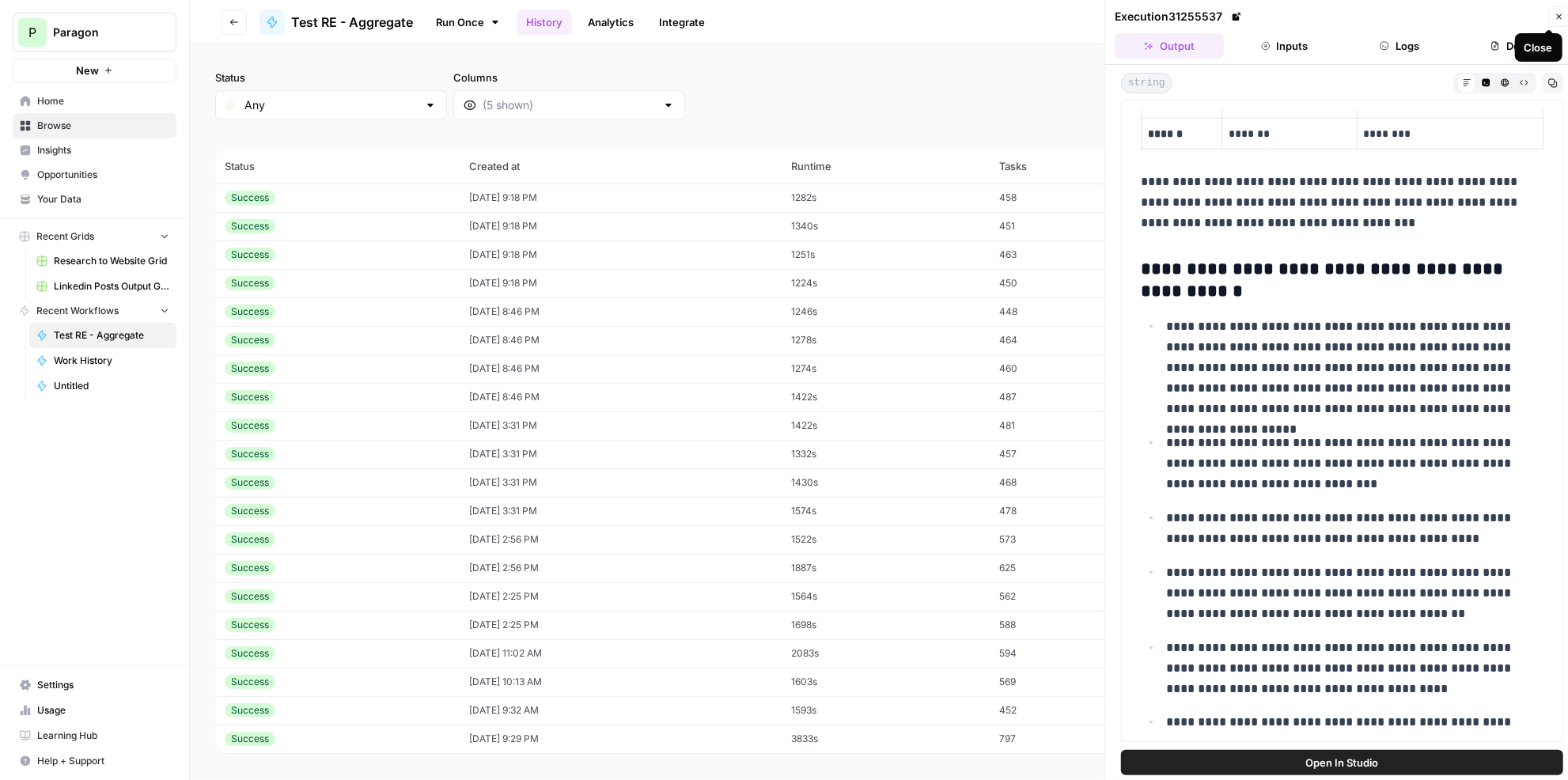
click at [1557, 13] on icon "button" at bounding box center [1559, 17] width 10 height 10
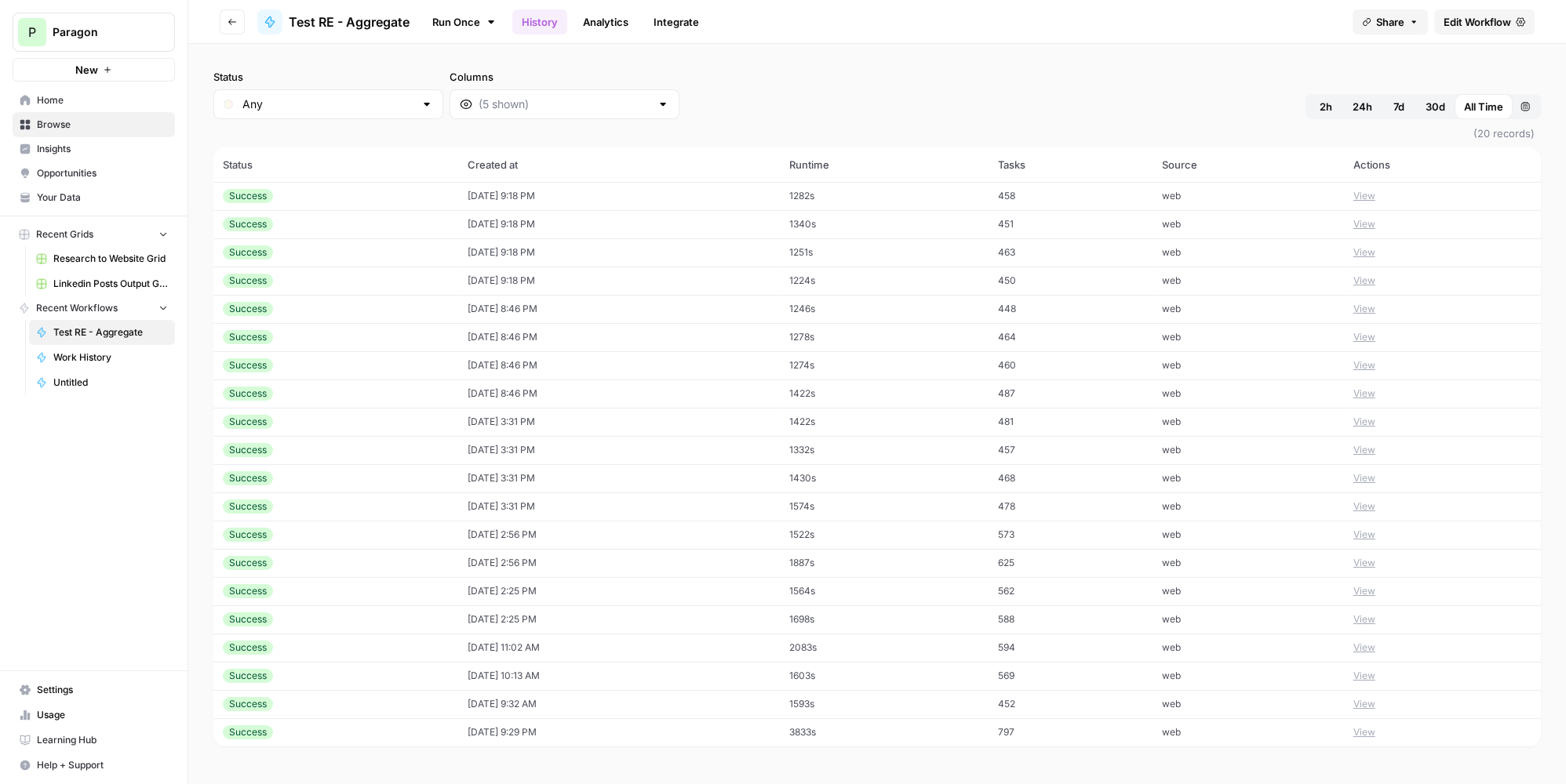
click at [236, 19] on button "Go back" at bounding box center [232, 22] width 25 height 25
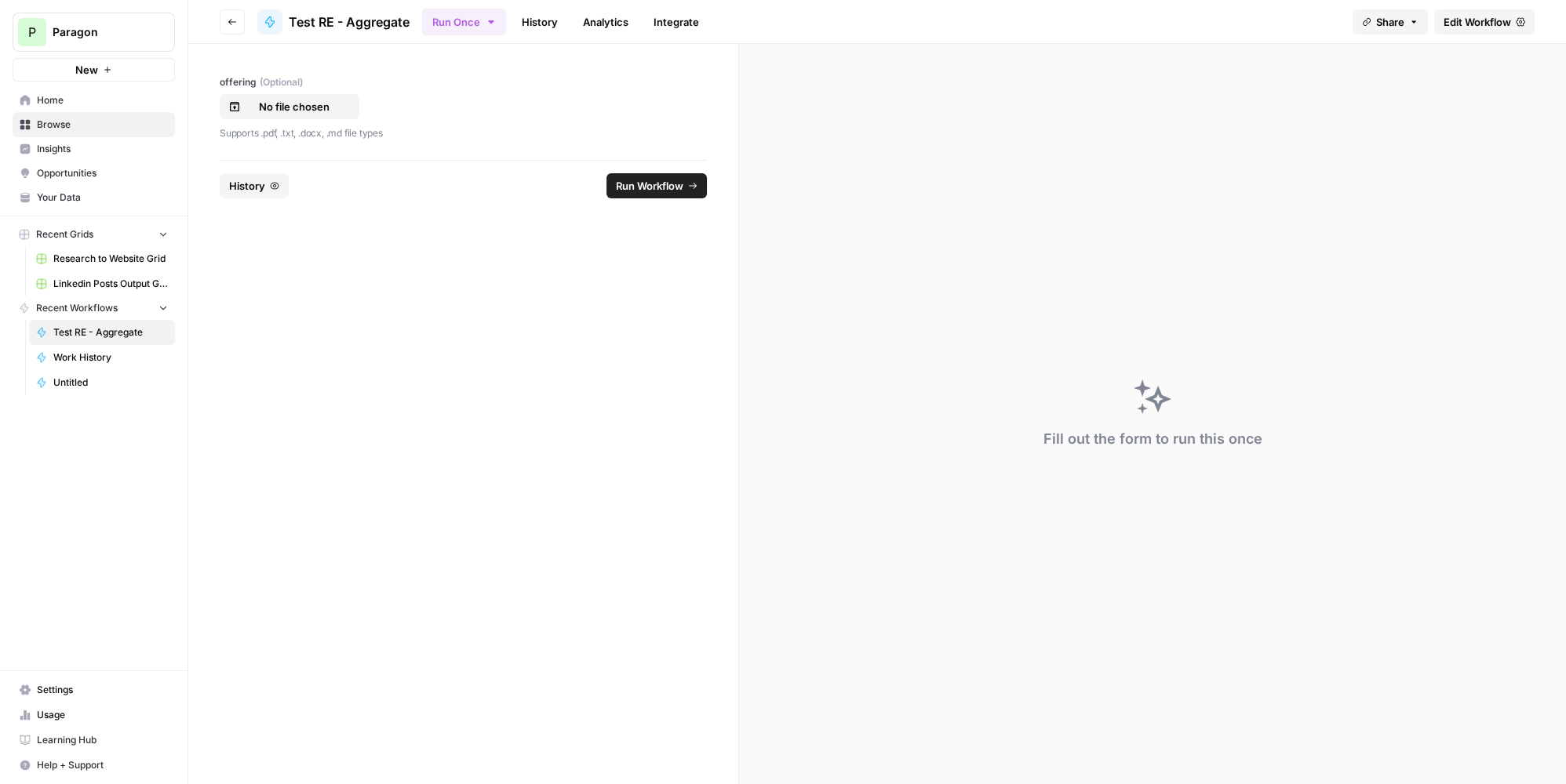
click at [265, 178] on button "History" at bounding box center [254, 185] width 69 height 25
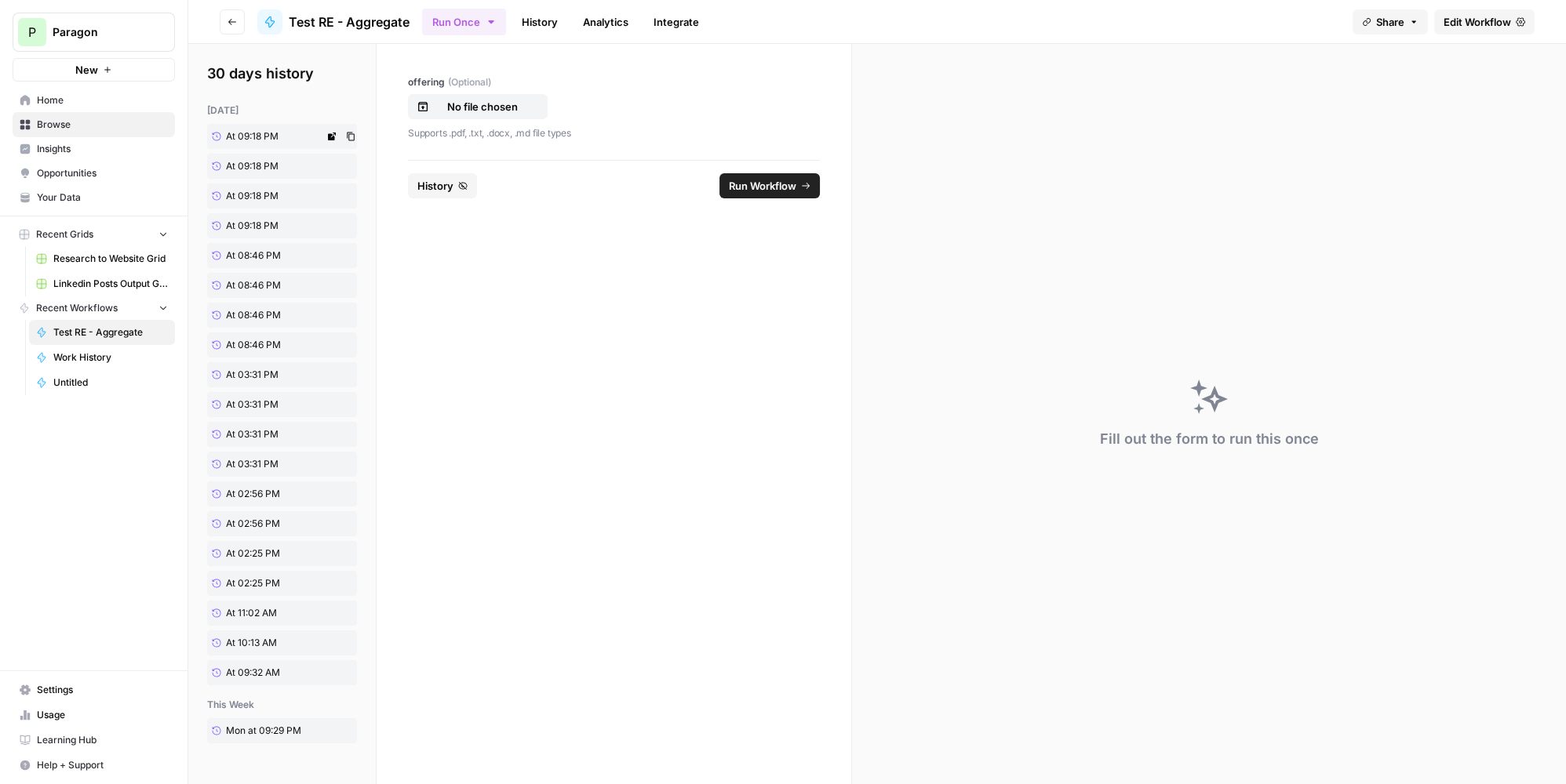
click at [291, 131] on link "At 09:18 PM" at bounding box center [265, 136] width 117 height 25
click at [275, 139] on span "At 09:18 PM" at bounding box center [252, 136] width 53 height 14
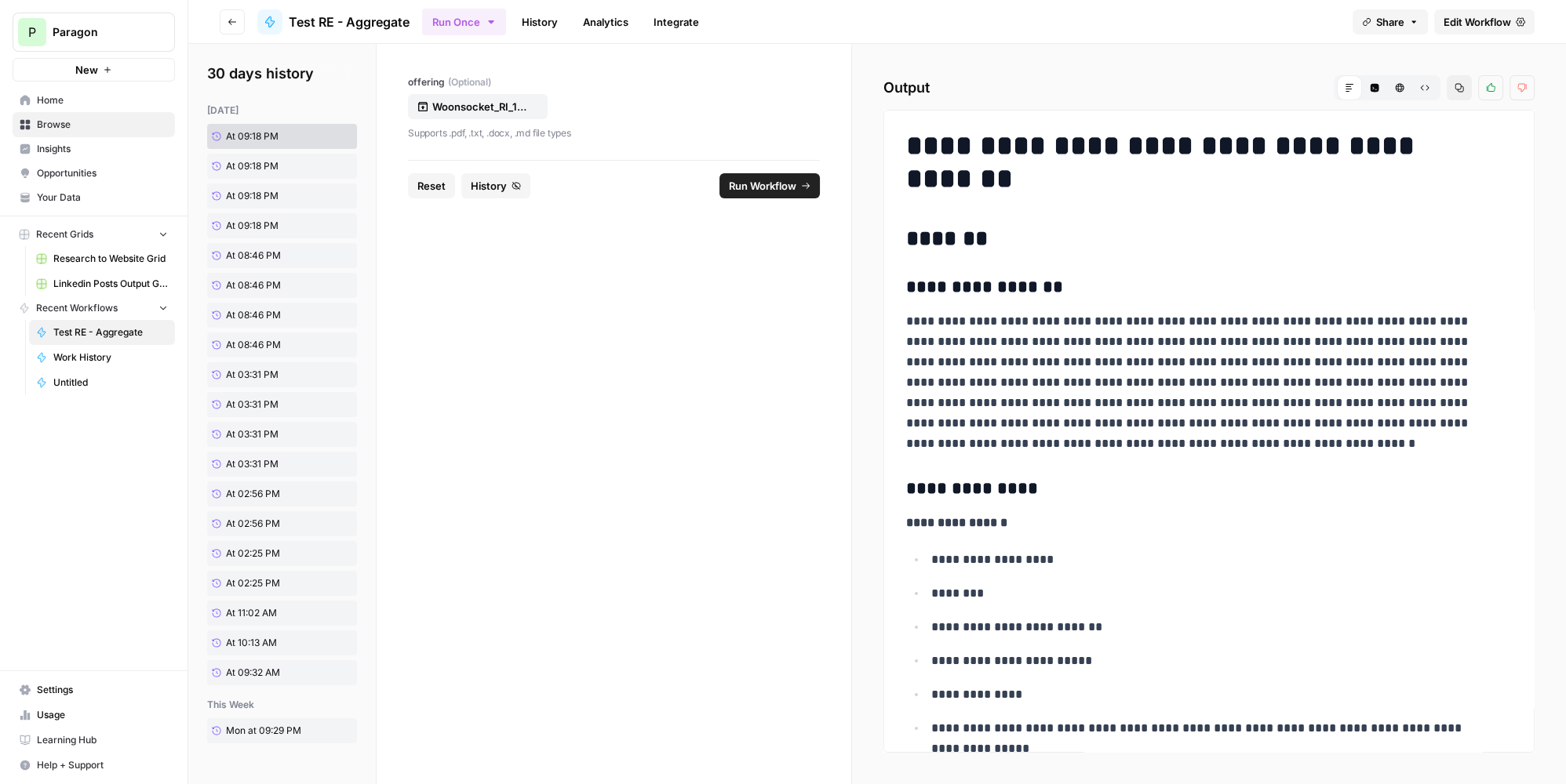
drag, startPoint x: 776, startPoint y: 187, endPoint x: 740, endPoint y: 184, distance: 36.1
click at [776, 187] on span "Run Workflow" at bounding box center [763, 186] width 67 height 16
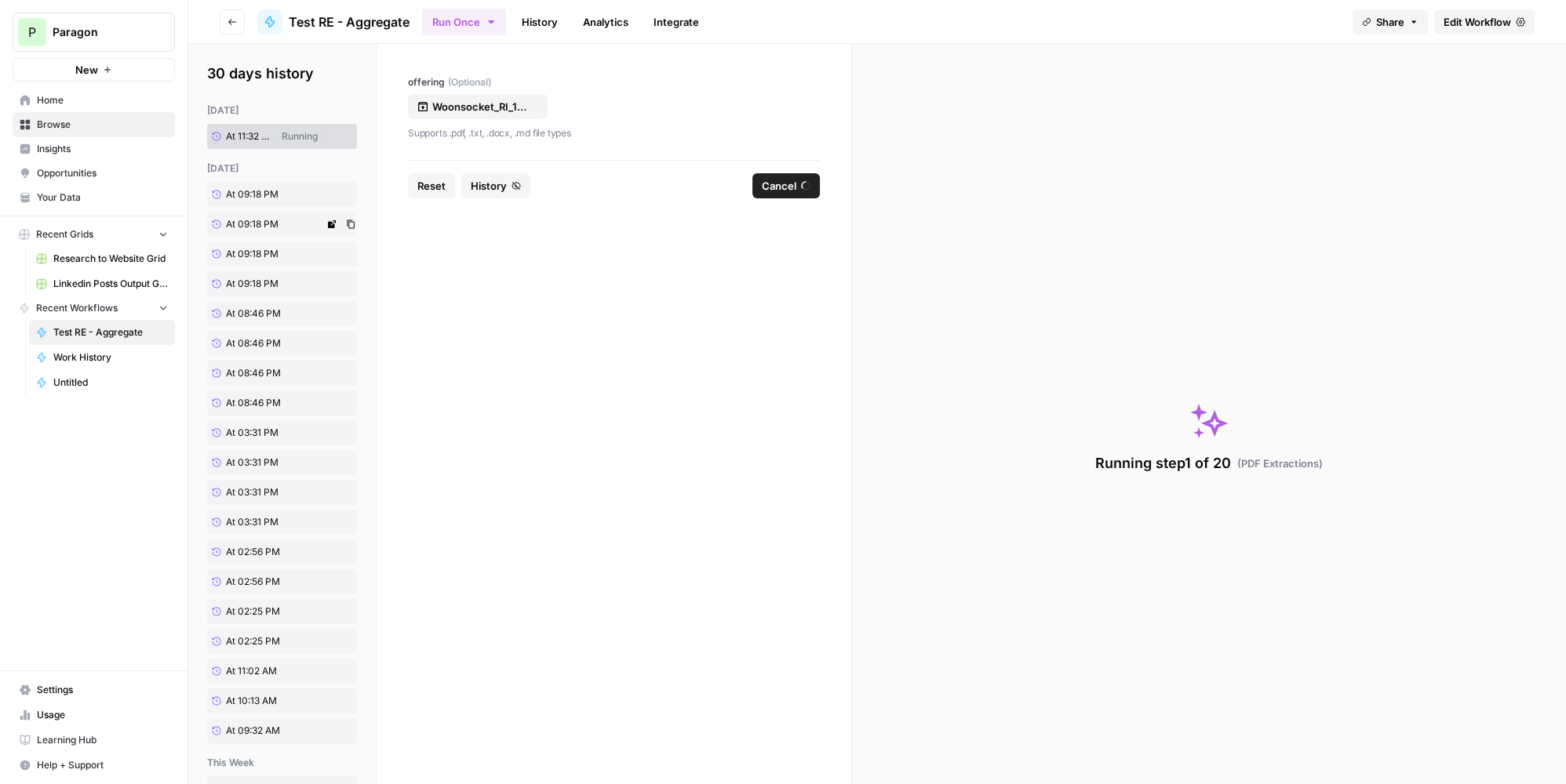
click at [277, 221] on span "At 09:18 PM" at bounding box center [252, 224] width 53 height 14
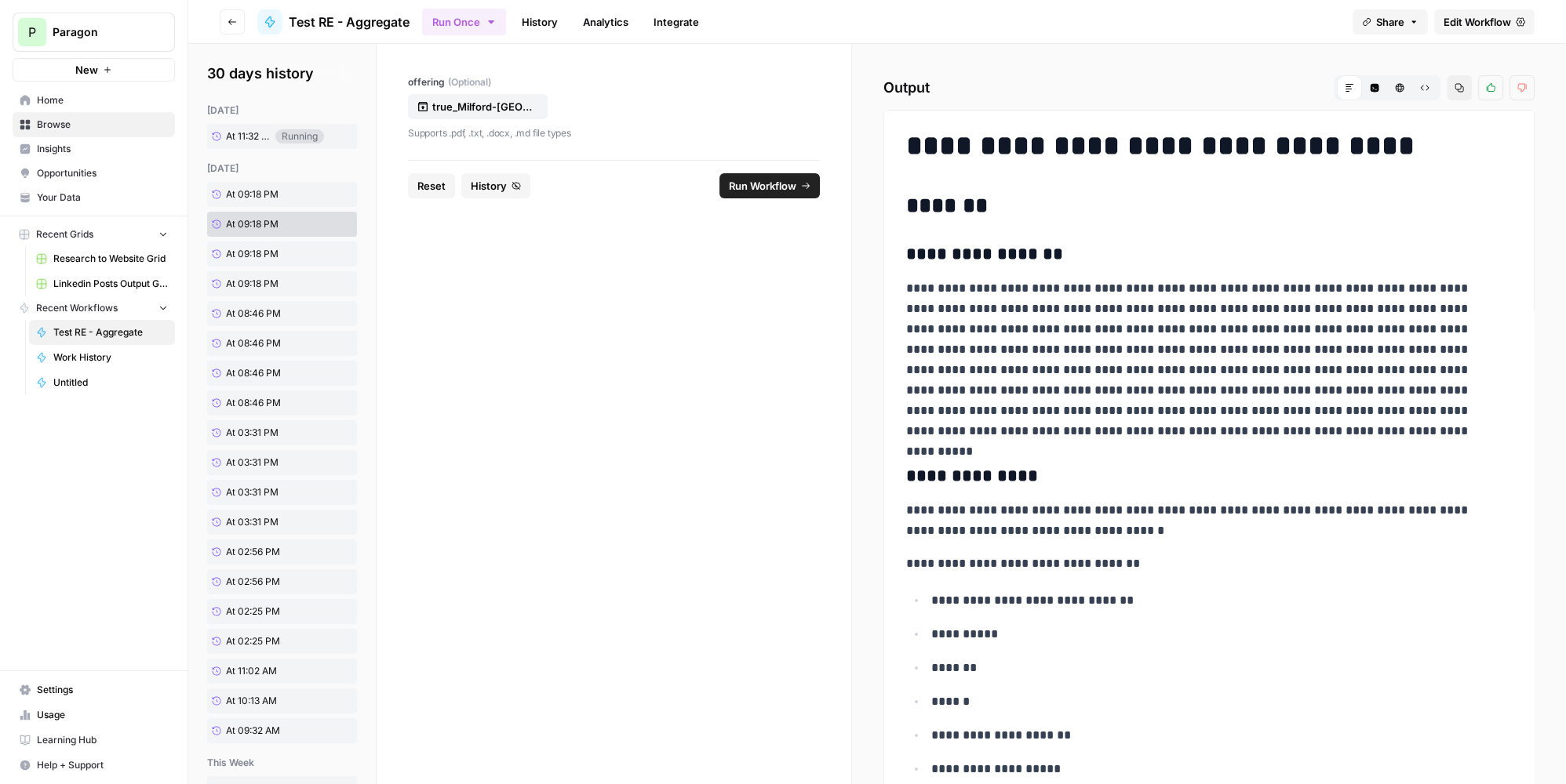
click at [790, 184] on span "Run Workflow" at bounding box center [763, 186] width 67 height 16
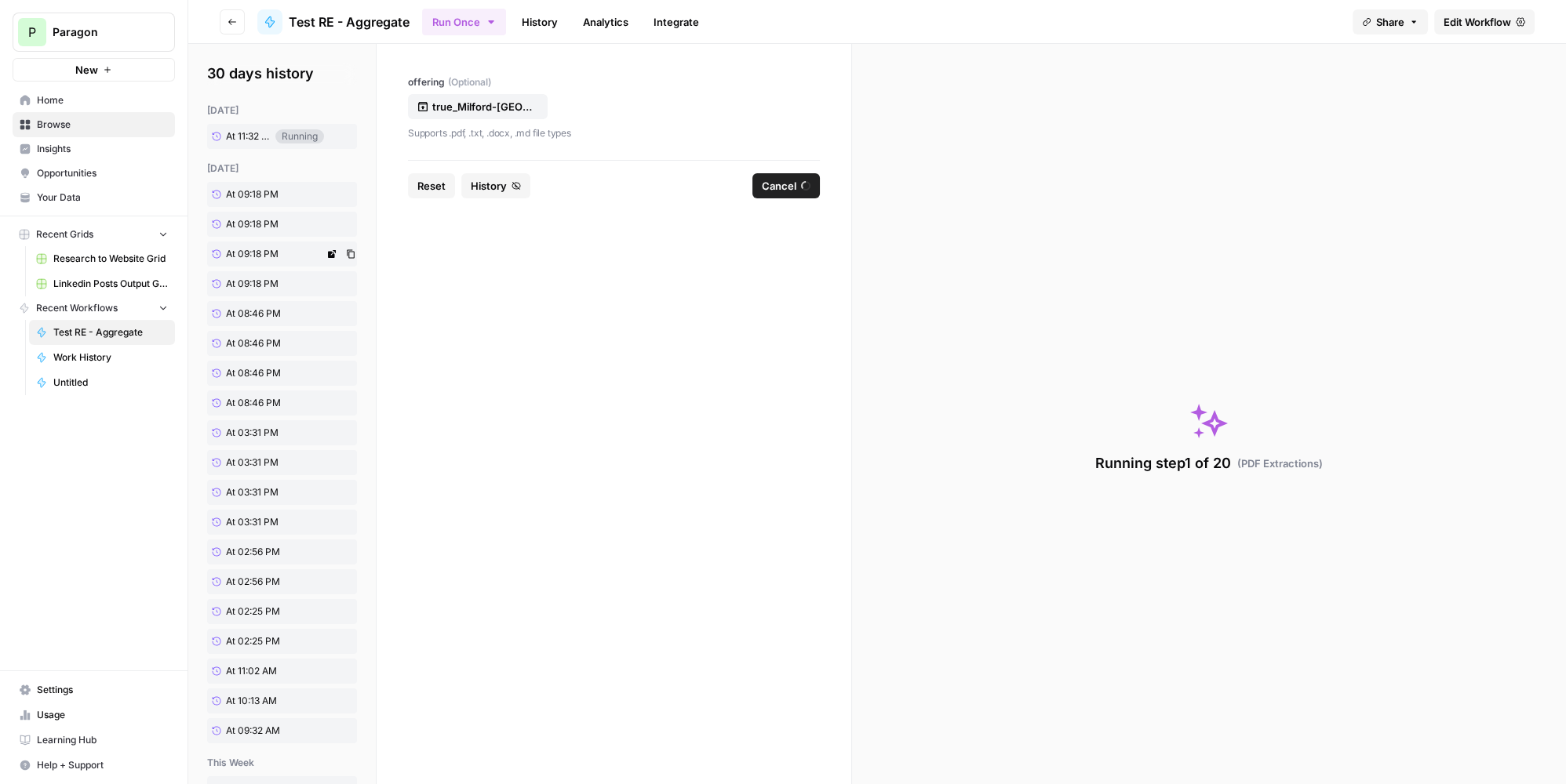
click at [265, 256] on span "At 09:18 PM" at bounding box center [252, 254] width 53 height 14
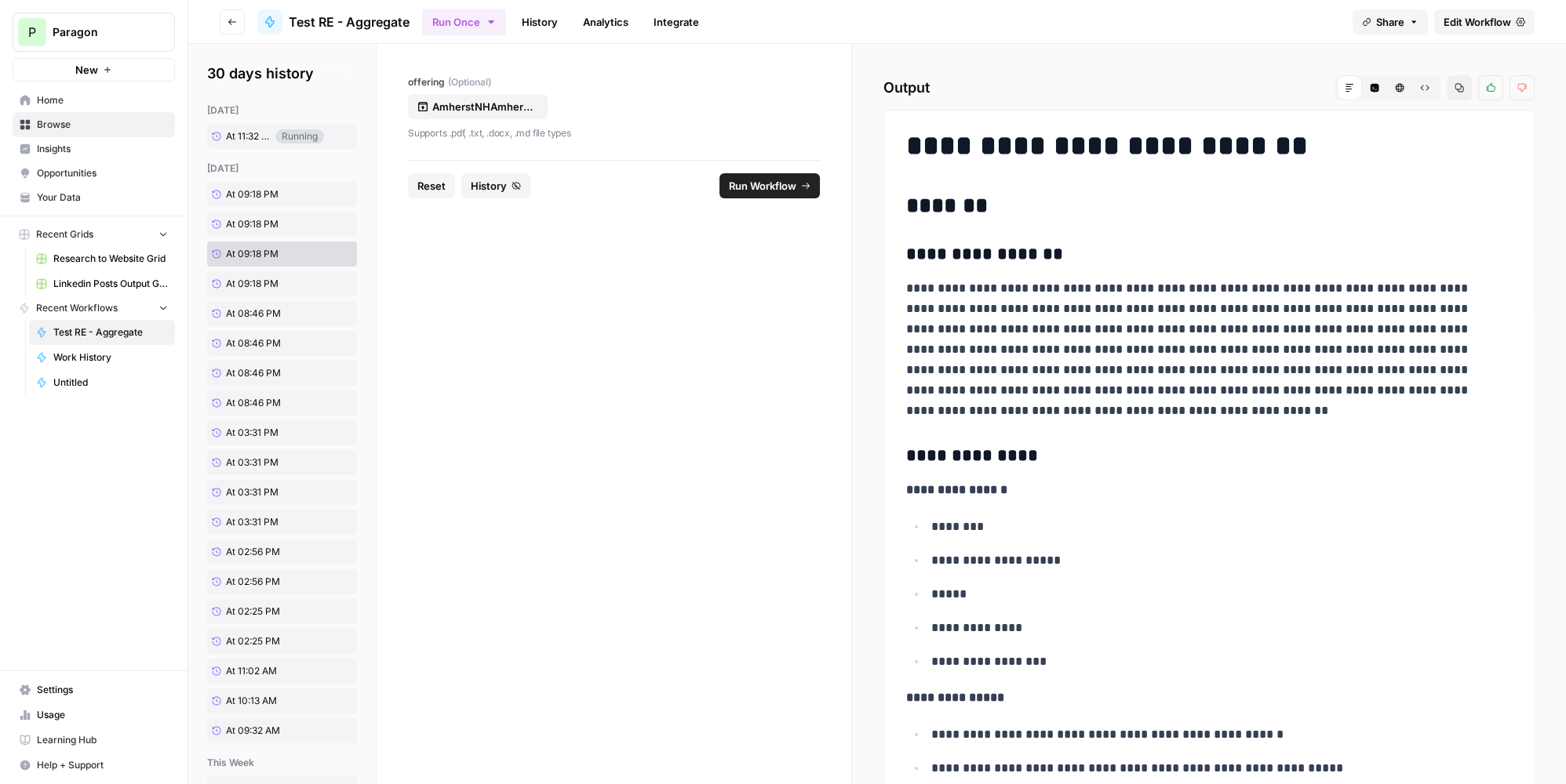
click at [790, 180] on span "Run Workflow" at bounding box center [763, 186] width 67 height 16
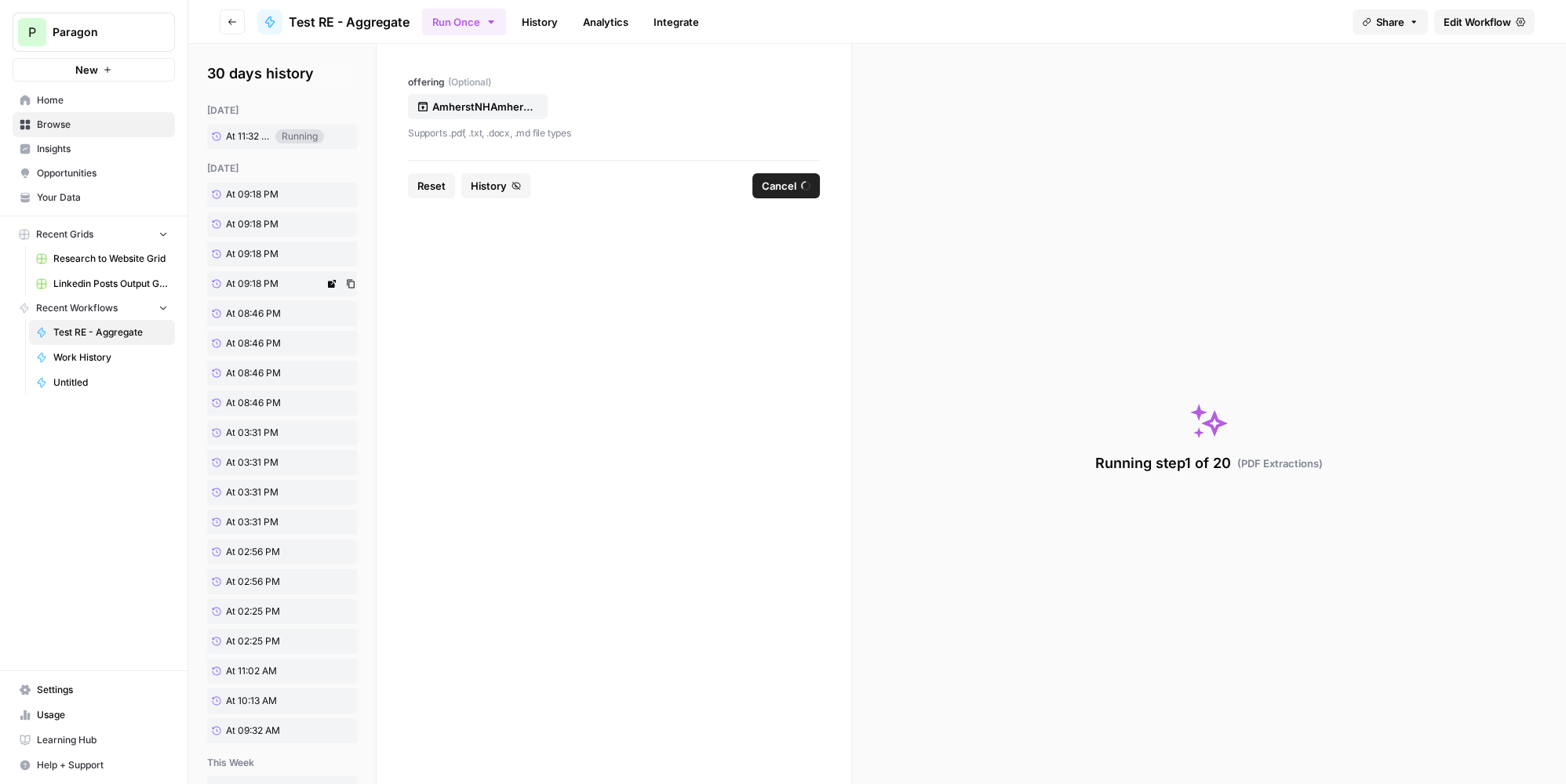
click at [288, 285] on link "At 09:18 PM" at bounding box center [265, 283] width 117 height 25
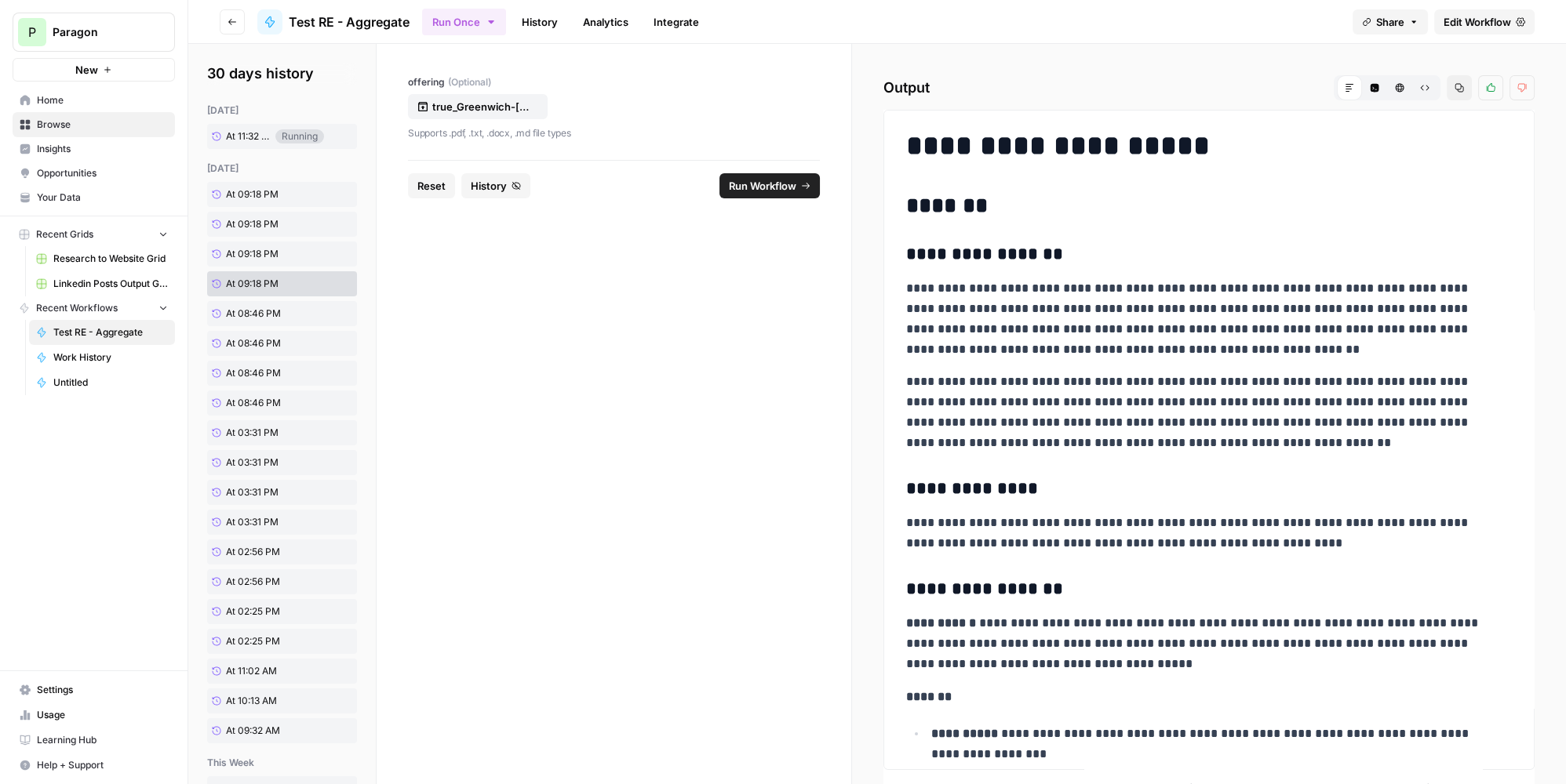
click at [781, 191] on span "Run Workflow" at bounding box center [763, 186] width 67 height 16
